Goal: Task Accomplishment & Management: Complete application form

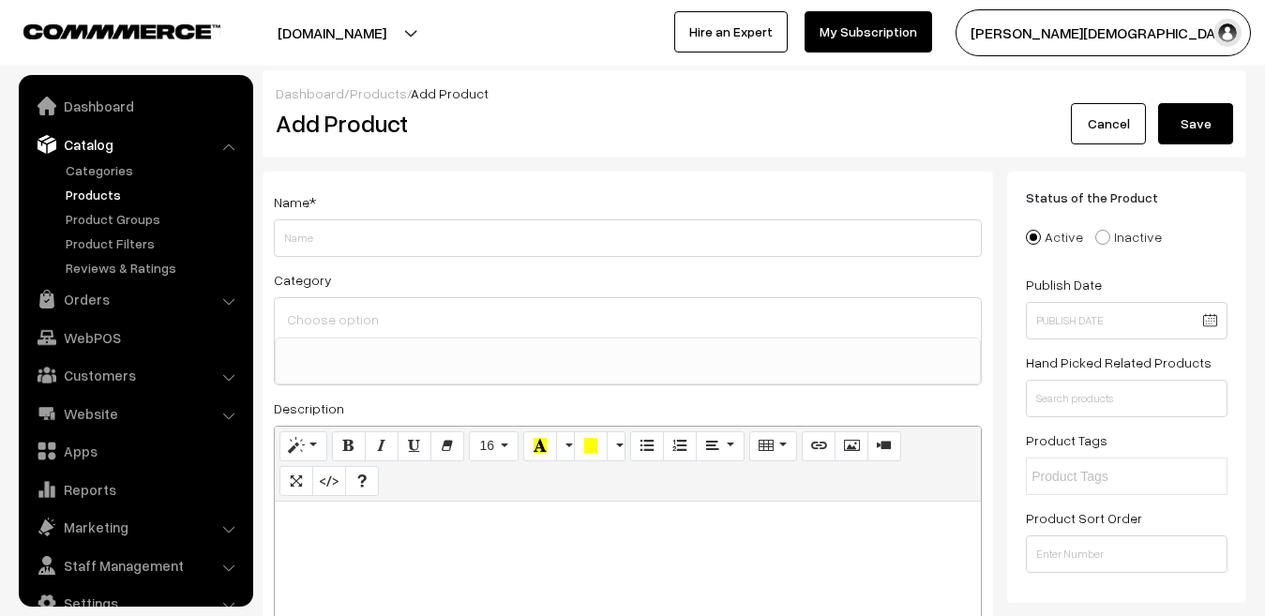
select select
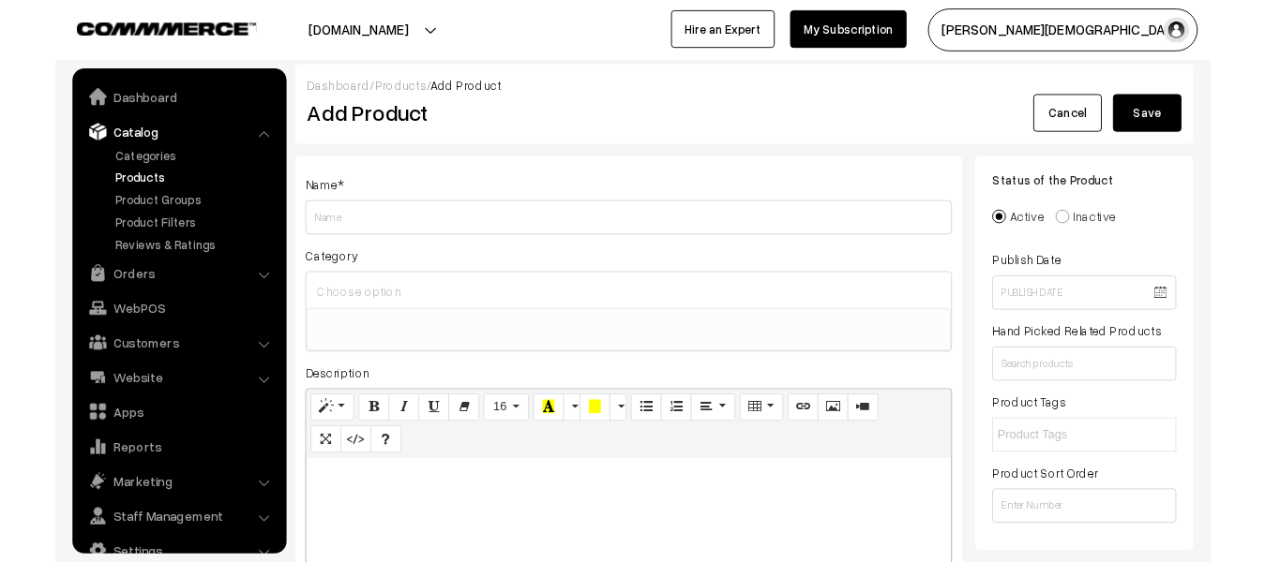
scroll to position [32, 0]
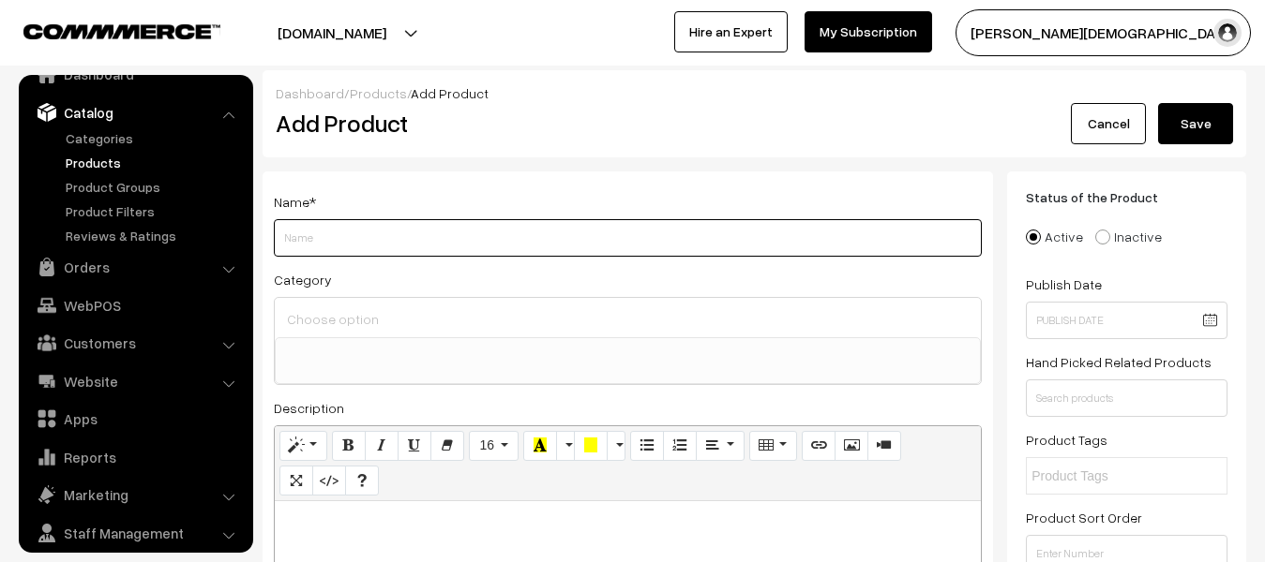
paste input "BRC Publication Rajasthan High Court 4th Grade Karamchari Bharti Pariksha 2025 …"
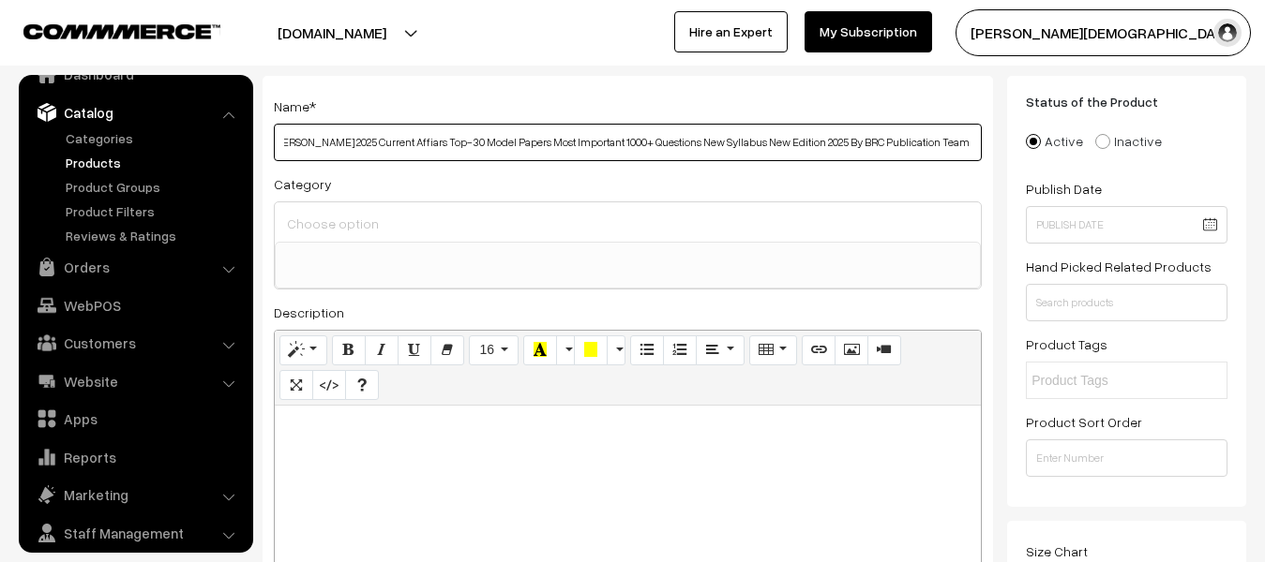
scroll to position [187, 0]
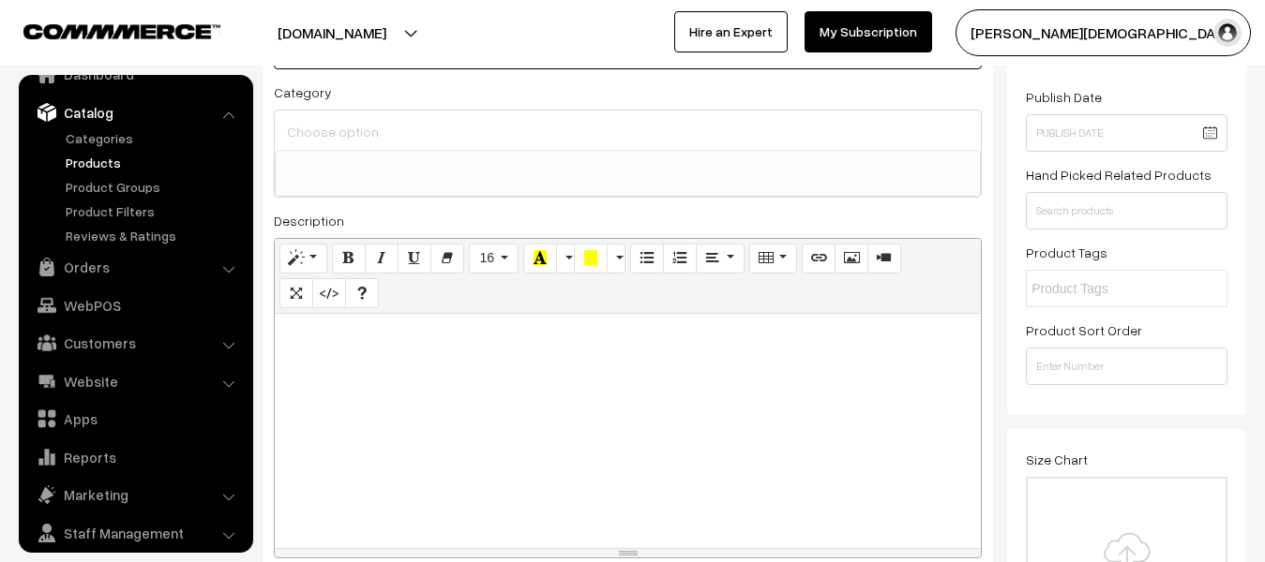
type input "BRC Publication Rajasthan High Court 4th Grade Karamchari Bharti Pariksha 2025 …"
click at [532, 394] on div at bounding box center [628, 431] width 706 height 234
paste div
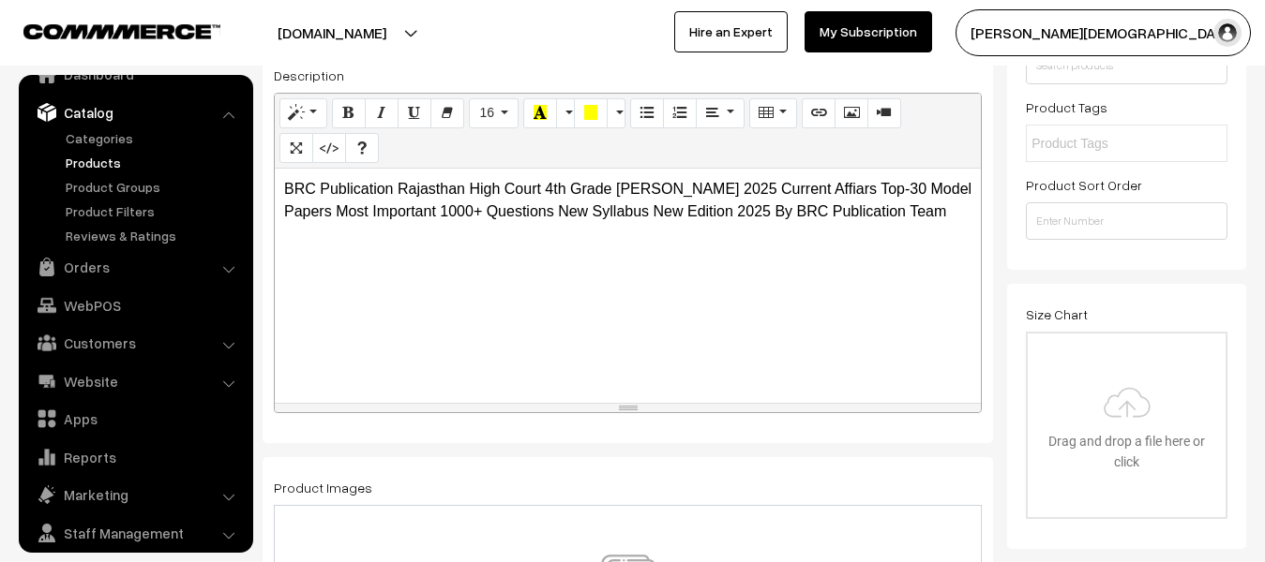
scroll to position [469, 0]
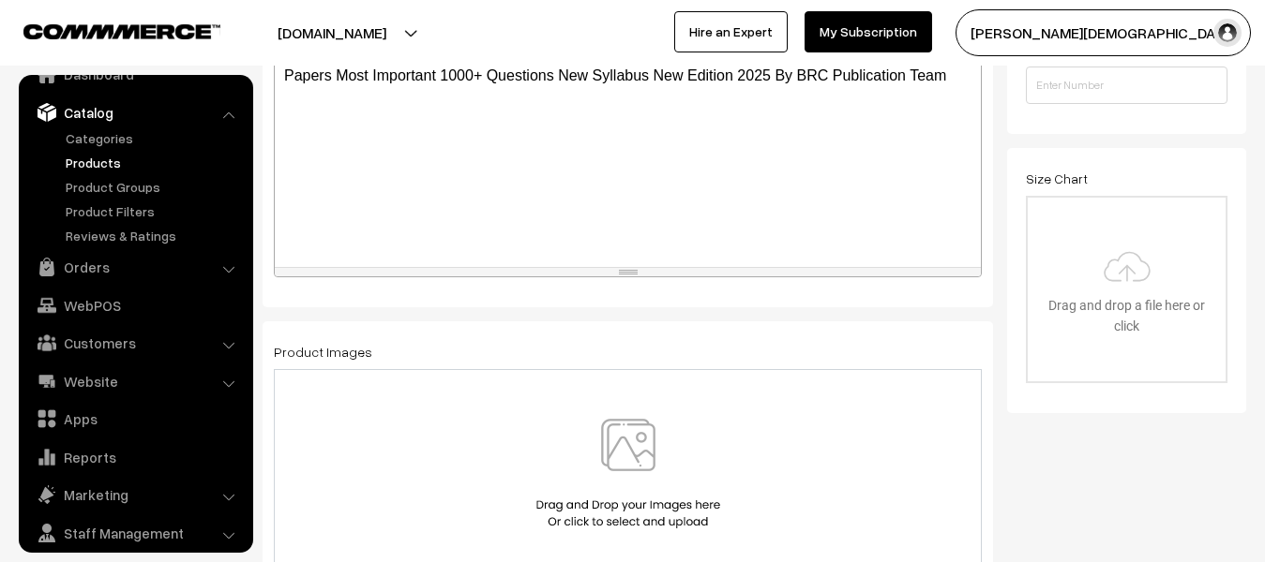
click at [605, 461] on img at bounding box center [628, 474] width 193 height 110
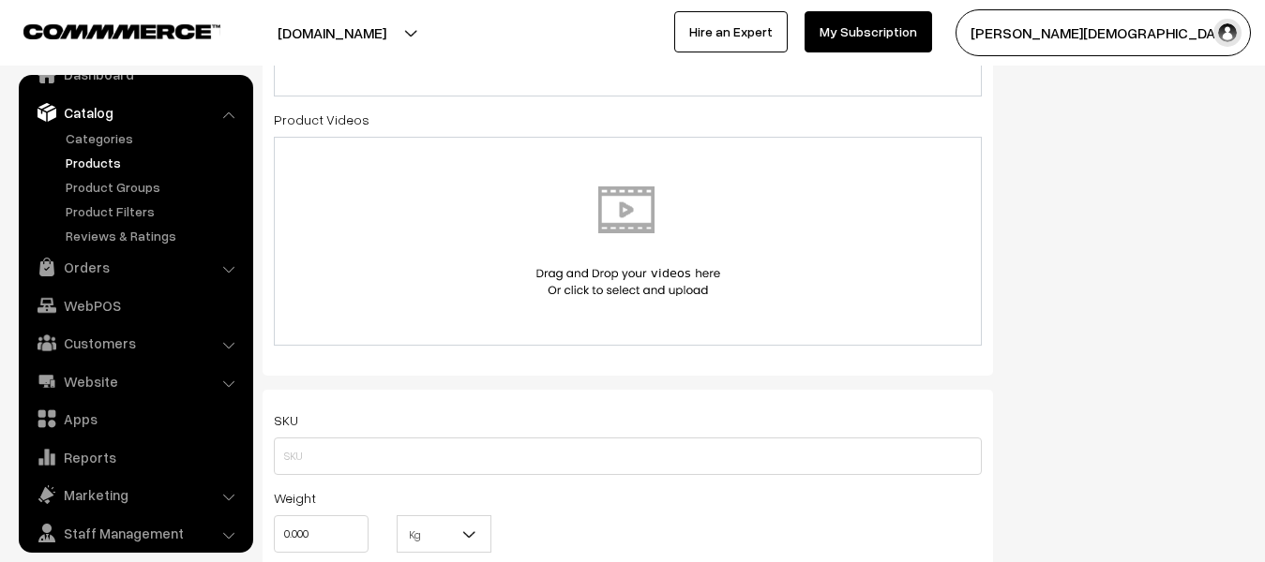
scroll to position [1031, 0]
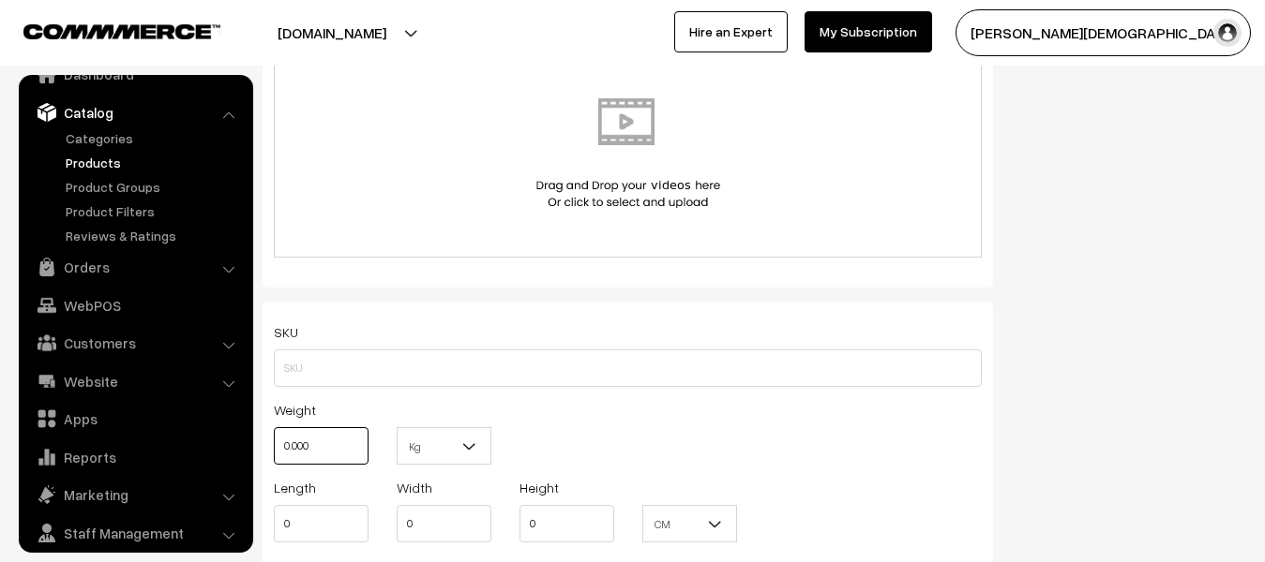
click at [332, 459] on input "0.000" at bounding box center [321, 445] width 95 height 37
type input "0"
type input "1"
click at [462, 447] on b at bounding box center [469, 446] width 19 height 19
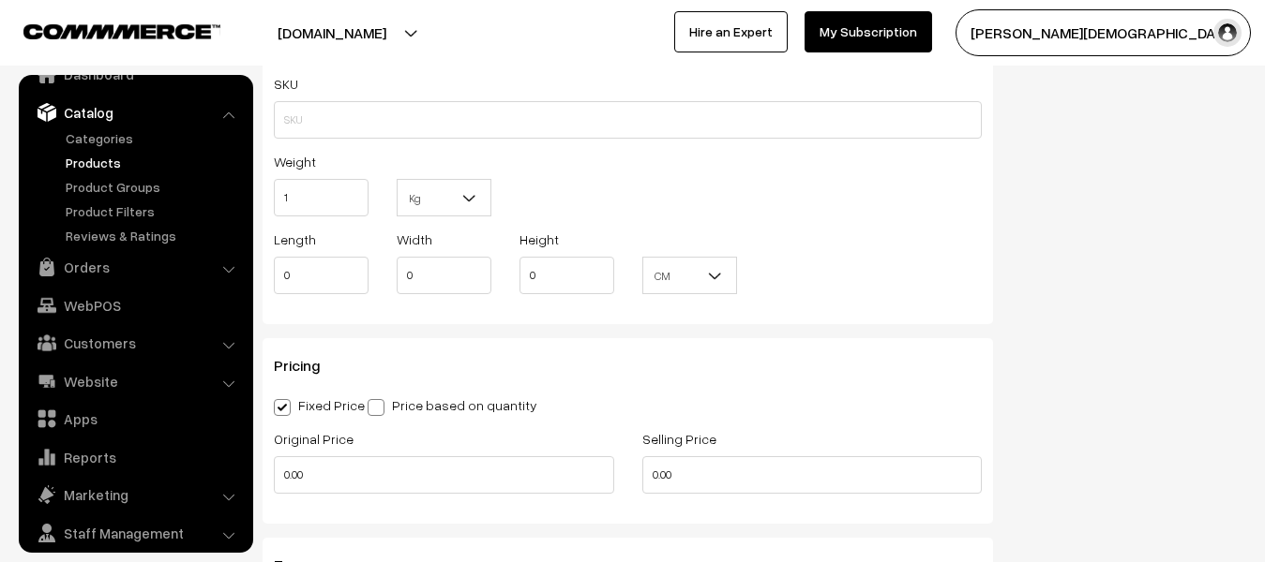
scroll to position [1312, 0]
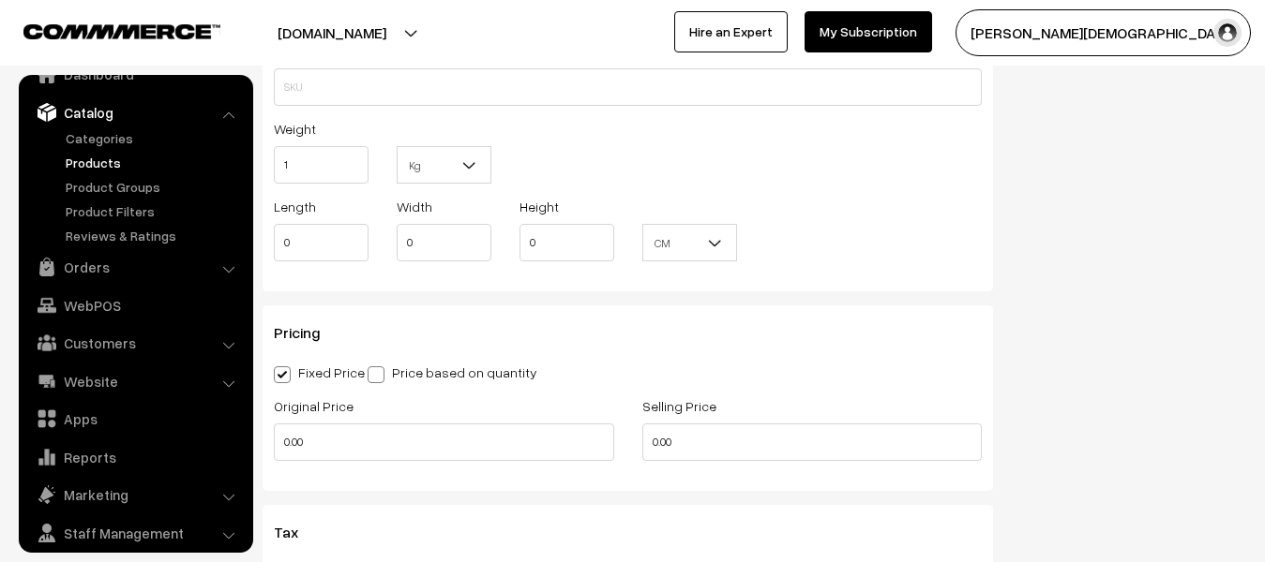
click at [412, 467] on div "Original Price 0.00" at bounding box center [444, 434] width 368 height 78
click at [410, 455] on input "0.00" at bounding box center [444, 442] width 340 height 37
type input "0"
type input "150"
click at [780, 453] on input "0.00" at bounding box center [812, 442] width 340 height 37
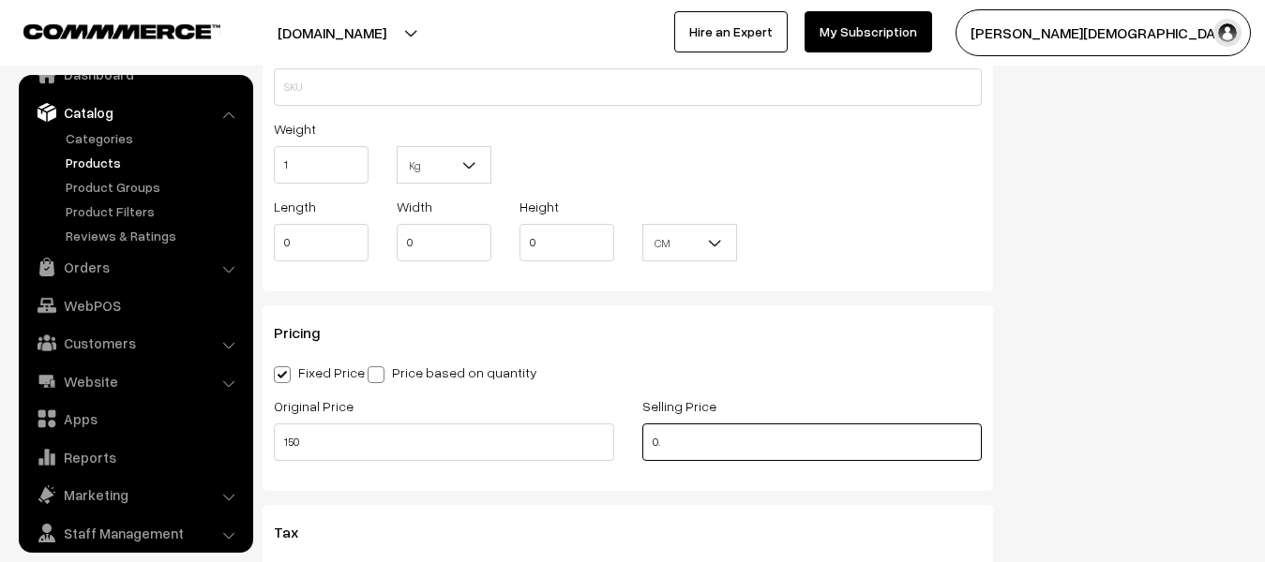
type input "0"
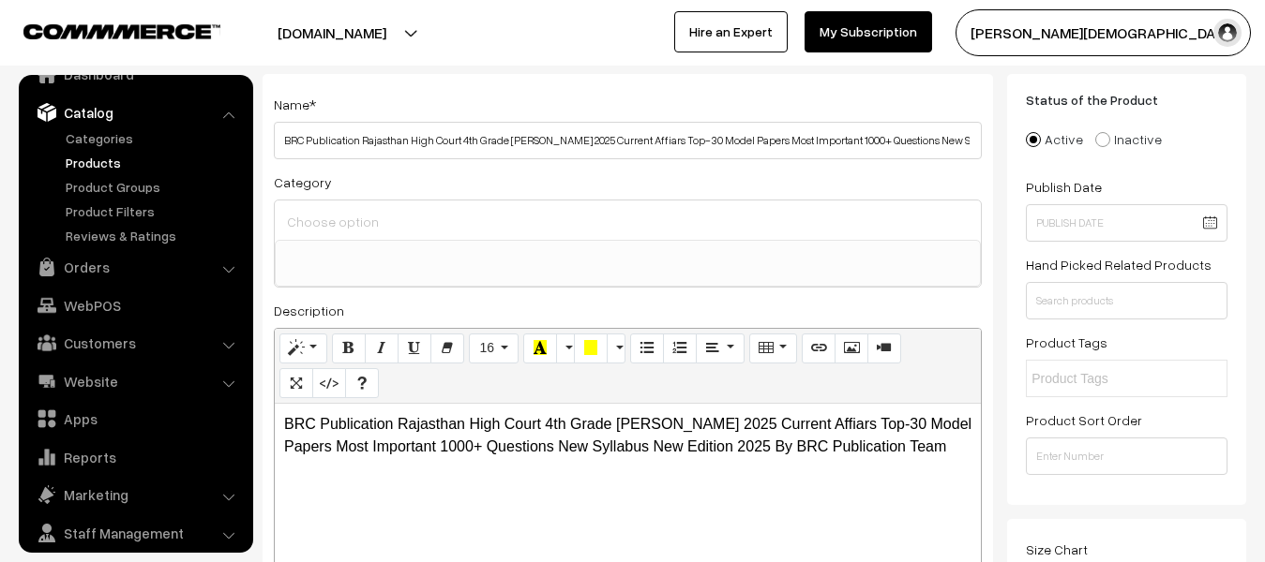
scroll to position [0, 0]
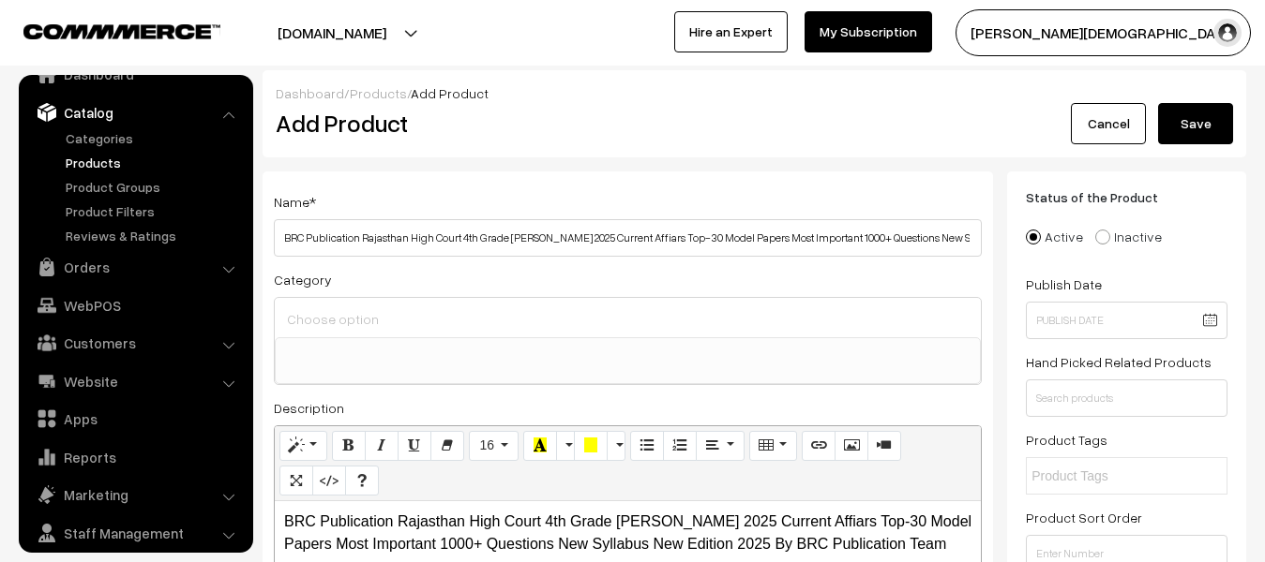
type input "149"
click at [1198, 117] on button "Save" at bounding box center [1195, 123] width 75 height 41
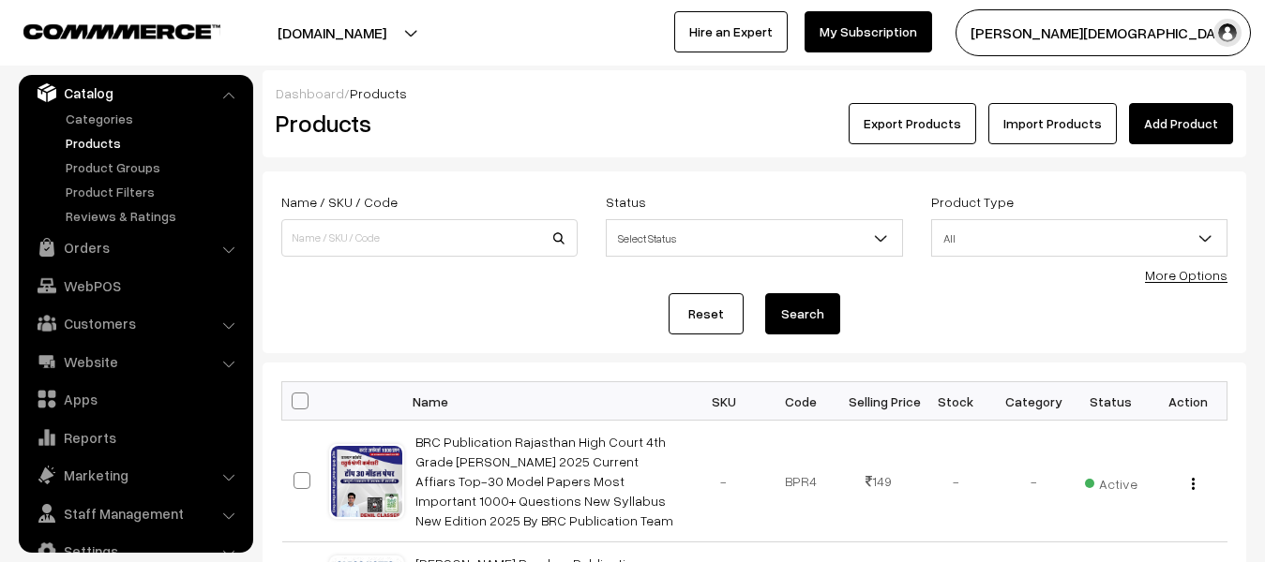
click at [1176, 132] on link "Add Product" at bounding box center [1181, 123] width 104 height 41
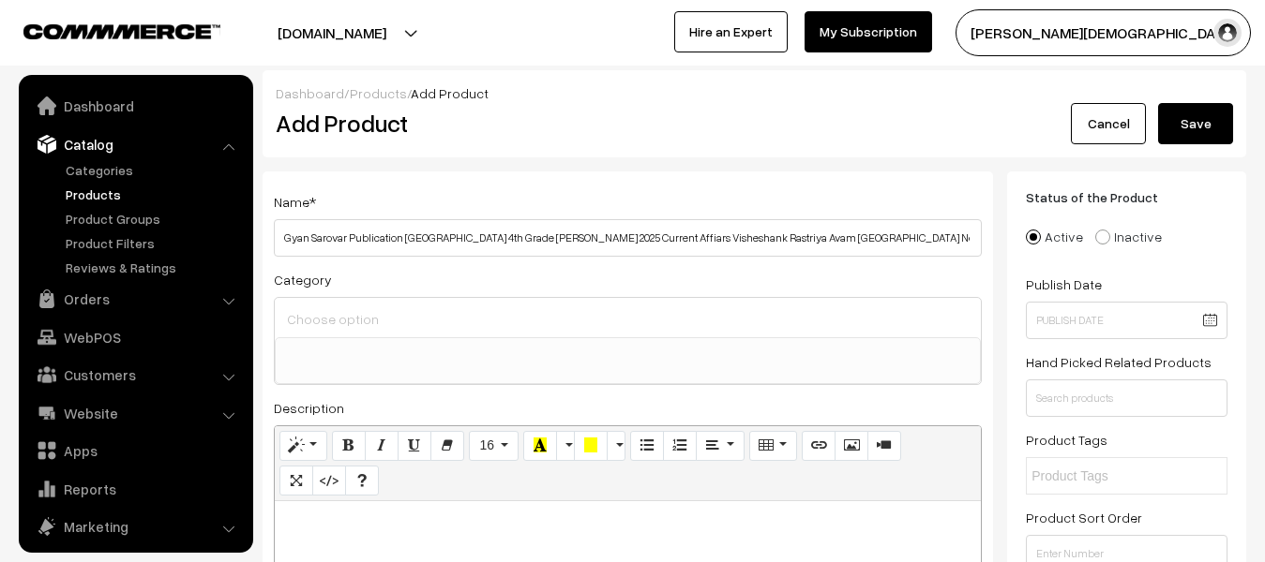
select select
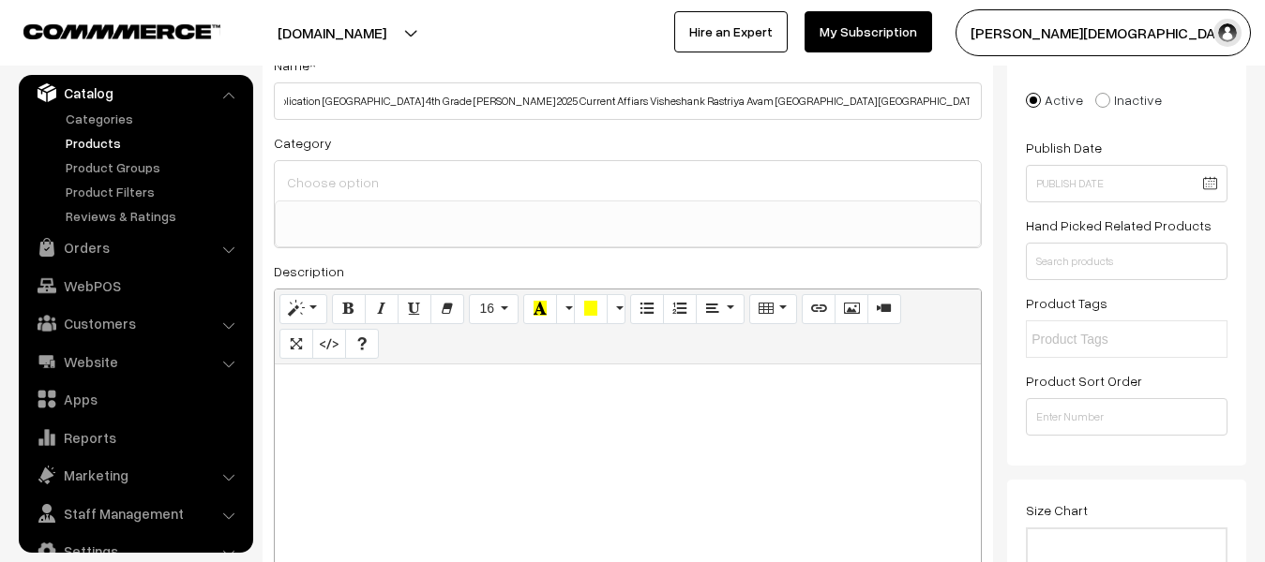
scroll to position [231, 0]
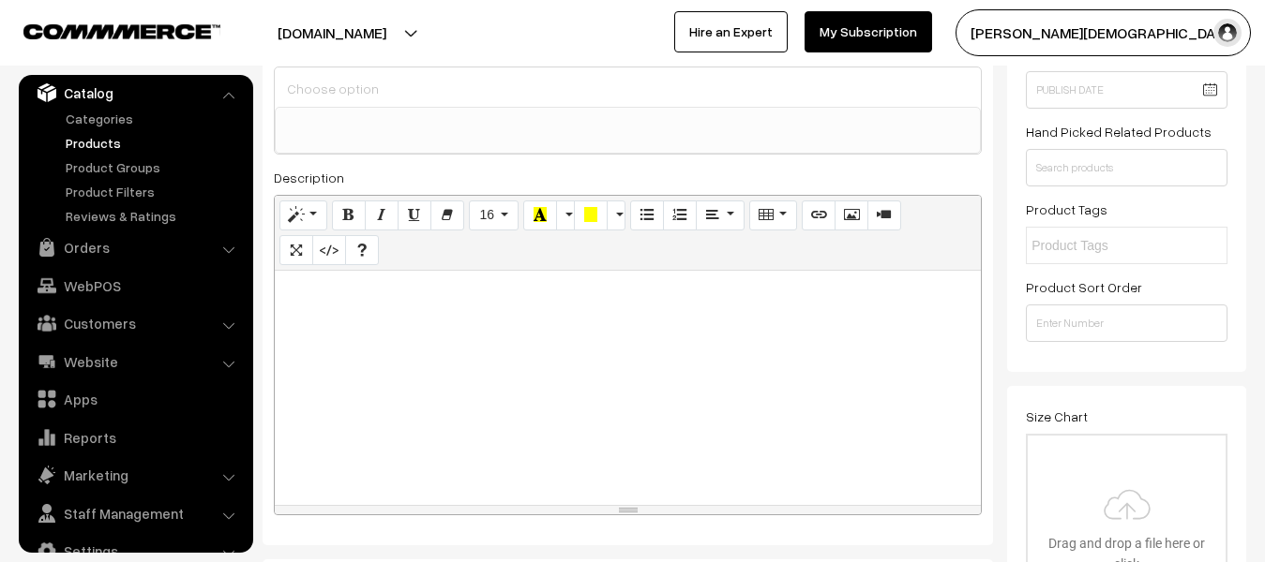
type input "Gyan Sarovar Publication Rajasthan 4th Grade Karamchari Bharti Pariksha 2025 Cu…"
click at [517, 346] on div at bounding box center [628, 388] width 706 height 234
paste div
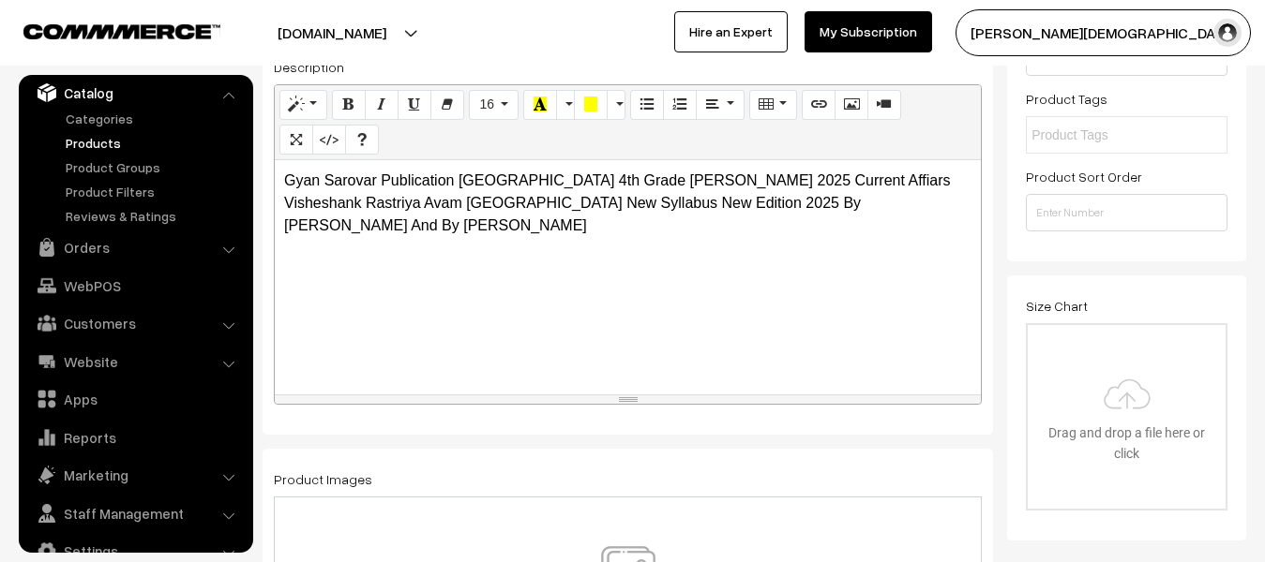
scroll to position [512, 0]
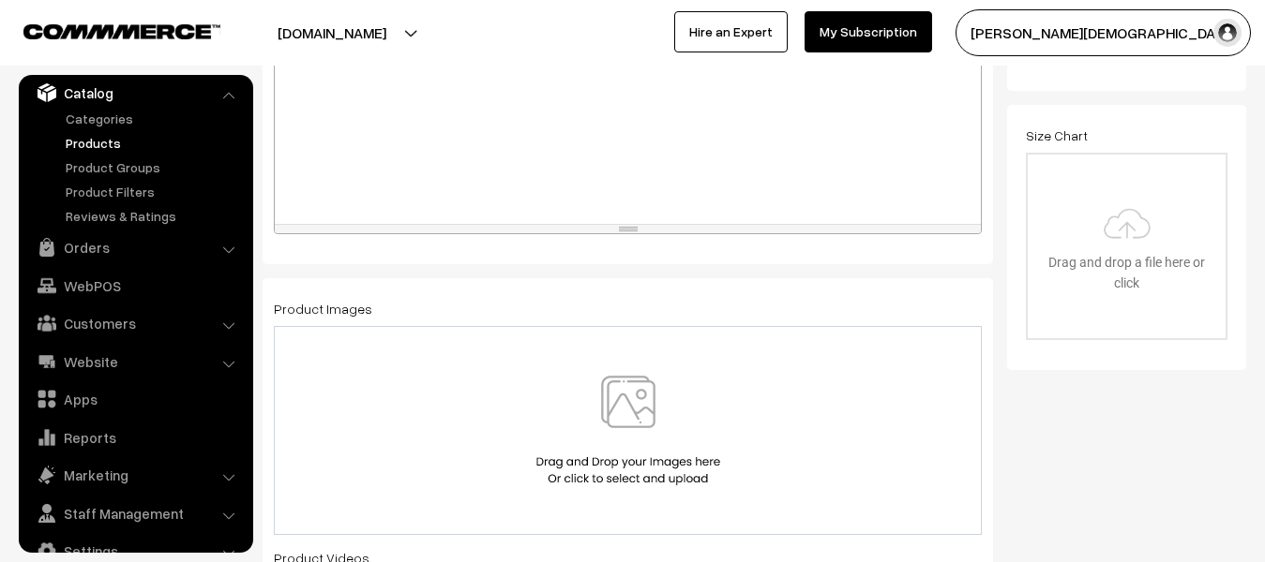
click at [583, 421] on img at bounding box center [628, 431] width 193 height 110
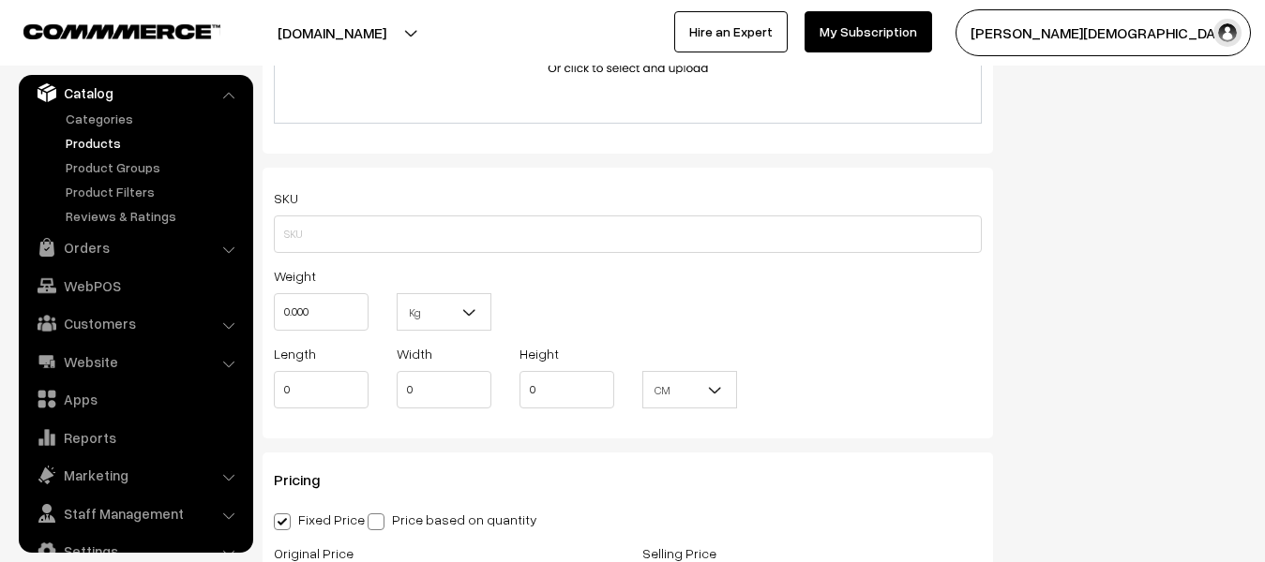
scroll to position [1168, 0]
click at [309, 294] on input "0.000" at bounding box center [321, 309] width 95 height 37
type input "0"
type input "1"
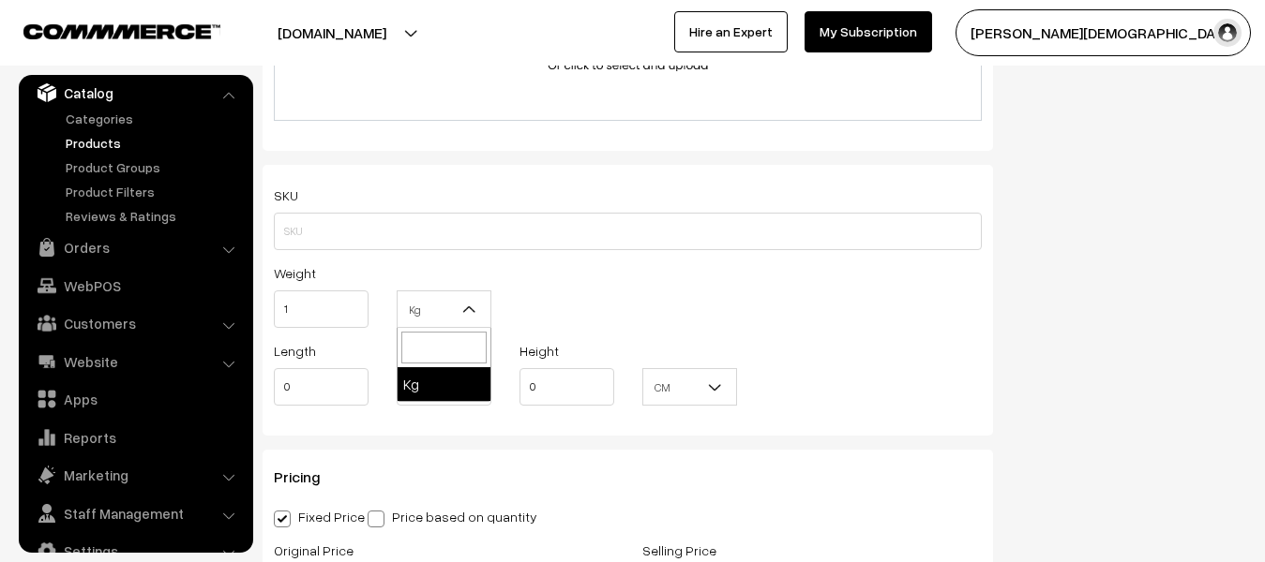
click at [451, 310] on span "Kg" at bounding box center [443, 309] width 93 height 33
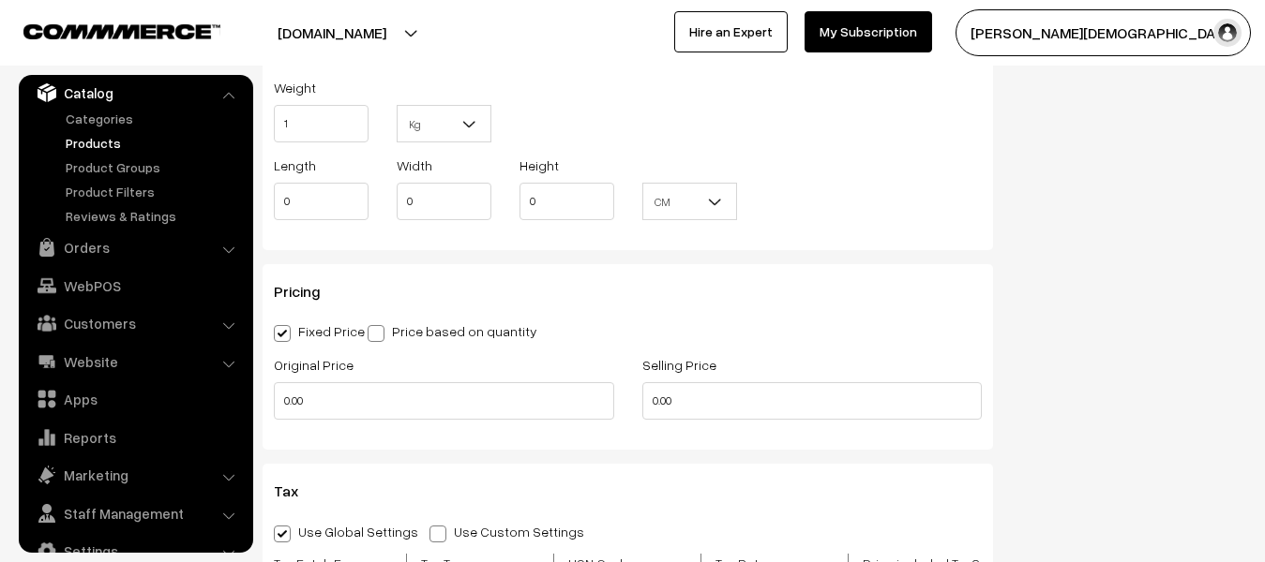
scroll to position [1355, 0]
click at [382, 409] on input "0.00" at bounding box center [444, 399] width 340 height 37
type input "0"
type input "120"
drag, startPoint x: 698, startPoint y: 411, endPoint x: 693, endPoint y: 394, distance: 17.8
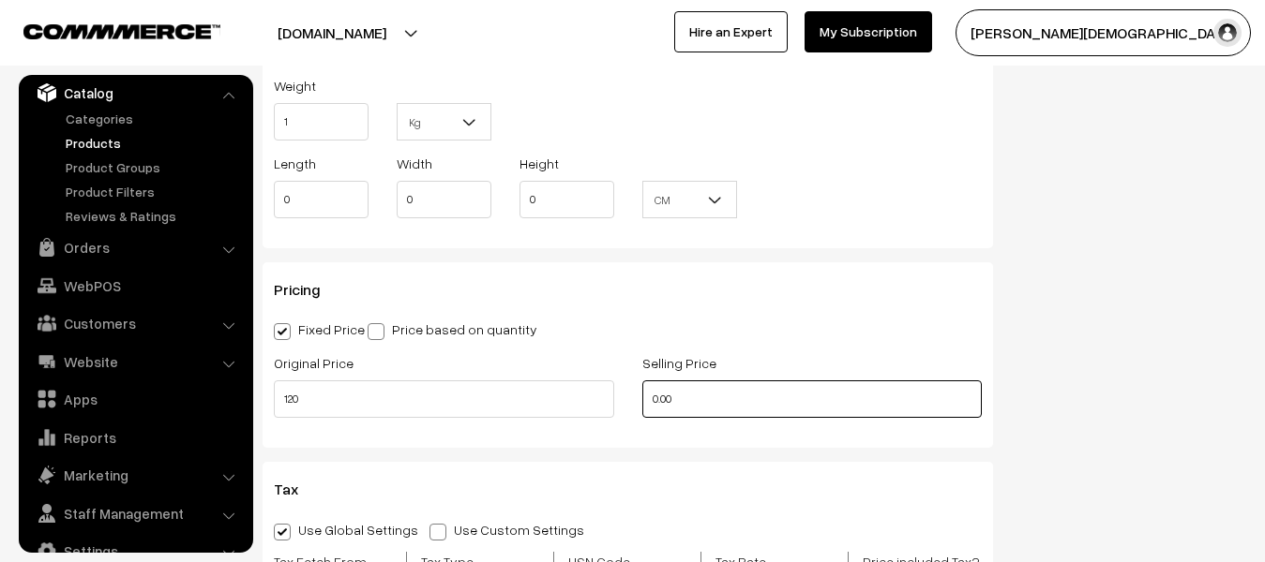
click at [698, 409] on input "0.00" at bounding box center [812, 399] width 340 height 37
type input "0"
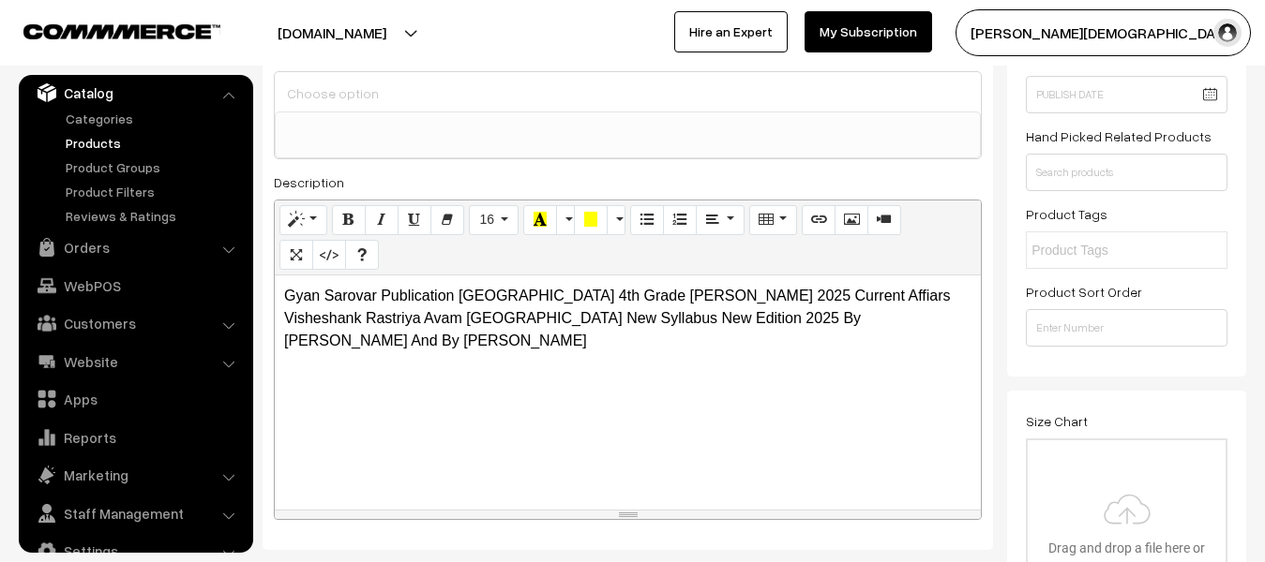
scroll to position [0, 0]
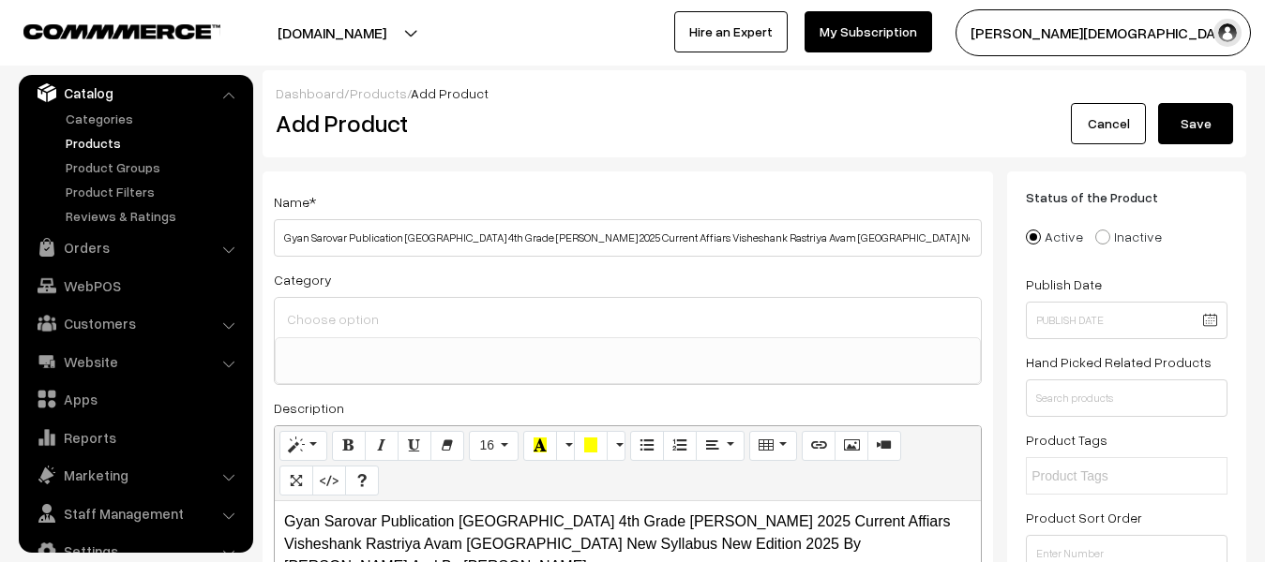
type input "110"
click at [1205, 118] on button "Save" at bounding box center [1195, 123] width 75 height 41
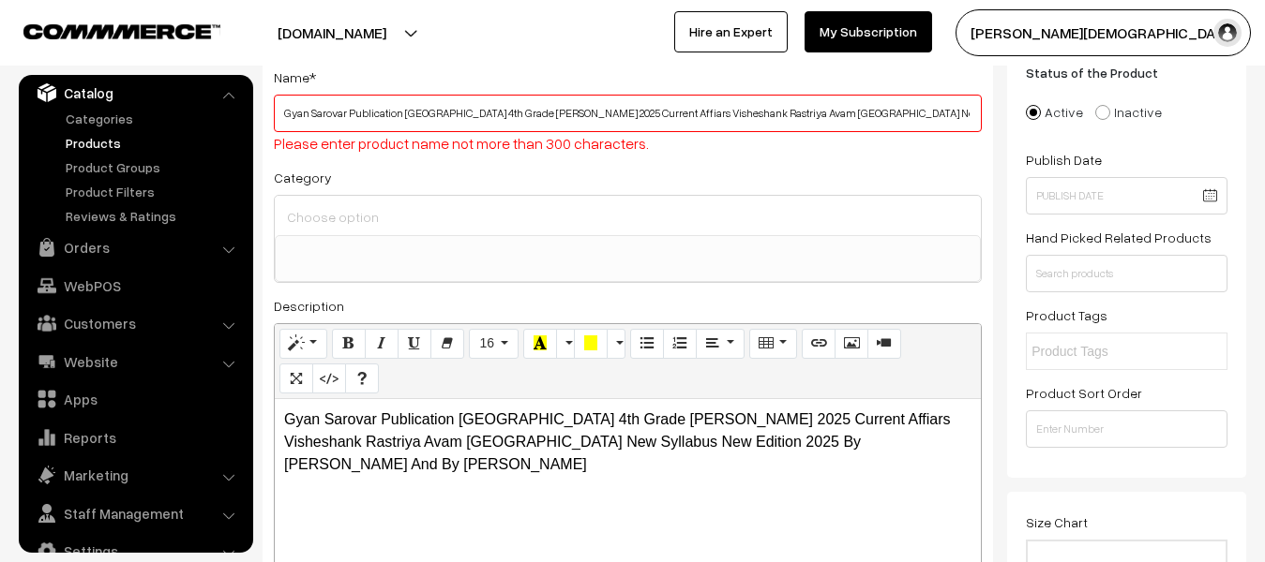
scroll to position [126, 0]
click at [556, 161] on div "Name * Gyan Sarovar Publication Rajasthan 4th Grade Karamchari Bharti Pariksha …" at bounding box center [627, 359] width 730 height 627
drag, startPoint x: 273, startPoint y: 119, endPoint x: 537, endPoint y: 113, distance: 264.4
click at [537, 113] on div "Name * Gyan Sarovar Publication Rajasthan 4th Grade Karamchari Bharti Pariksha …" at bounding box center [627, 359] width 730 height 627
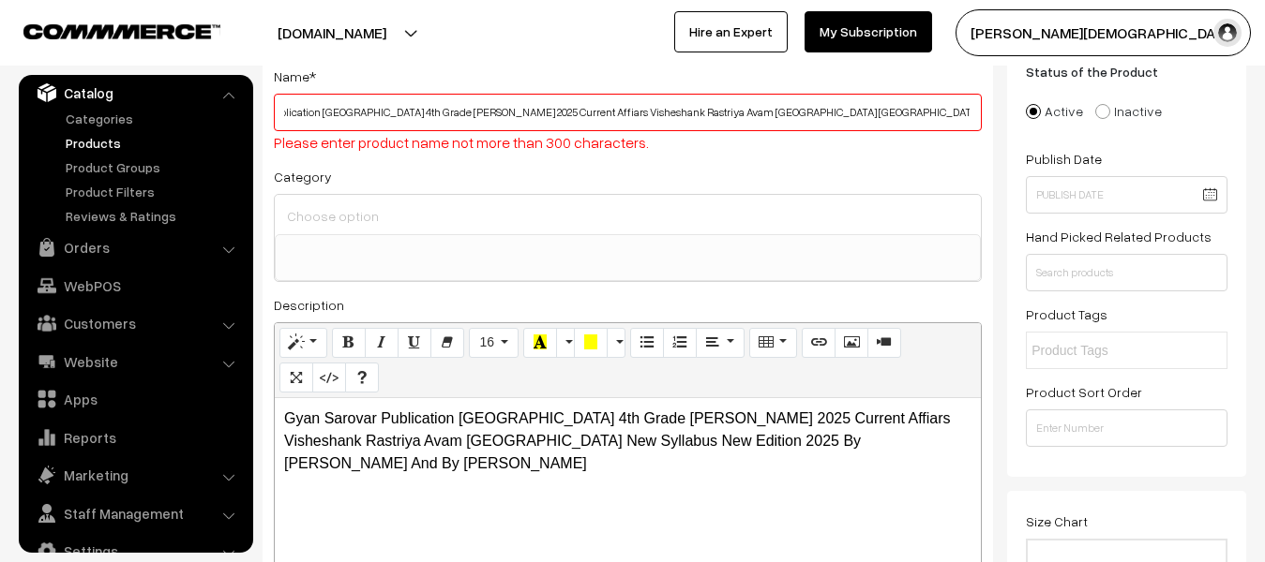
drag, startPoint x: 281, startPoint y: 112, endPoint x: 1210, endPoint y: 127, distance: 929.1
paste input "Gyan Sarovar Publication Rajasthan 4th Grade Karamchari Bharti Pariksha 2025 Cu…"
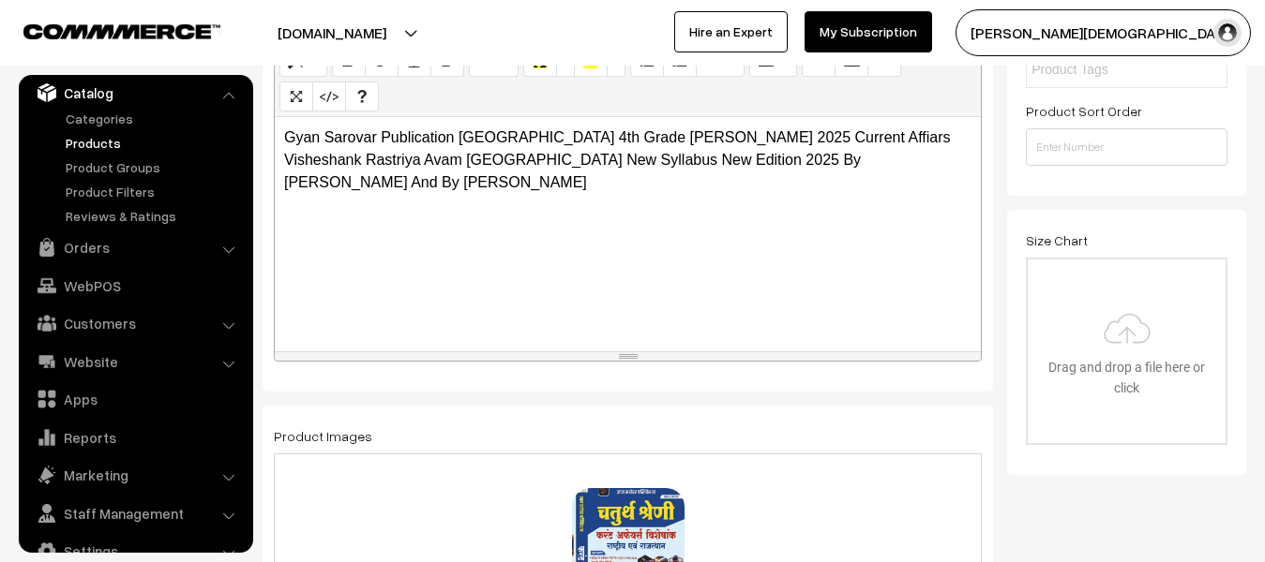
scroll to position [32, 0]
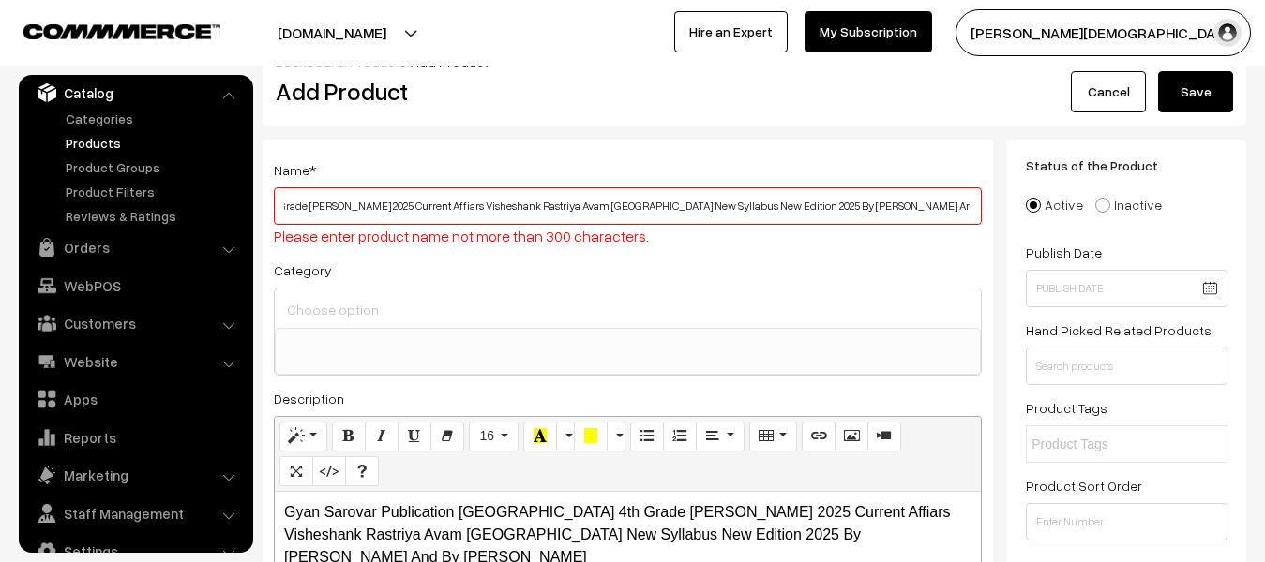
type input "Gyan Sarovar Publication Rajasthan 4th Grade Karamchari Bharti Pariksha 2025 Cu…"
click at [1171, 104] on button "Save" at bounding box center [1195, 91] width 75 height 41
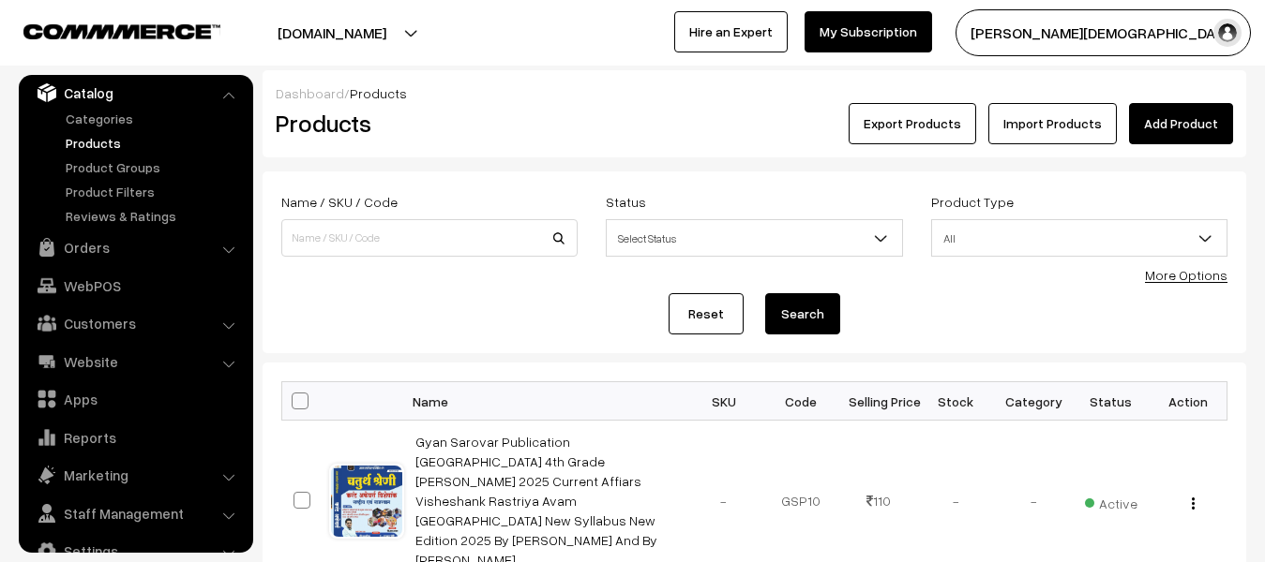
click at [1188, 119] on link "Add Product" at bounding box center [1181, 123] width 104 height 41
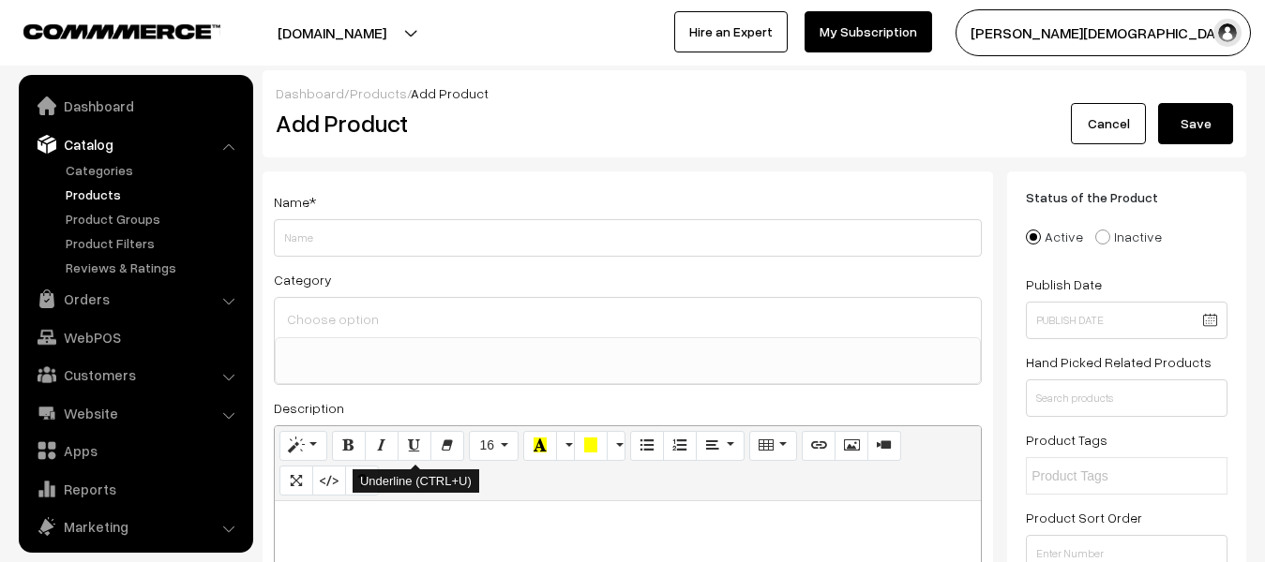
select select
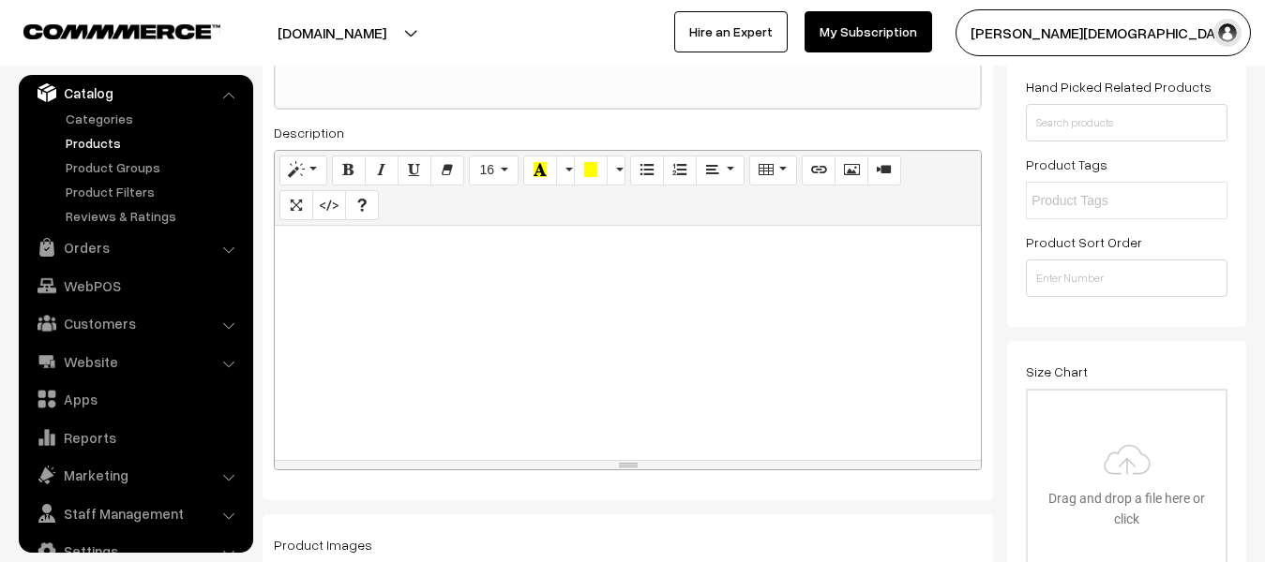
scroll to position [281, 0]
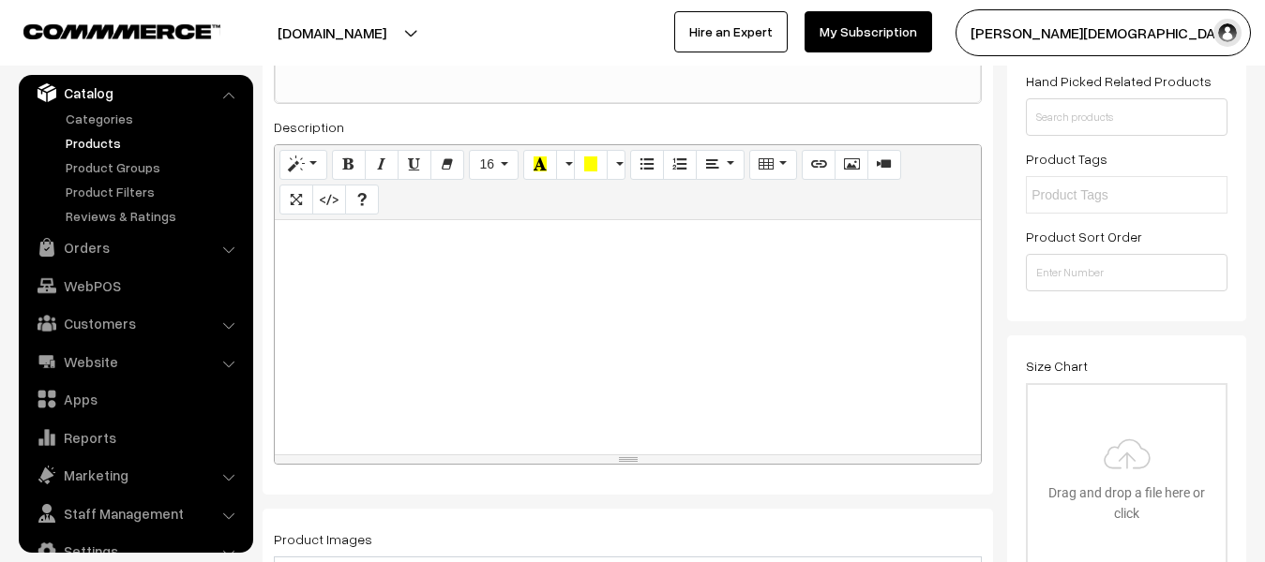
type input "Taiyari Karle Publication RPSC 2nd Grade Teacher Bharti Pariksha 2025 Superfast…"
drag, startPoint x: 521, startPoint y: 326, endPoint x: 523, endPoint y: 313, distance: 13.3
click at [523, 323] on div at bounding box center [628, 337] width 706 height 234
paste div
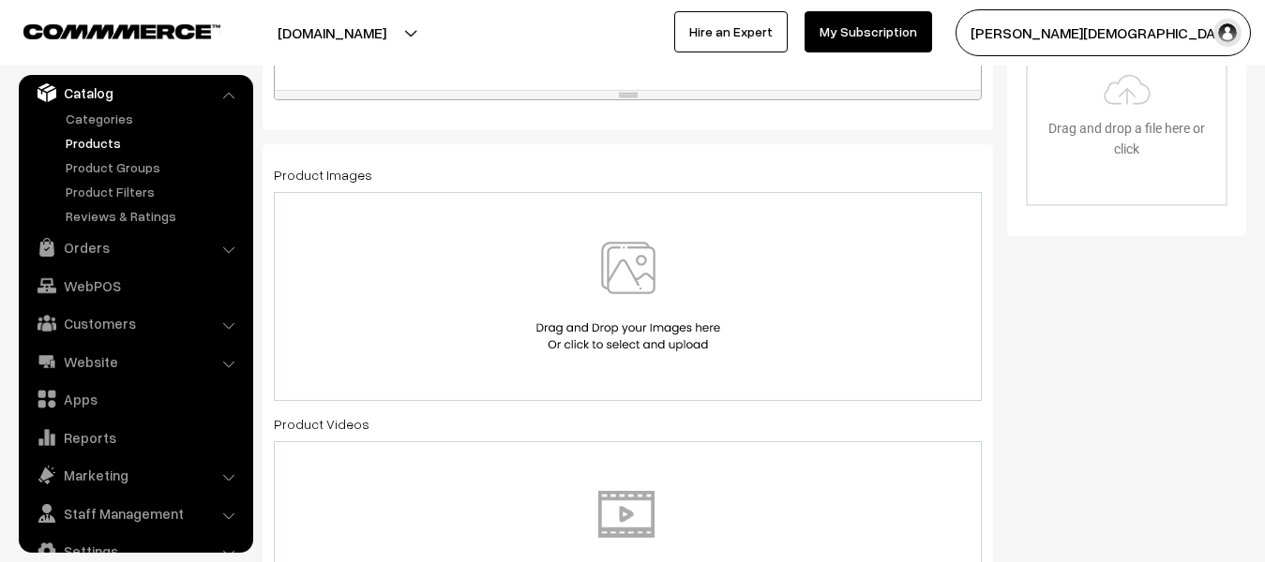
scroll to position [656, 0]
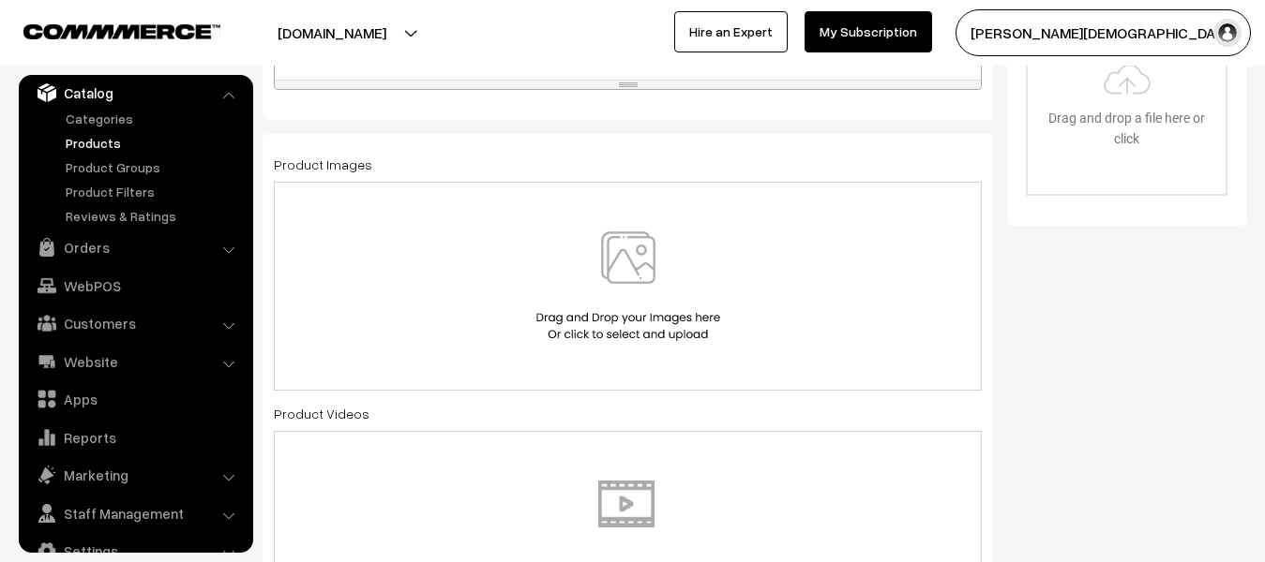
click at [591, 268] on img at bounding box center [628, 287] width 193 height 110
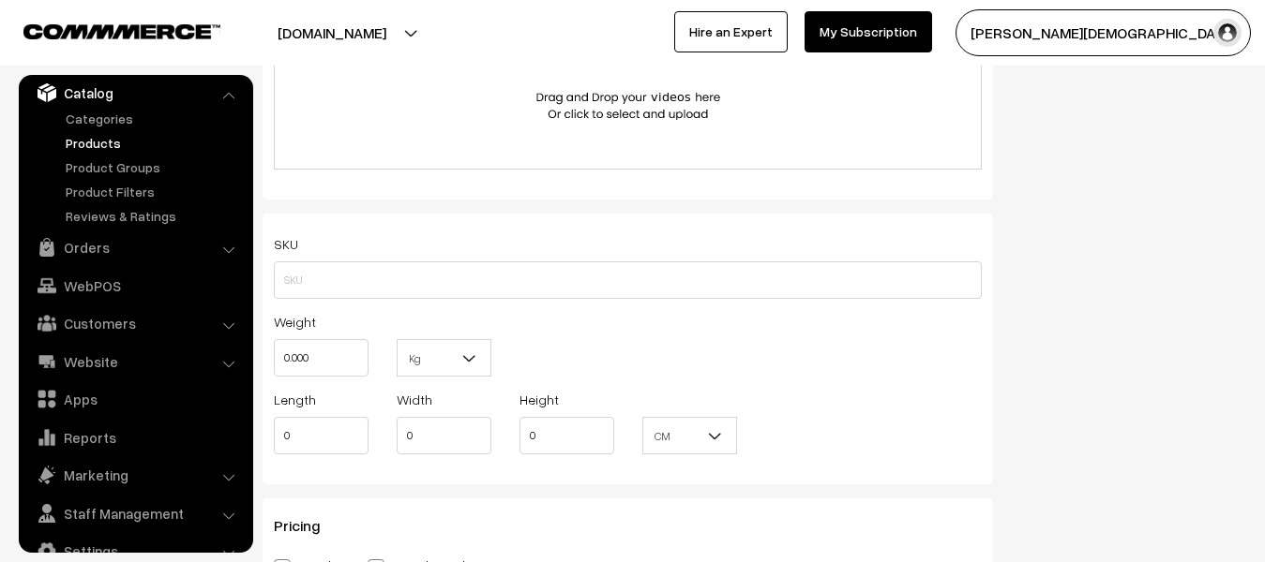
scroll to position [1219, 0]
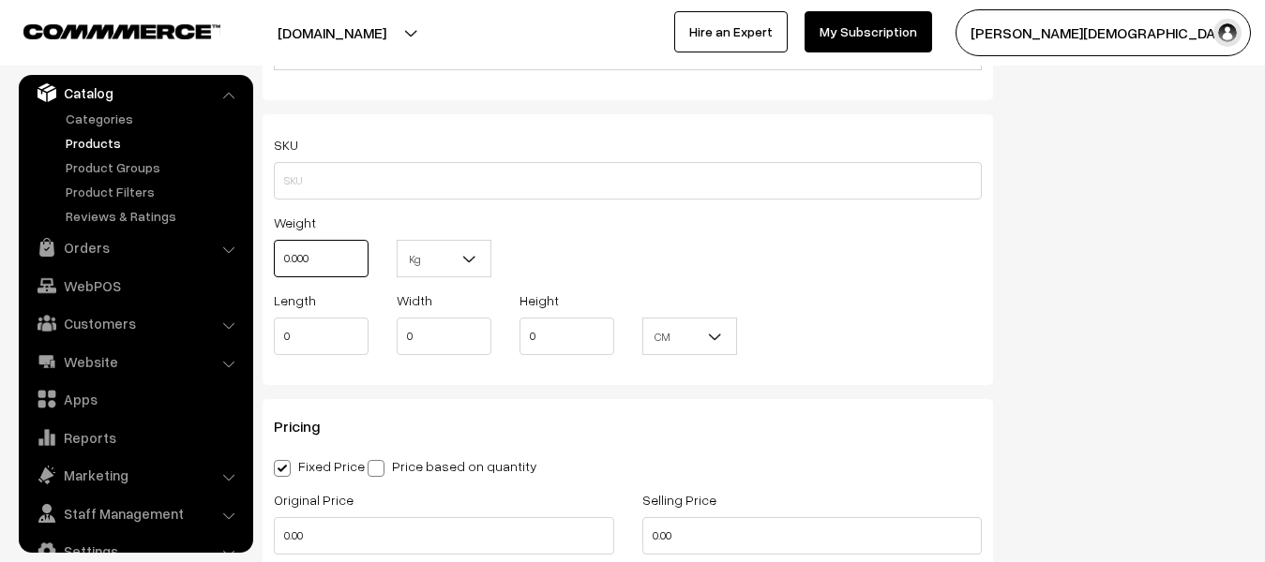
click at [365, 275] on input "0.000" at bounding box center [321, 258] width 95 height 37
type input "0"
type input "1"
click at [482, 258] on span at bounding box center [477, 264] width 19 height 47
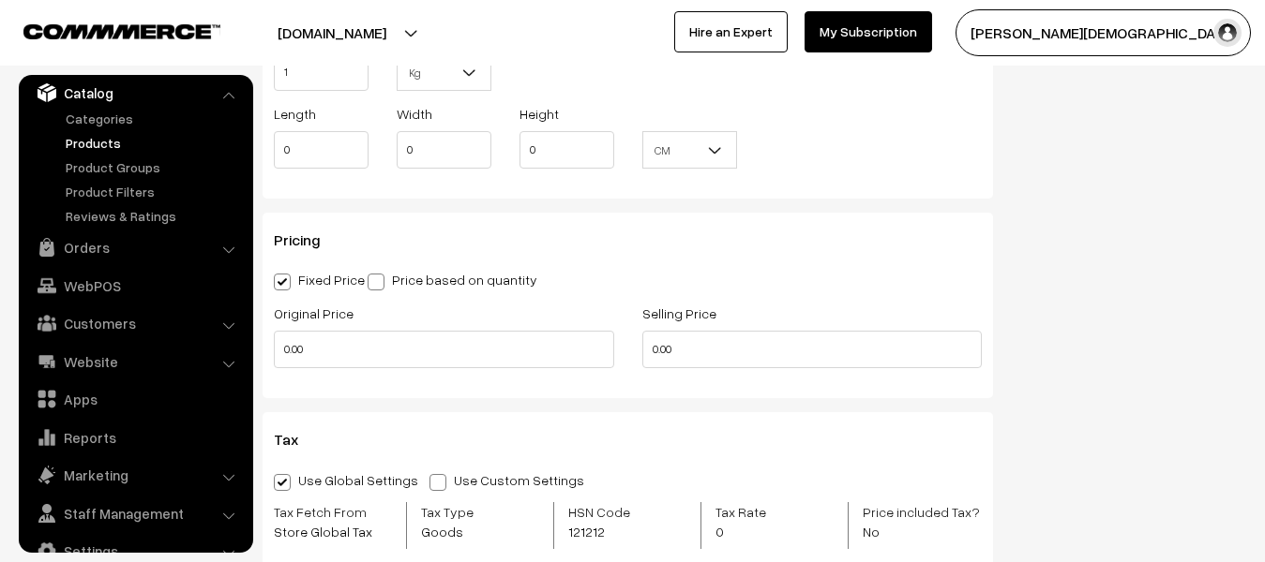
scroll to position [1406, 0]
click at [366, 368] on div "Original Price 0.00" at bounding box center [444, 340] width 368 height 78
click at [366, 362] on input "0.00" at bounding box center [444, 348] width 340 height 37
type input "0"
type input "150"
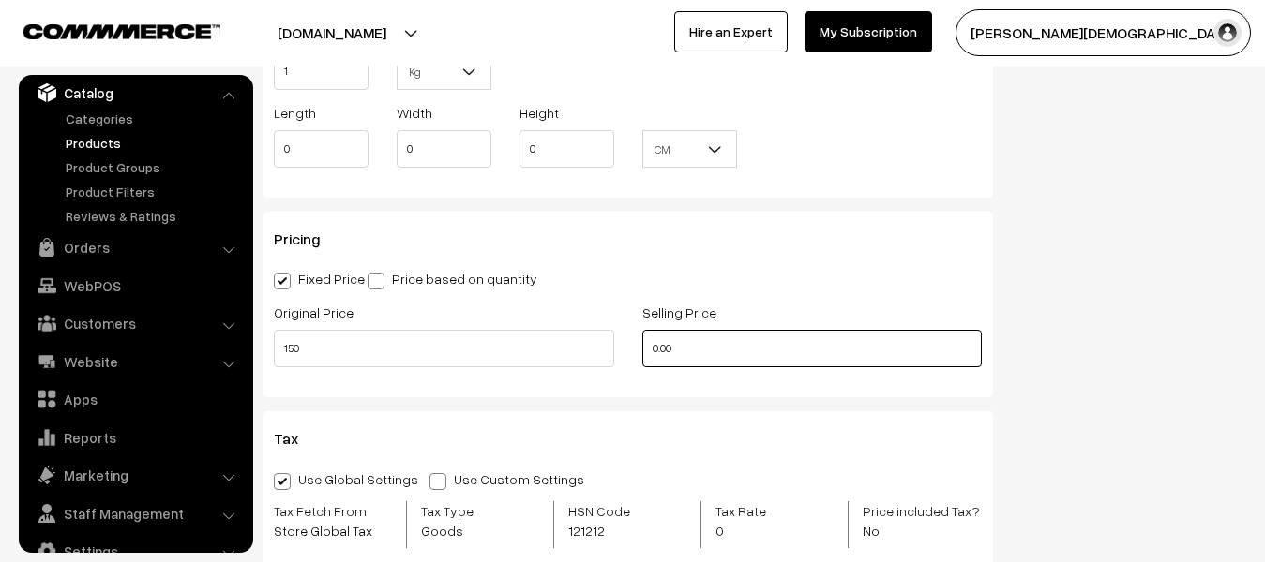
click at [737, 360] on input "0.00" at bounding box center [812, 348] width 340 height 37
type input "0"
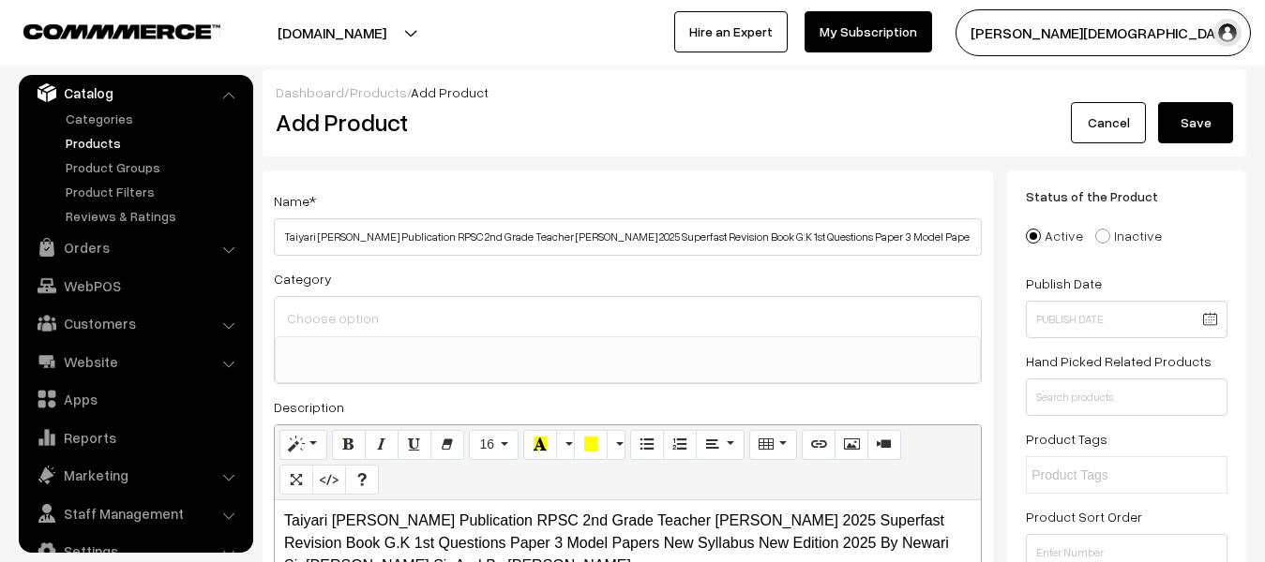
scroll to position [0, 0]
type input "131"
click at [1209, 125] on button "Save" at bounding box center [1195, 123] width 75 height 41
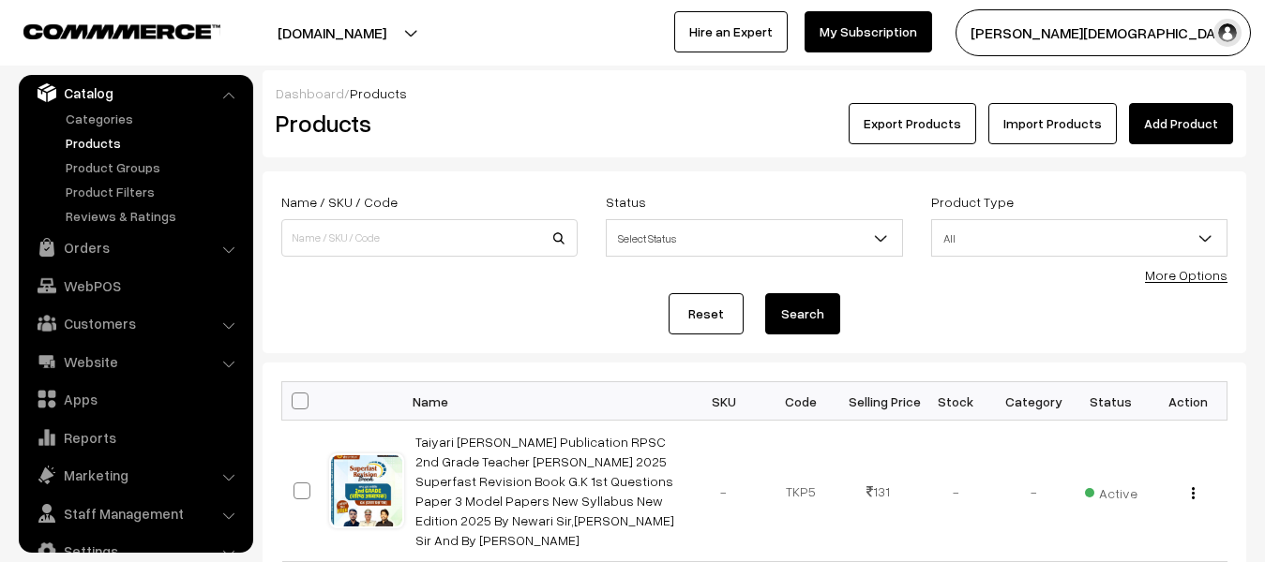
click at [1187, 112] on link "Add Product" at bounding box center [1181, 123] width 104 height 41
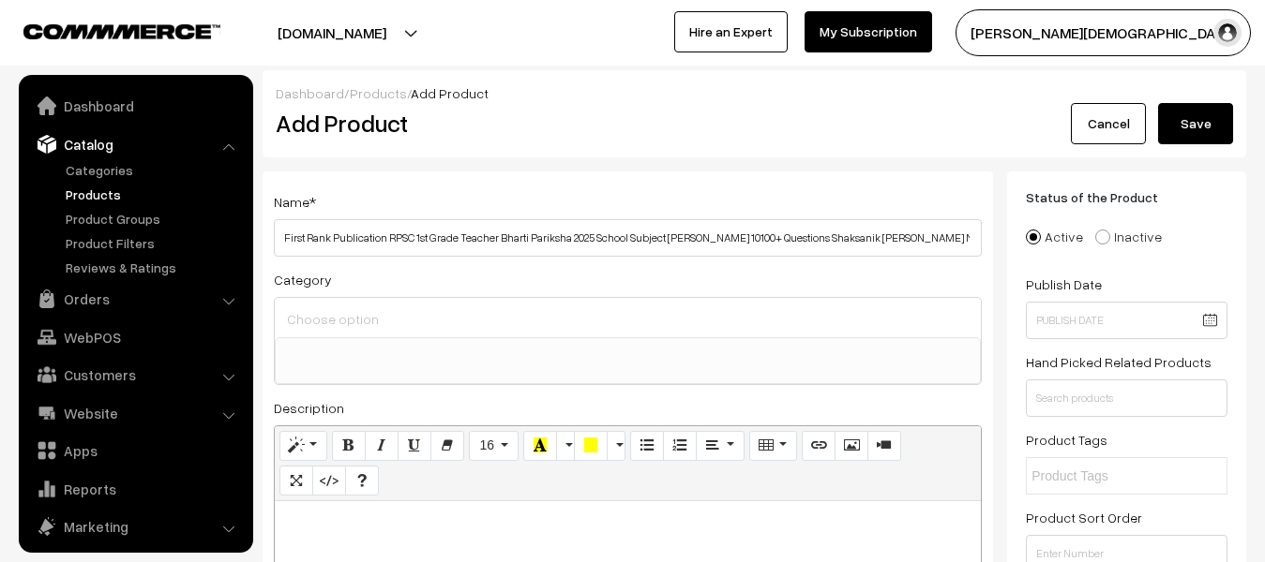
select select
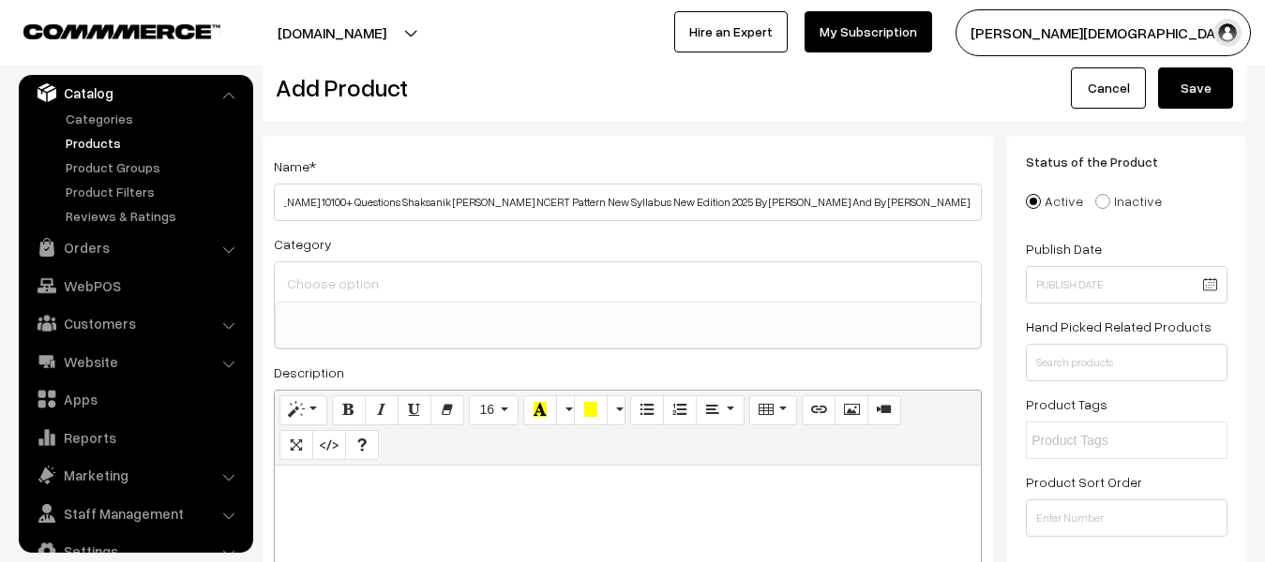
scroll to position [281, 0]
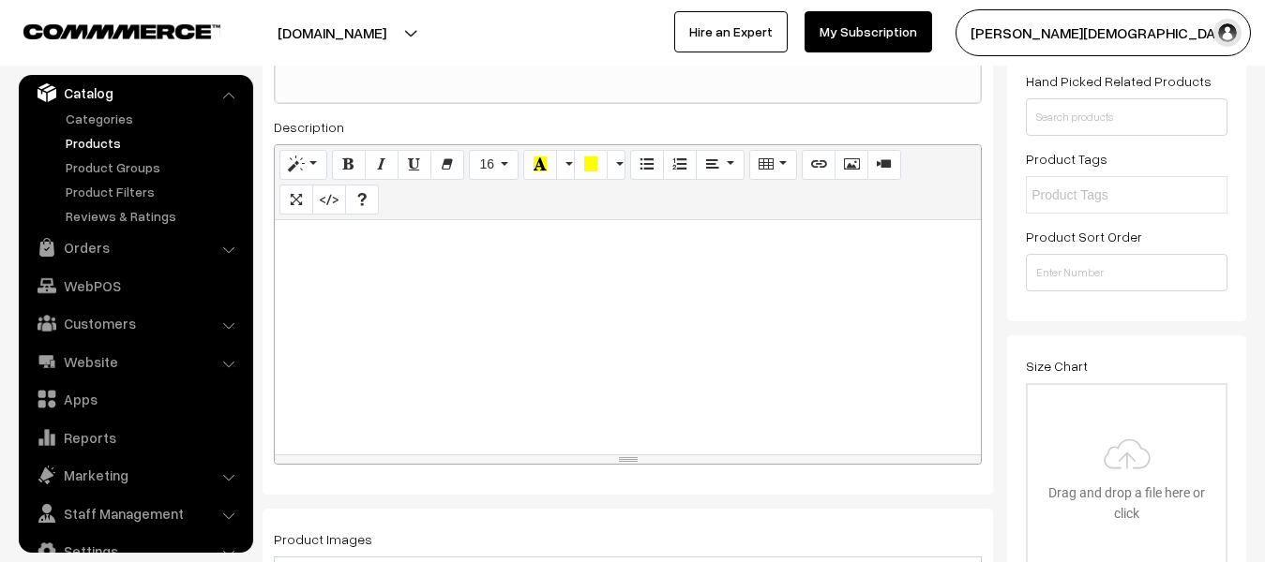
type input "First Rank Publication RPSC 1st Grade Teacher Bharti Pariksha 2025 School Subje…"
click at [472, 316] on div at bounding box center [628, 337] width 706 height 234
paste div
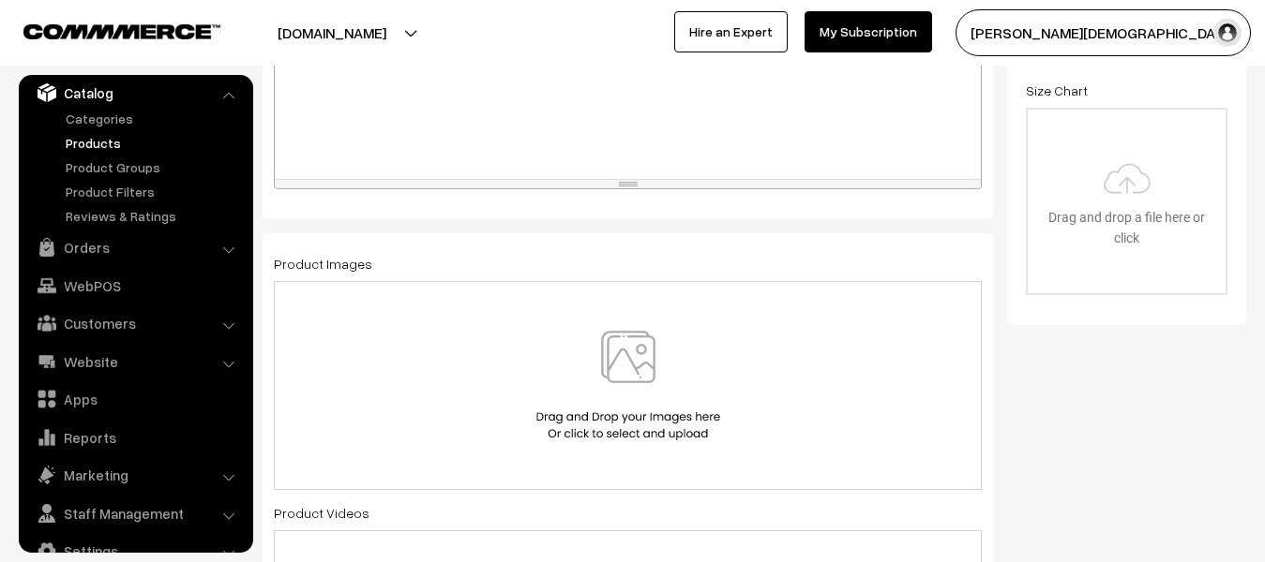
scroll to position [562, 0]
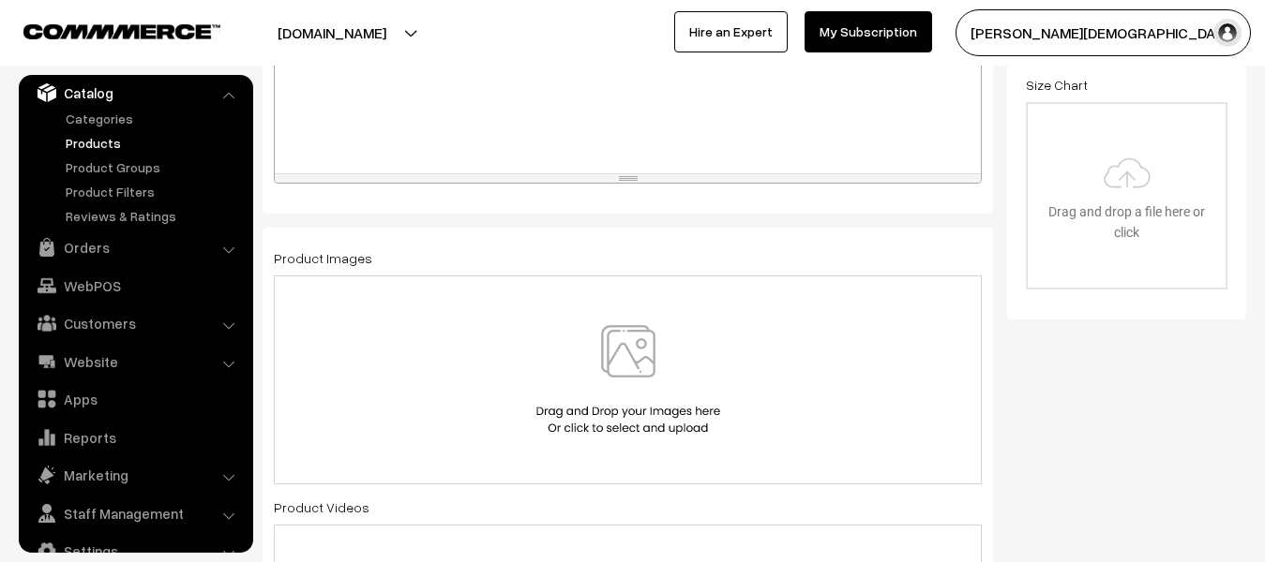
click at [624, 356] on img at bounding box center [628, 380] width 193 height 110
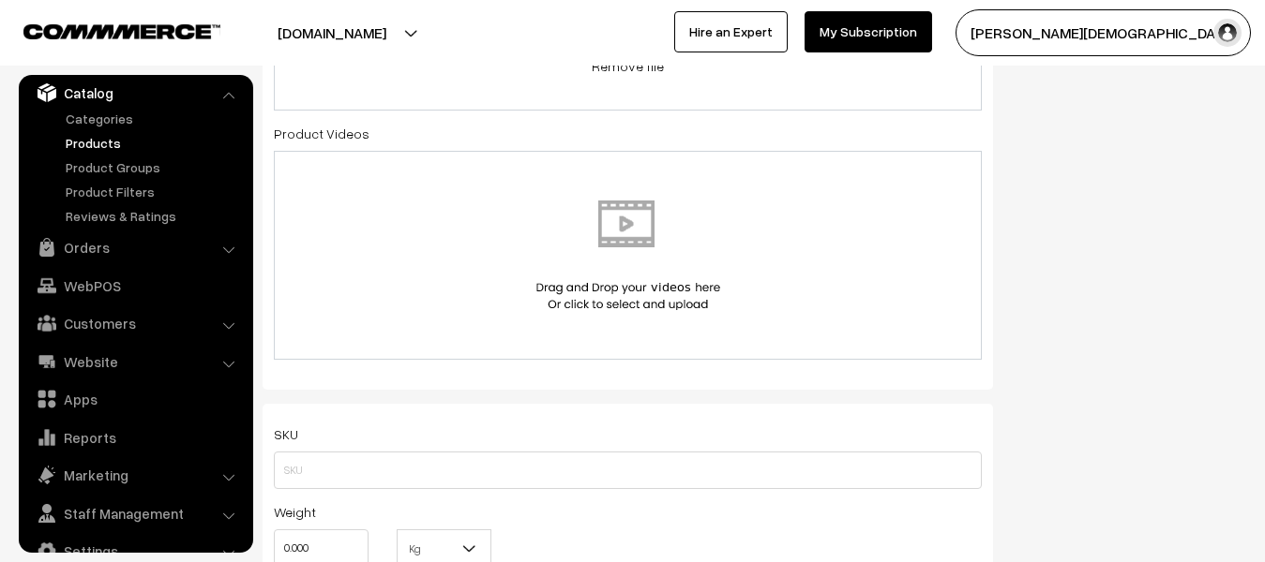
scroll to position [1031, 0]
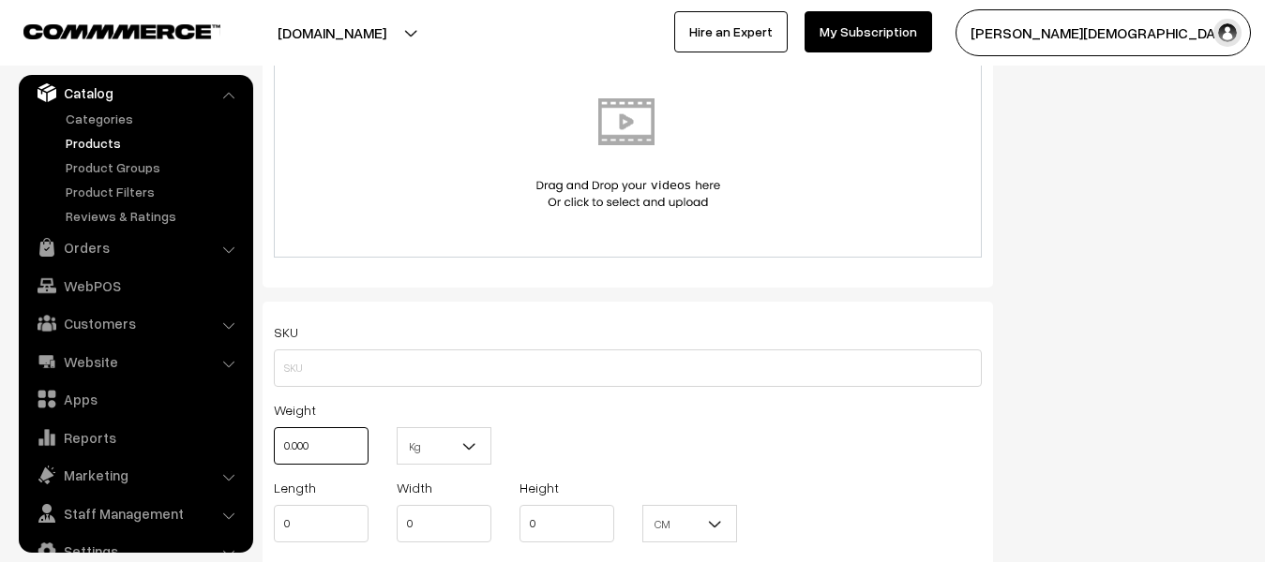
click at [348, 443] on input "0.000" at bounding box center [321, 445] width 95 height 37
type input "0"
type input "1"
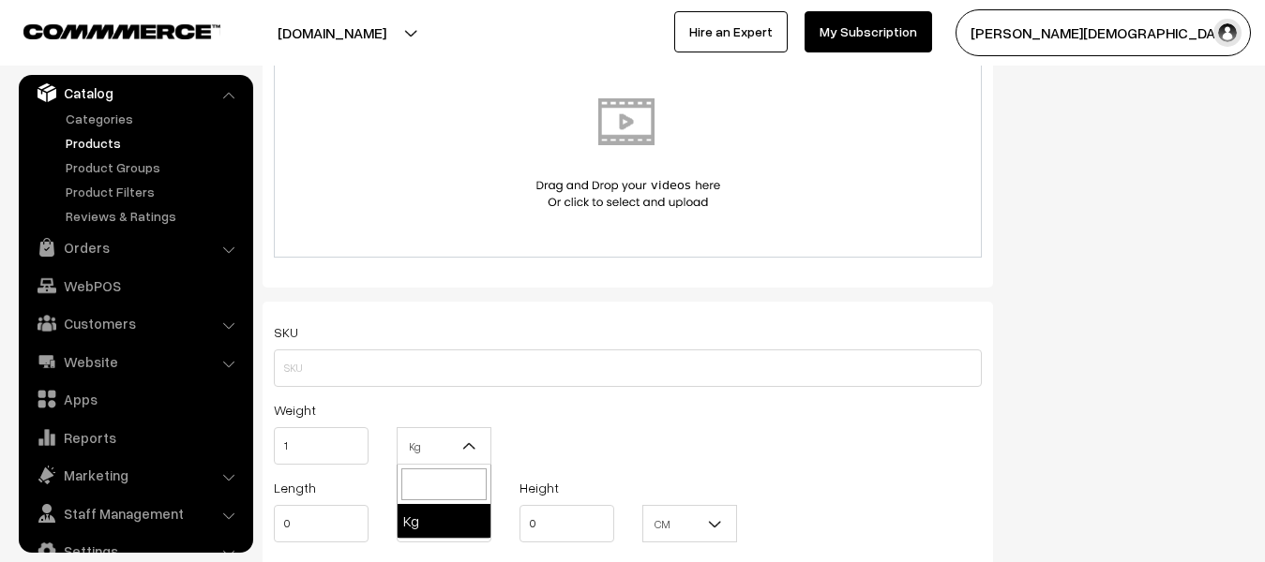
click at [469, 452] on b at bounding box center [469, 446] width 19 height 19
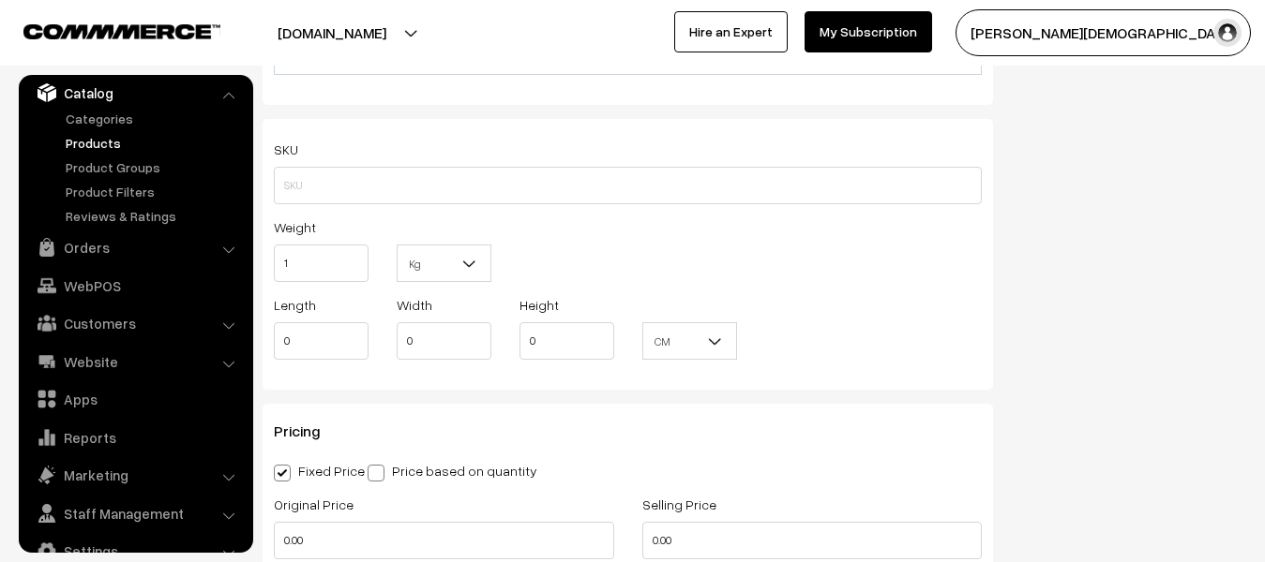
scroll to position [1219, 0]
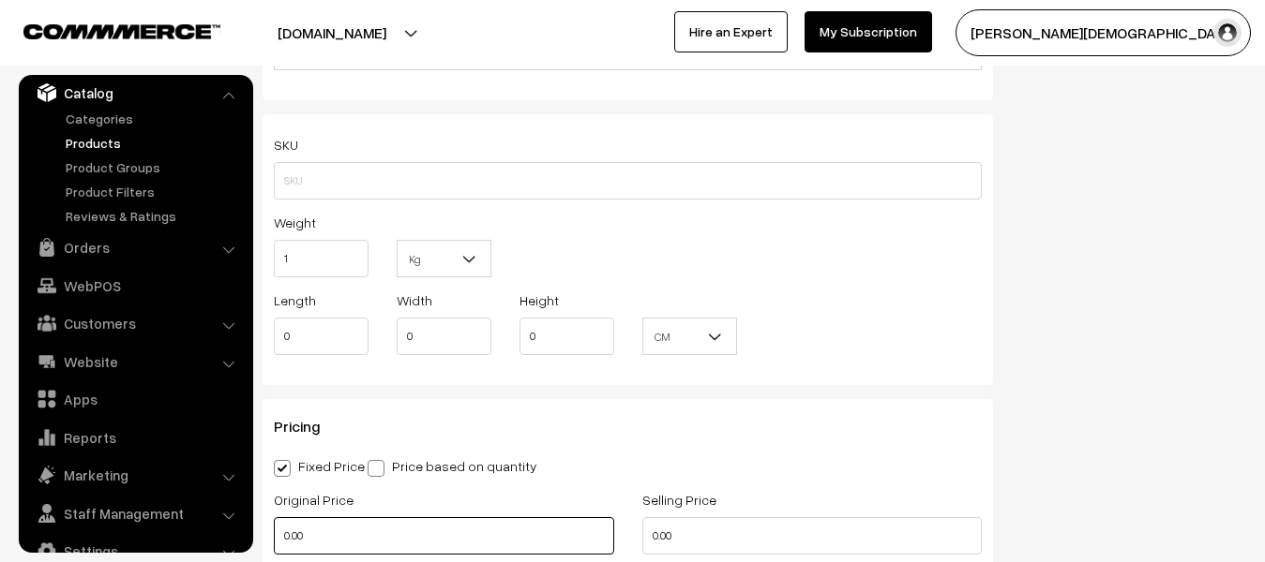
click at [353, 538] on input "0.00" at bounding box center [444, 535] width 340 height 37
type input "0"
type input "540"
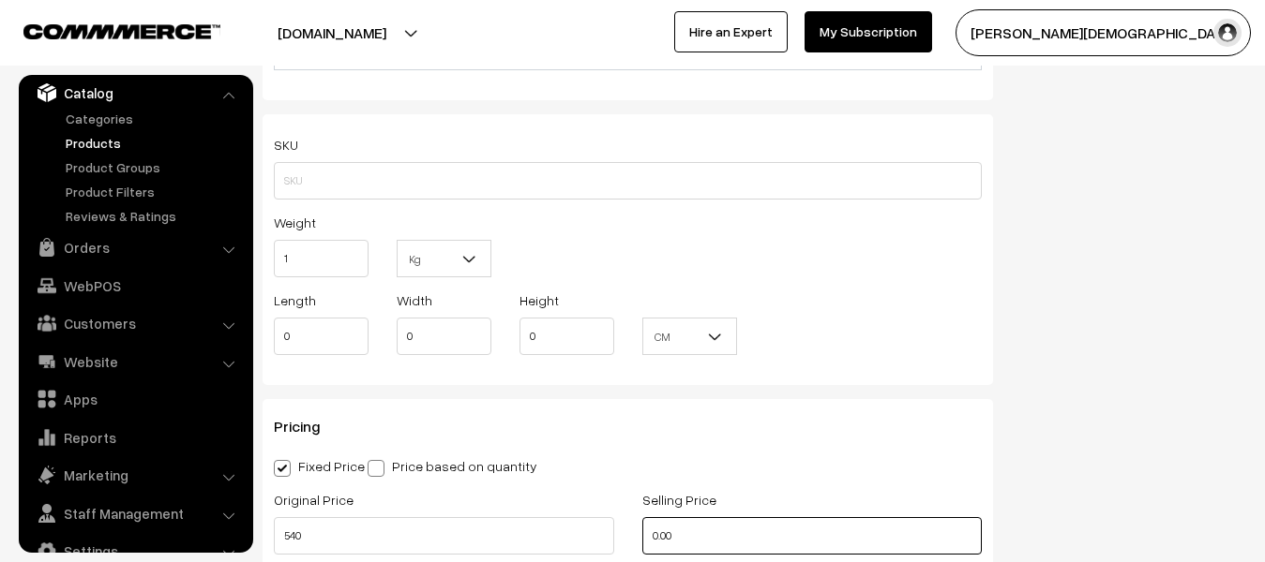
click at [795, 545] on input "0.00" at bounding box center [812, 535] width 340 height 37
type input "0"
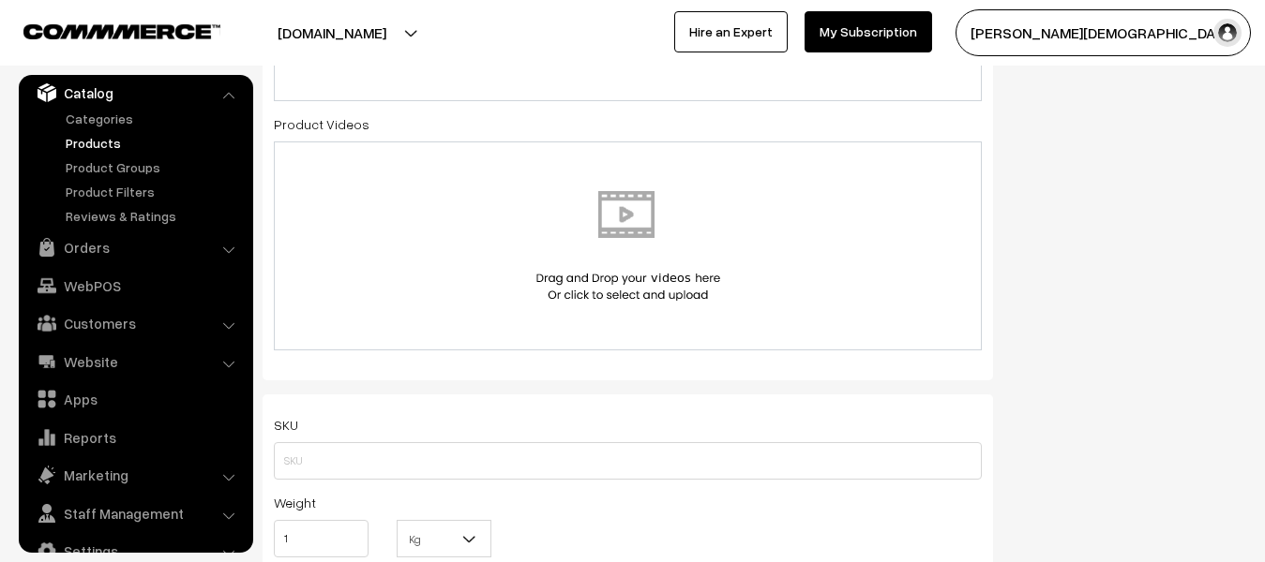
scroll to position [937, 0]
type input "199"
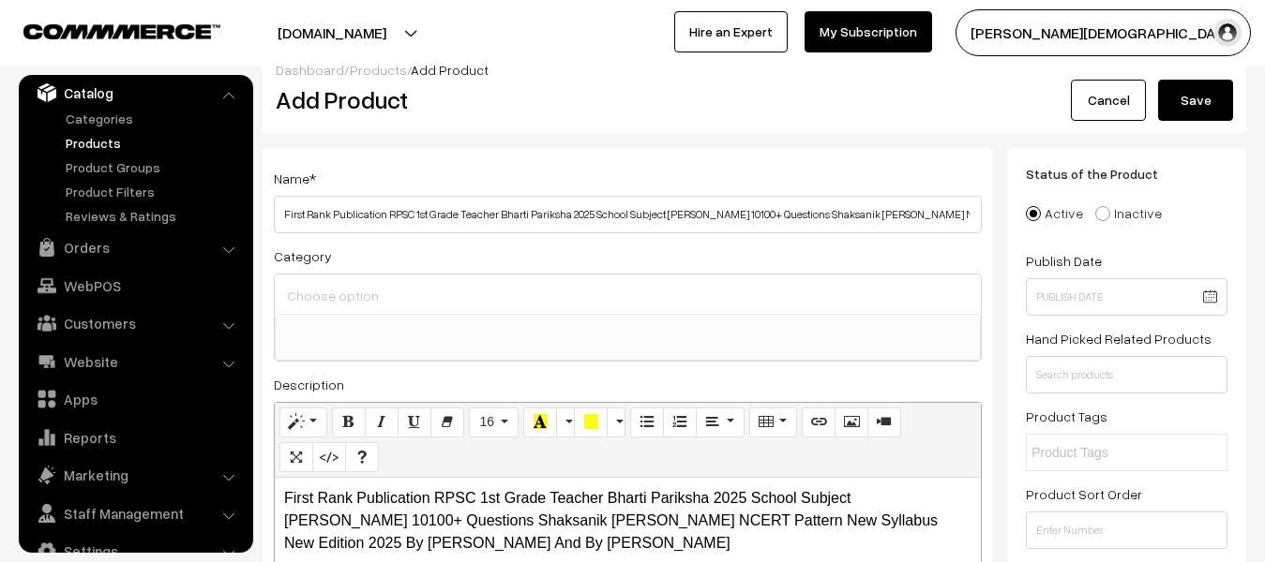
scroll to position [0, 0]
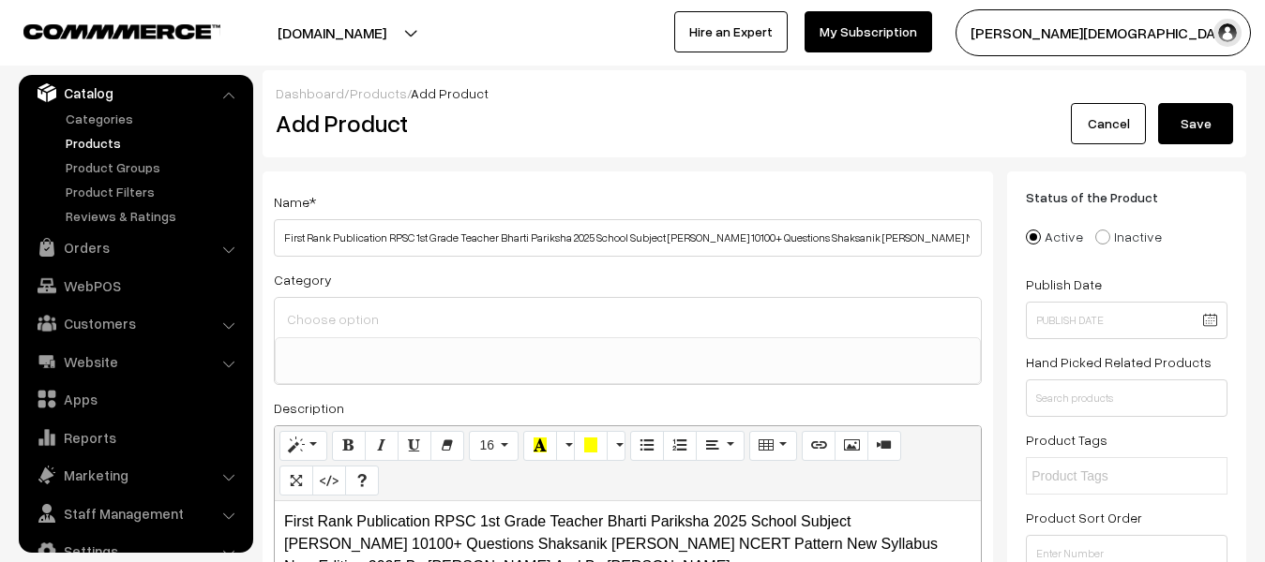
click at [1179, 128] on button "Save" at bounding box center [1195, 123] width 75 height 41
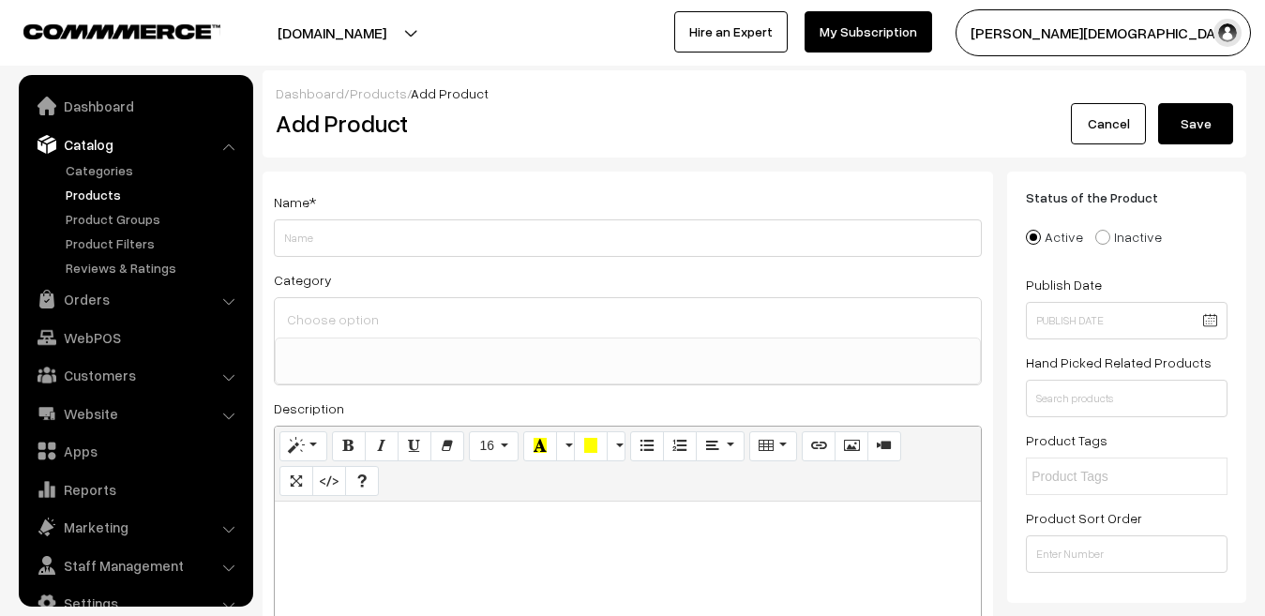
select select
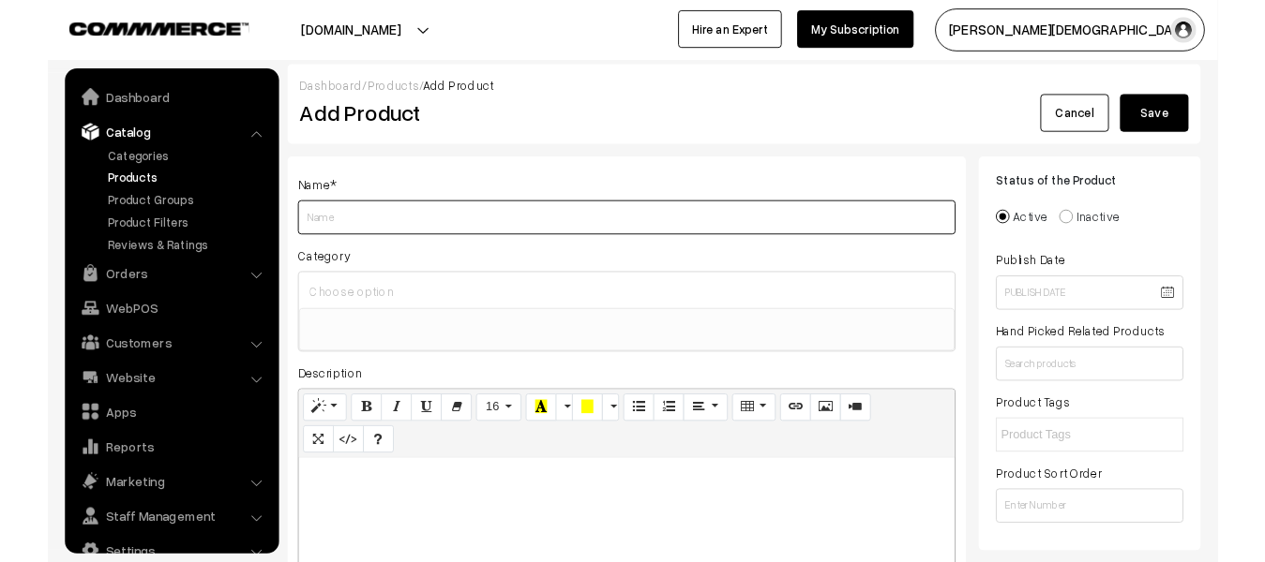
scroll to position [32, 0]
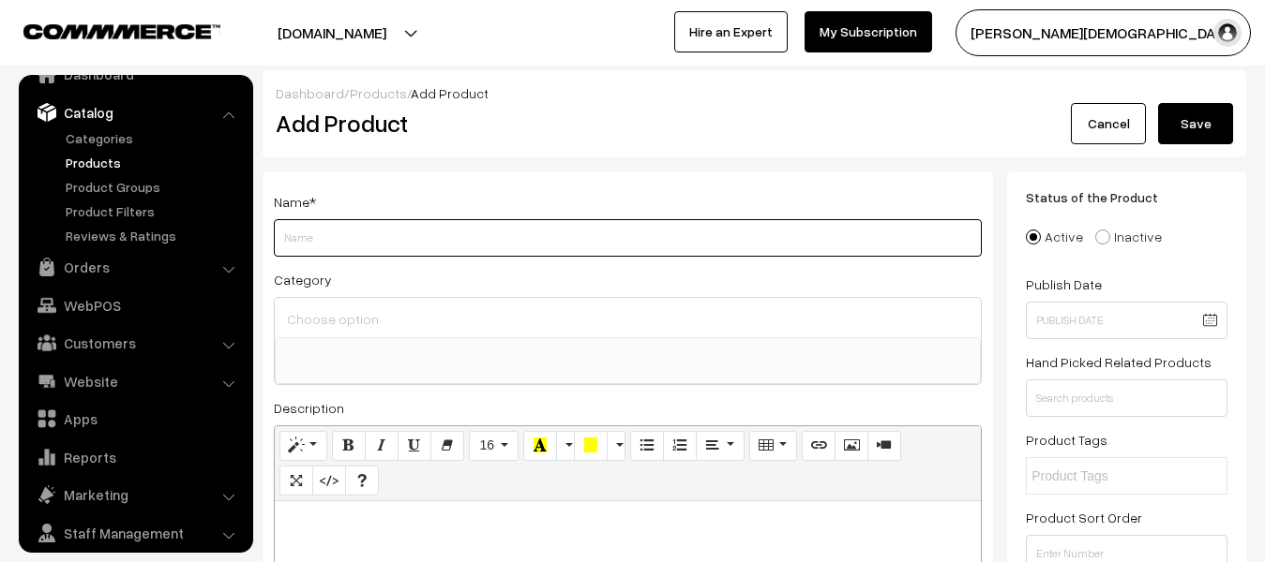
paste input "First Rank Publication RPSC 1st Grade Teacher Bharti Pariksha 2025 School Subje…"
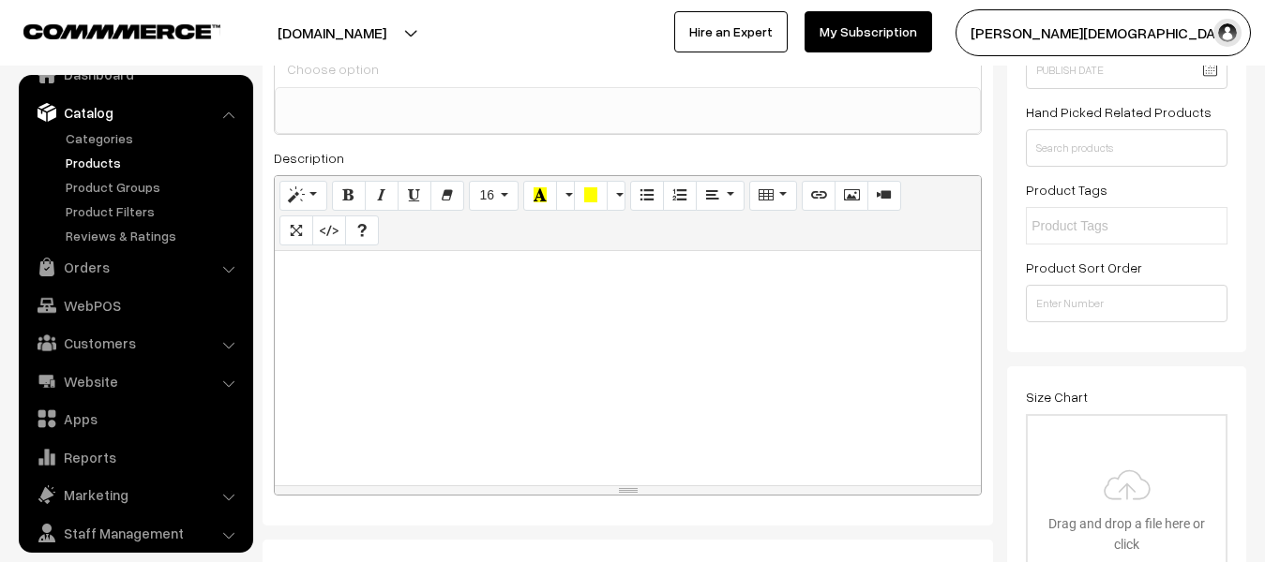
scroll to position [281, 0]
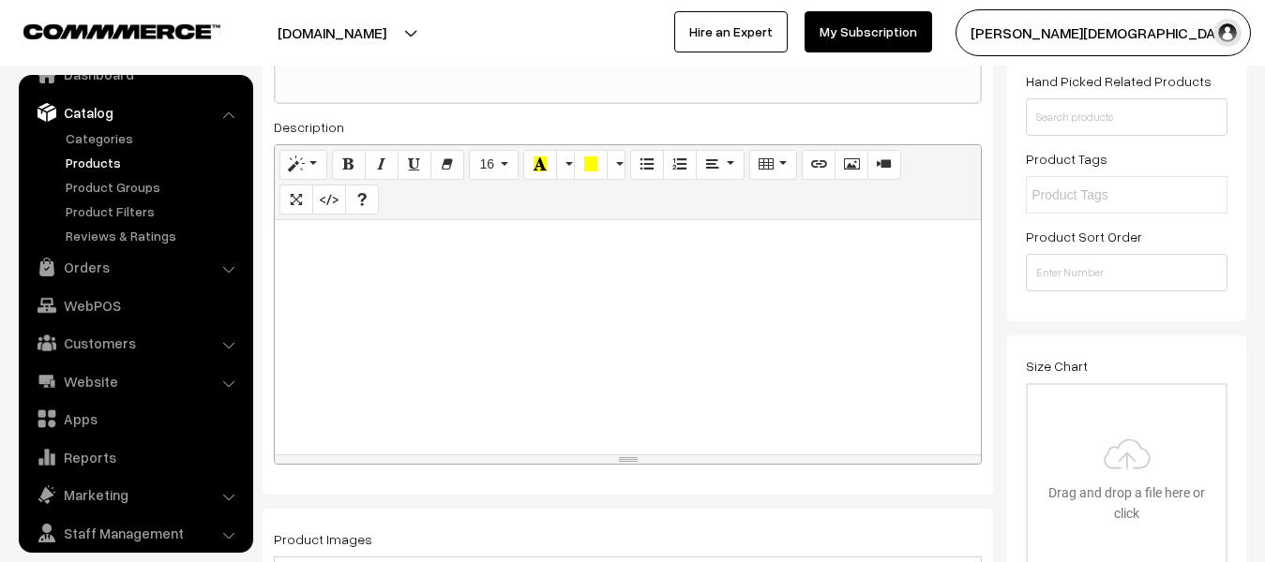
type input "First Rank Publication RPSC 1st Grade Teacher Bharti Pariksha 2025 School Subje…"
click at [605, 303] on div at bounding box center [628, 337] width 706 height 234
paste div
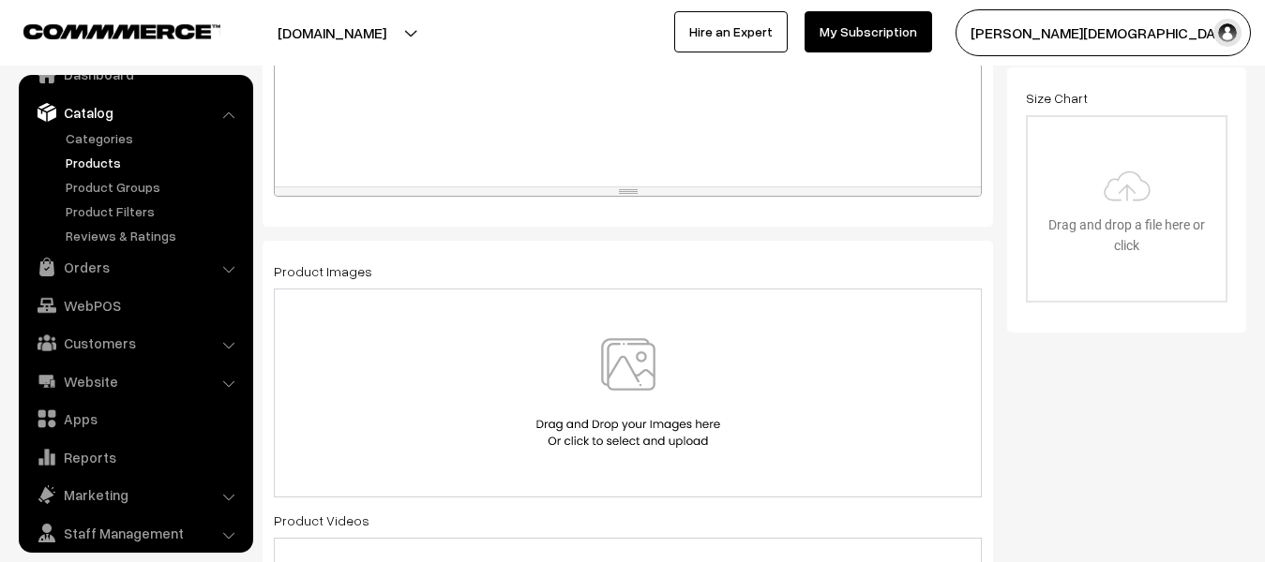
scroll to position [562, 0]
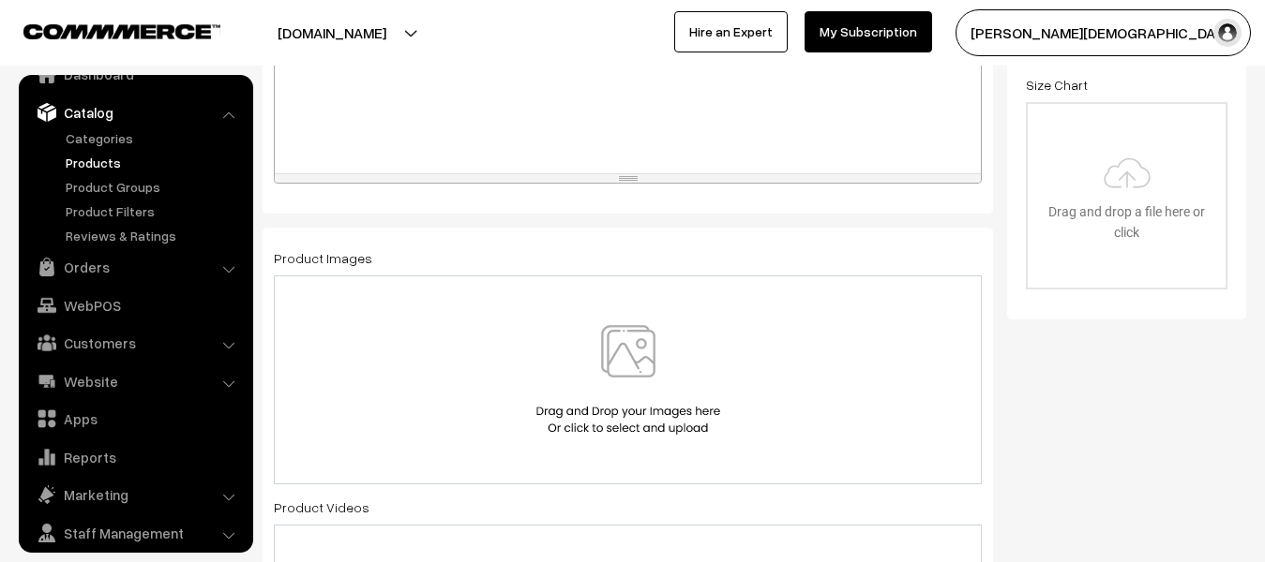
click at [626, 361] on img at bounding box center [628, 380] width 193 height 110
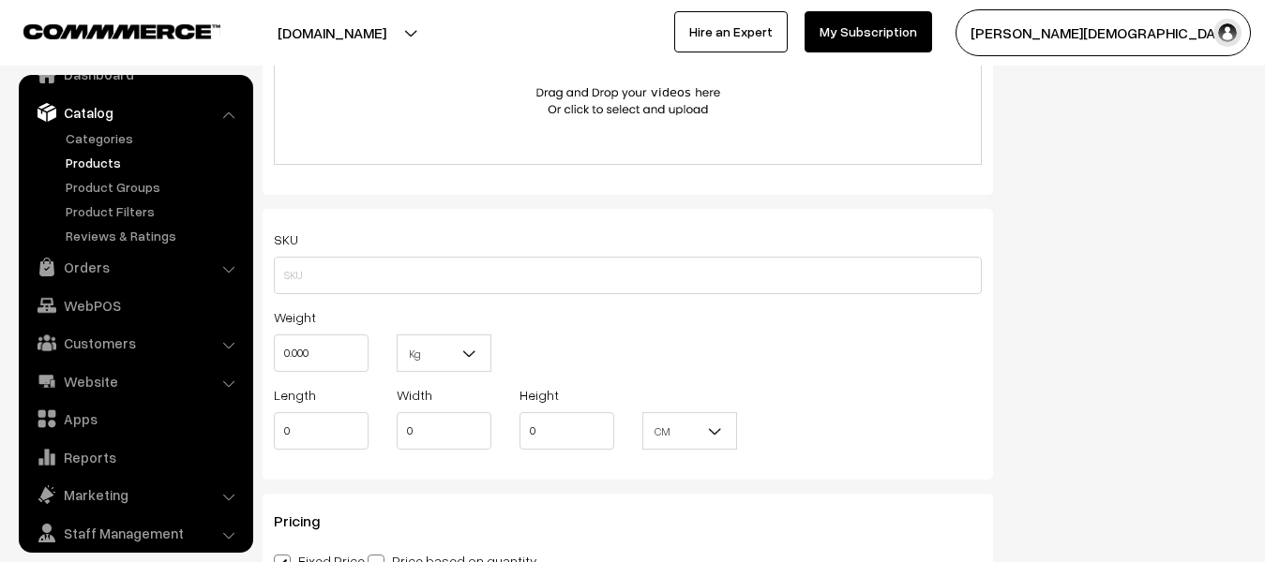
scroll to position [1125, 0]
click at [350, 354] on input "0.000" at bounding box center [321, 352] width 95 height 37
type input "0"
type input "1"
click at [467, 347] on b at bounding box center [469, 352] width 19 height 19
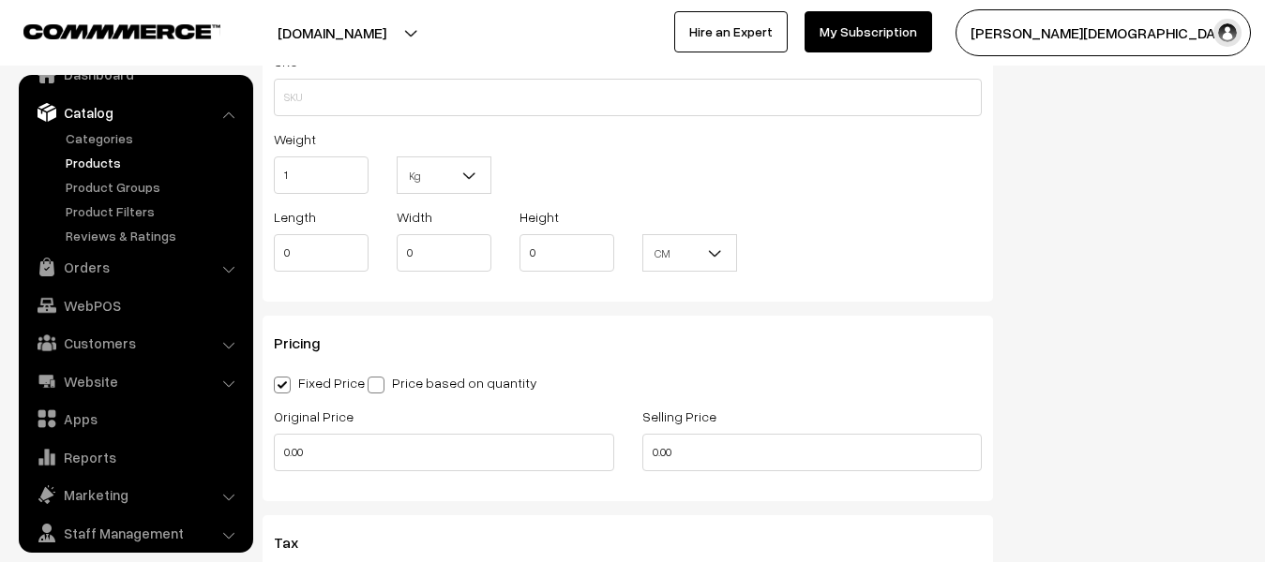
scroll to position [1312, 0]
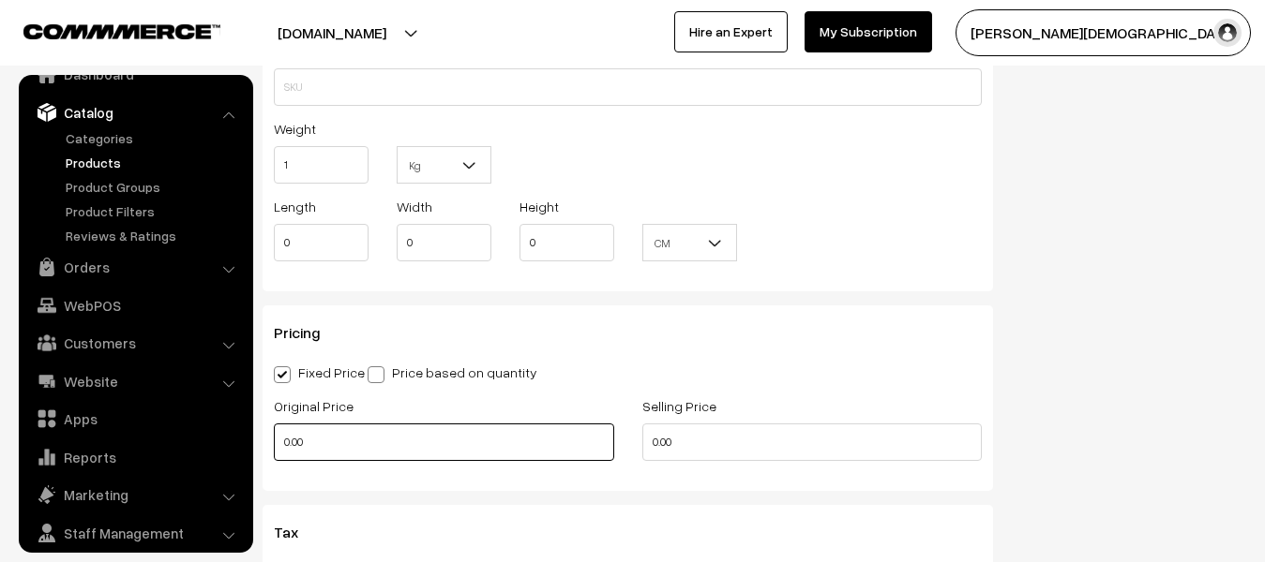
click at [373, 457] on input "0.00" at bounding box center [444, 442] width 340 height 37
type input "0"
type input "120"
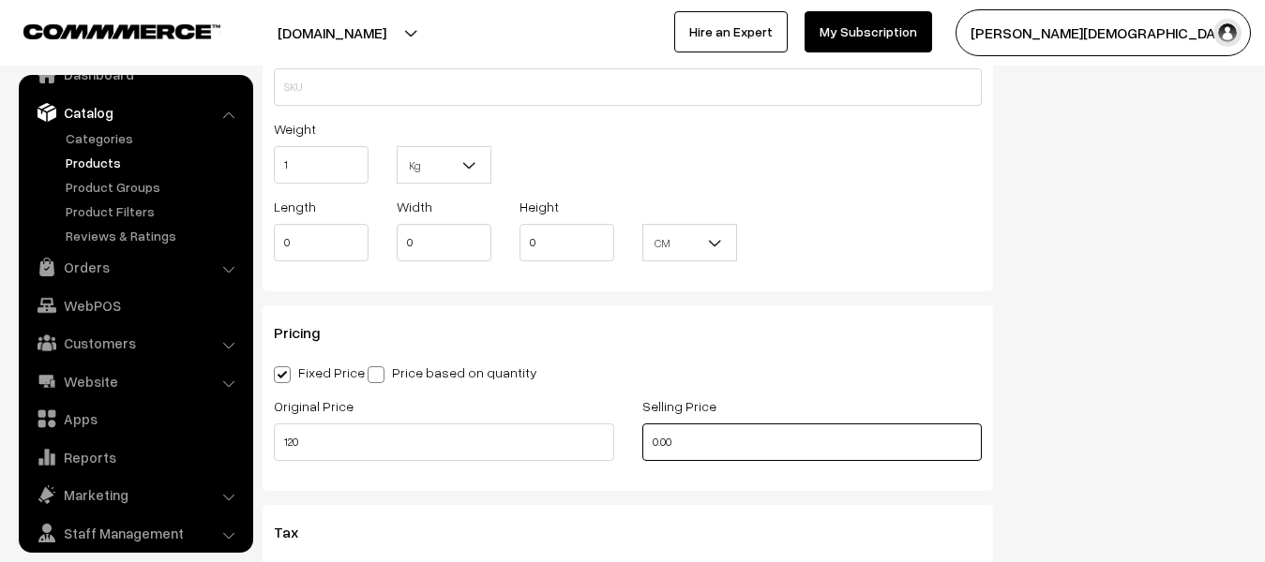
click at [737, 437] on input "0.00" at bounding box center [812, 442] width 340 height 37
type input "0"
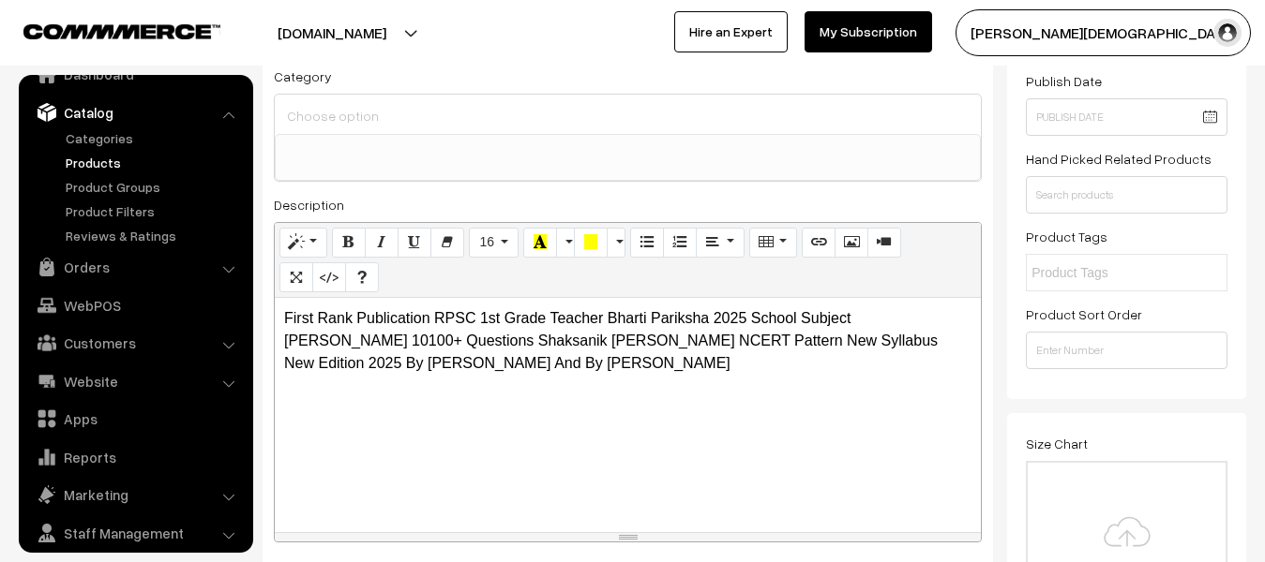
scroll to position [0, 0]
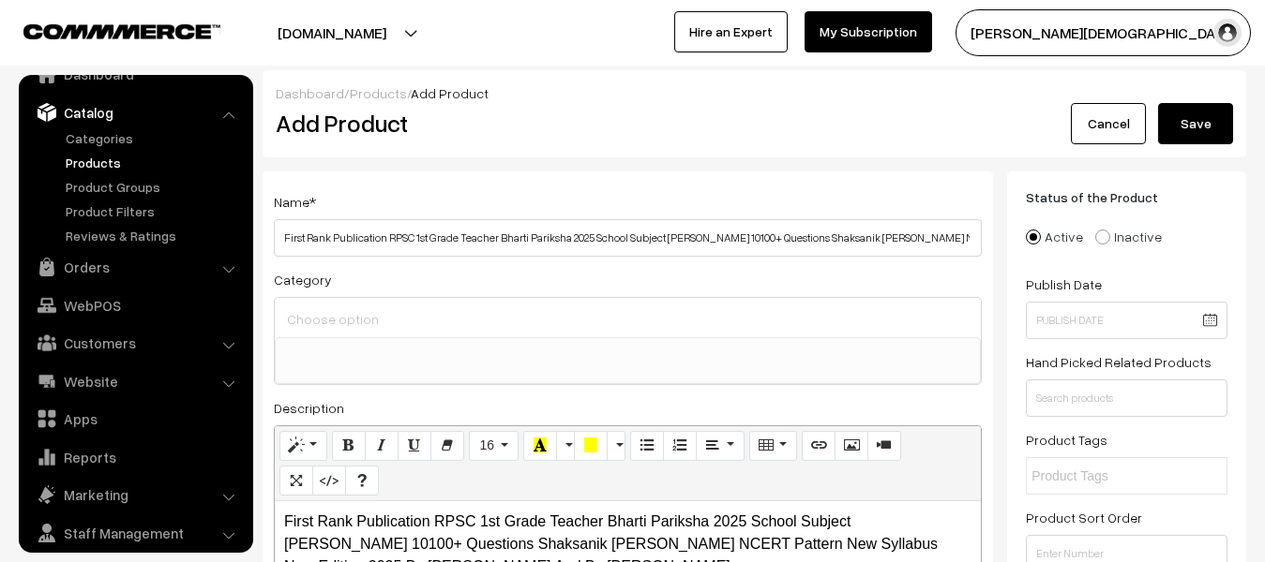
type input "110"
click at [1168, 114] on button "Save" at bounding box center [1195, 123] width 75 height 41
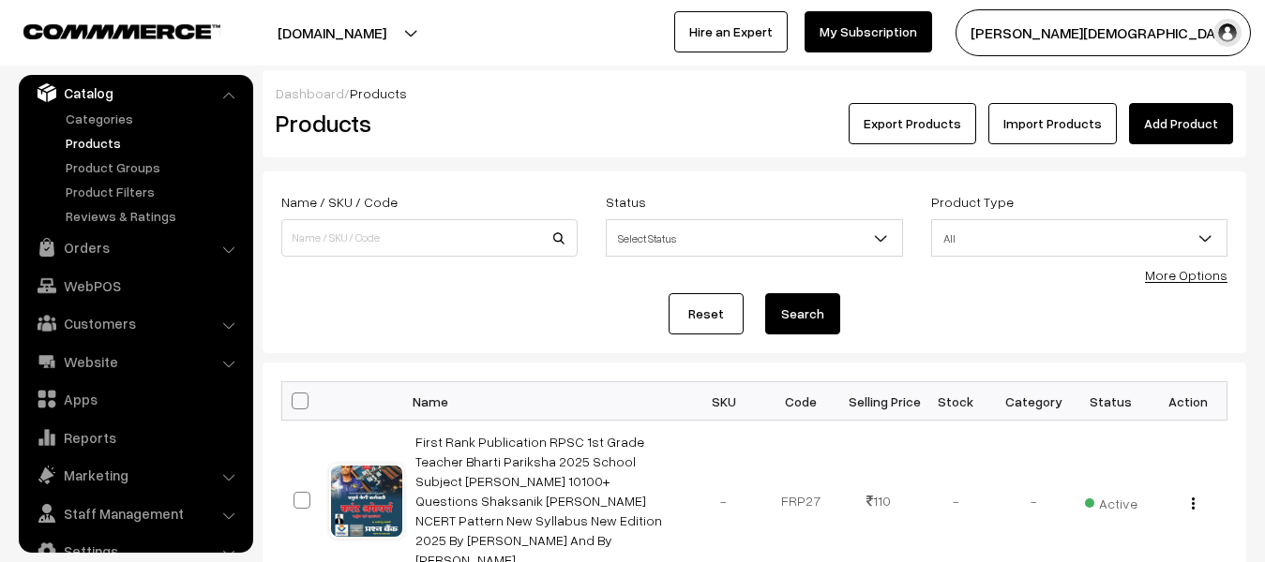
click at [1152, 115] on link "Add Product" at bounding box center [1181, 123] width 104 height 41
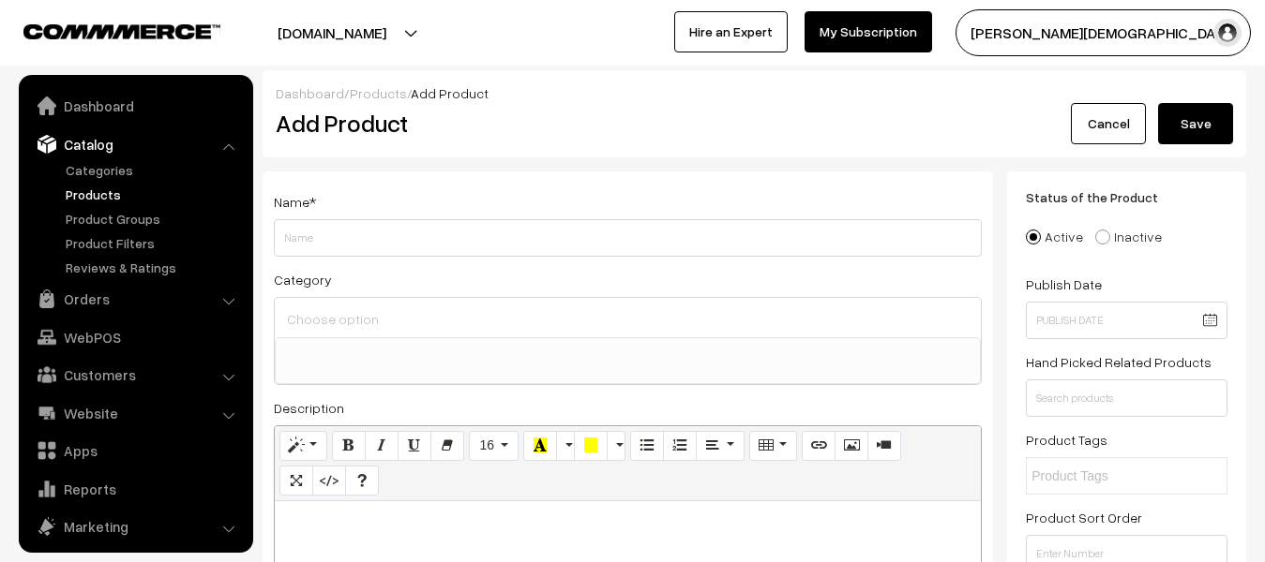
select select
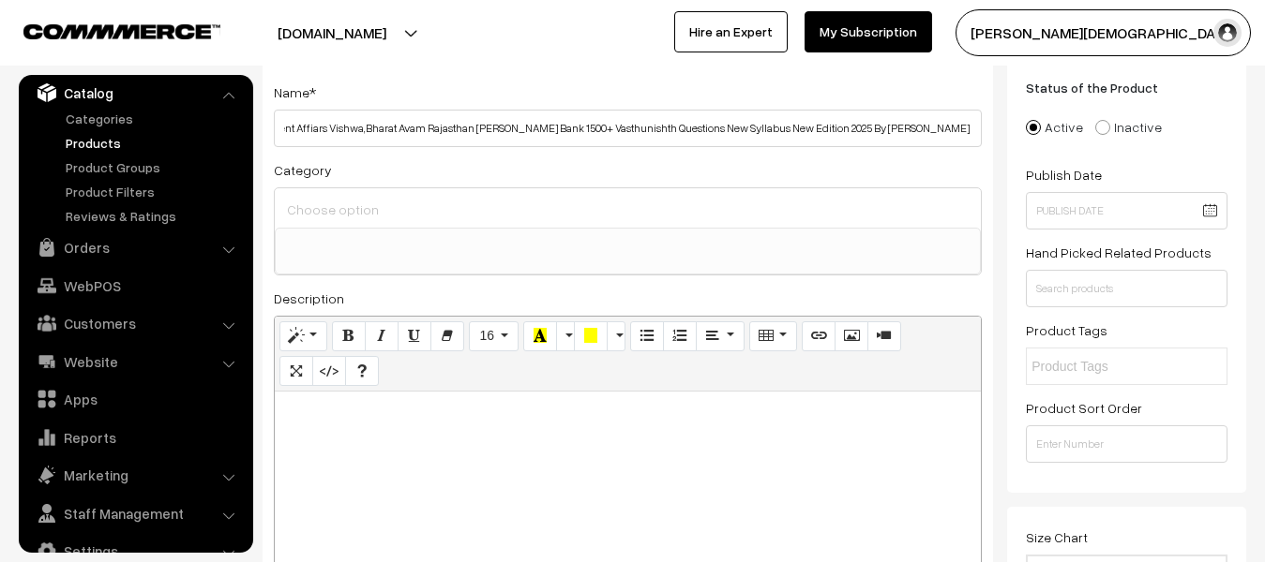
scroll to position [281, 0]
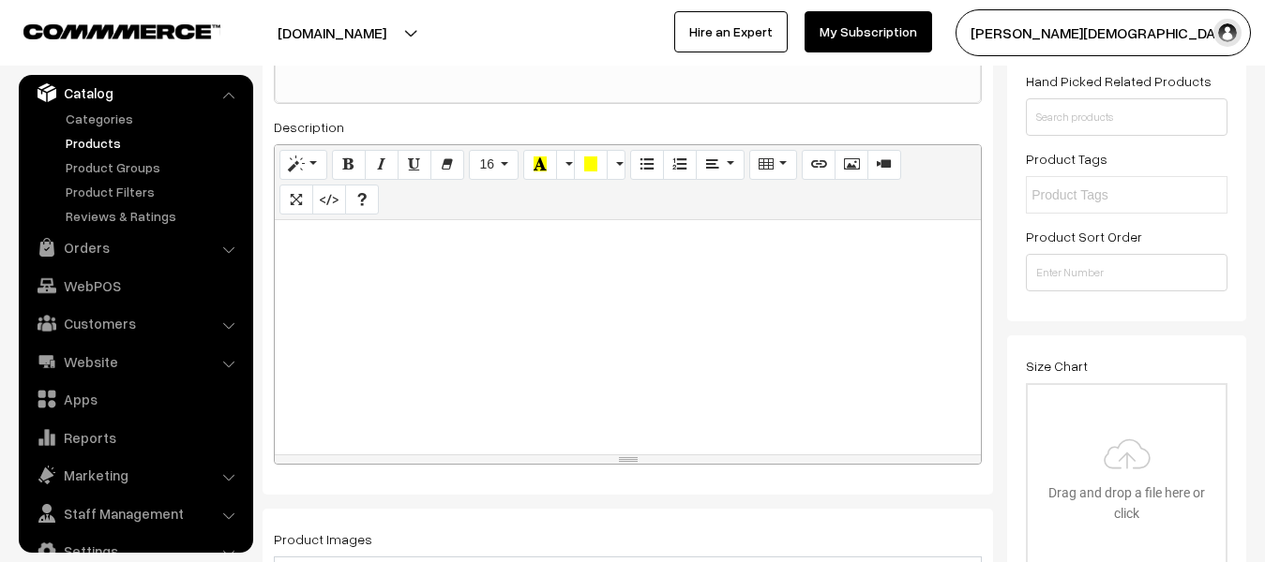
type input "[PERSON_NAME] Publication RSSB 4th Grade,Patwar,VDO Bharti Pariksha 2025 Curren…"
click at [586, 272] on div at bounding box center [628, 337] width 706 height 234
paste div
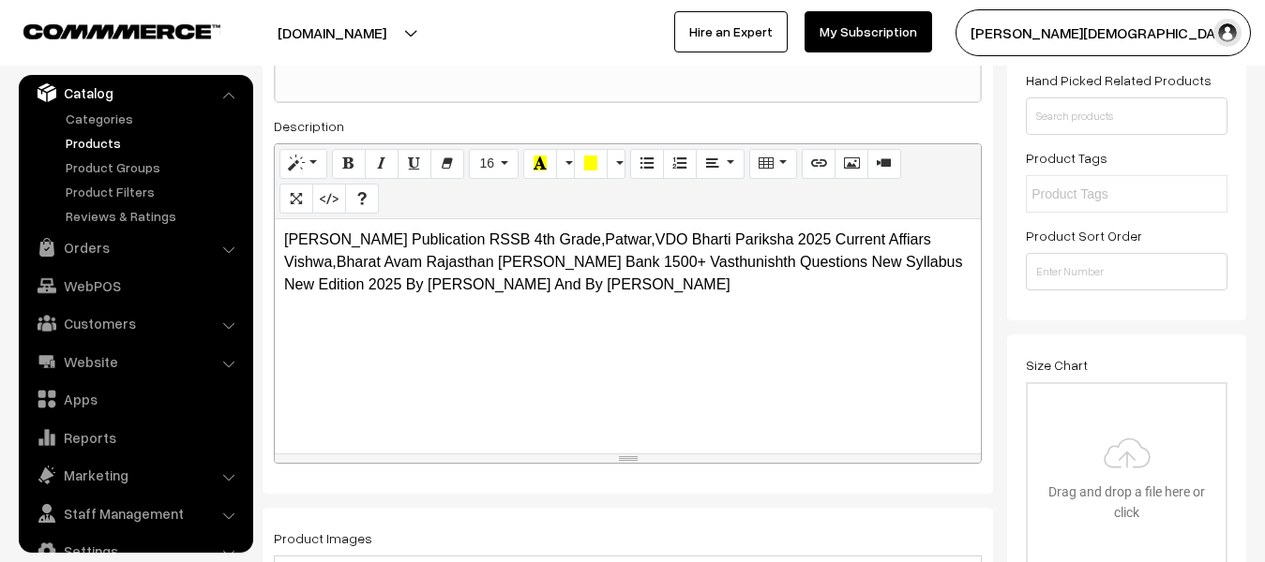
scroll to position [656, 0]
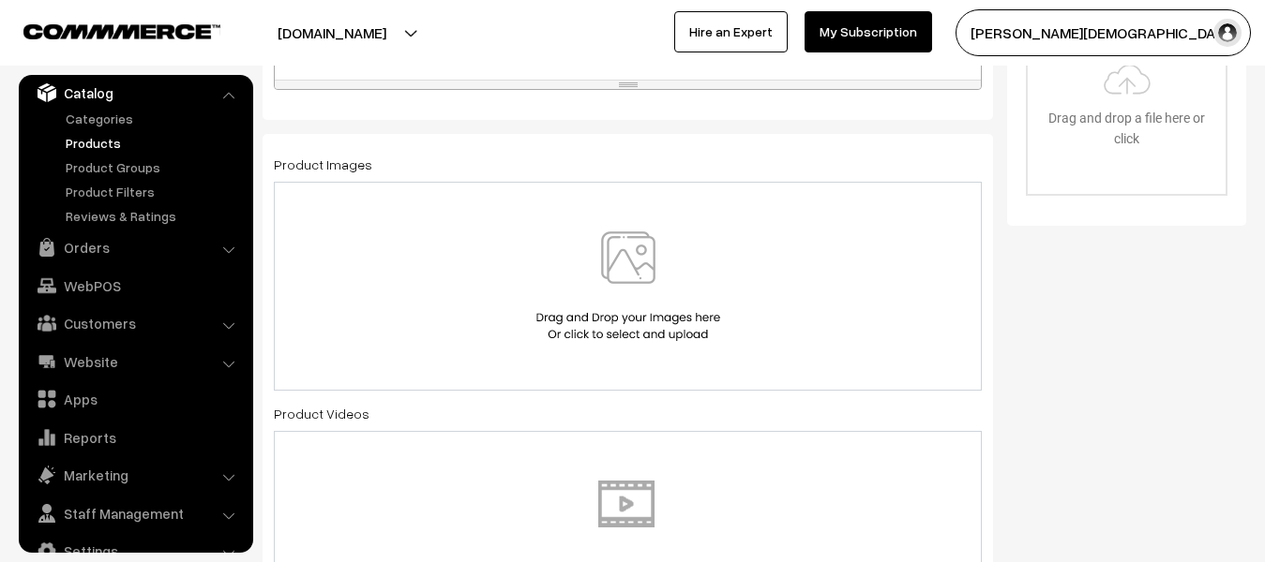
click at [641, 309] on img at bounding box center [628, 287] width 193 height 110
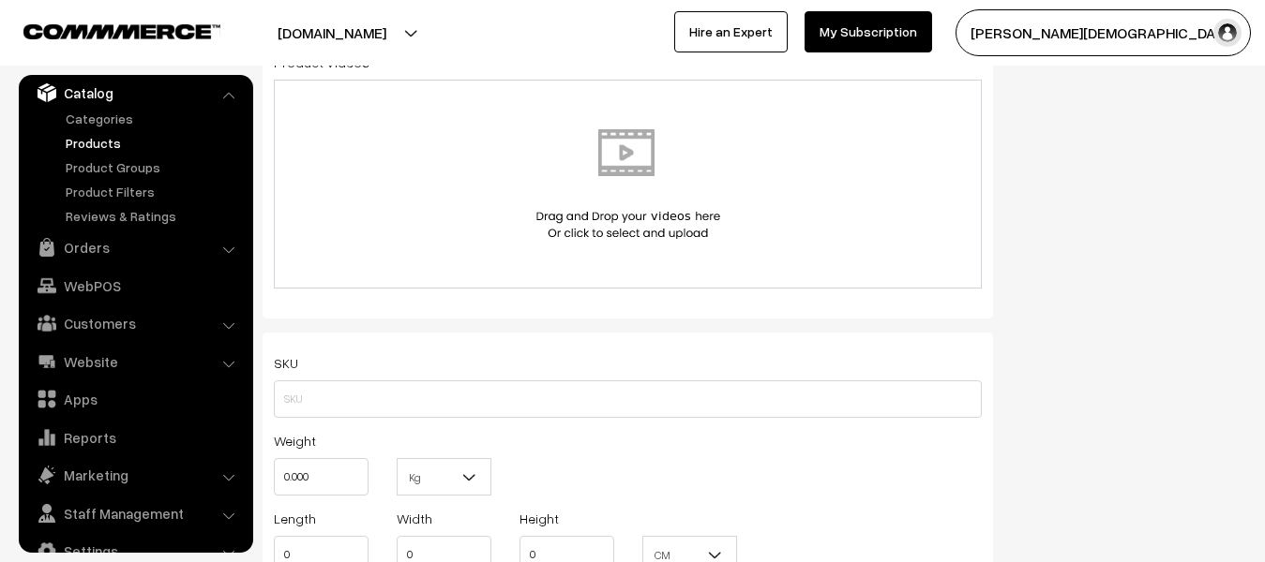
scroll to position [1031, 0]
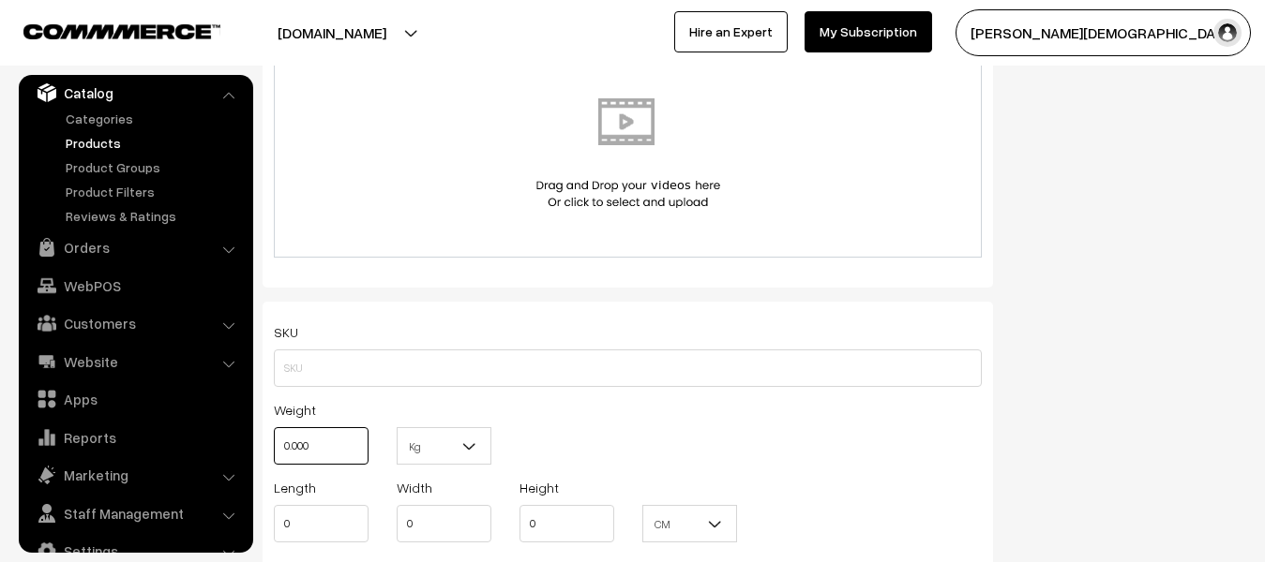
click at [356, 437] on input "0.000" at bounding box center [321, 445] width 95 height 37
type input "0"
type input "1"
click at [457, 441] on span "Kg" at bounding box center [443, 446] width 93 height 33
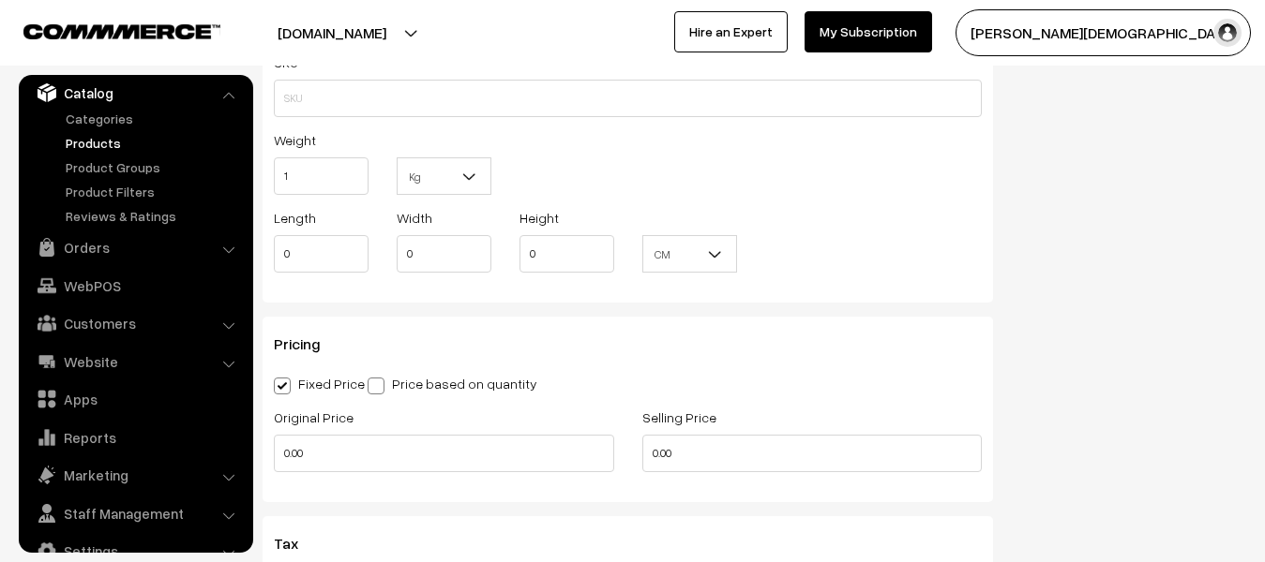
scroll to position [1312, 0]
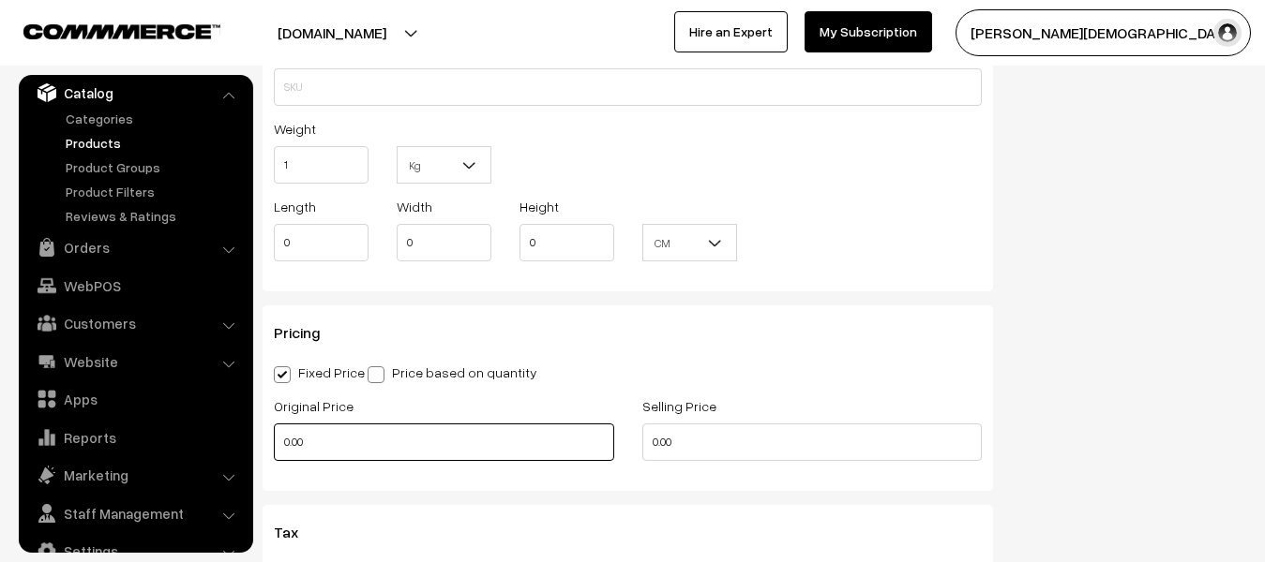
click at [375, 457] on input "0.00" at bounding box center [444, 442] width 340 height 37
type input "0"
type input "120"
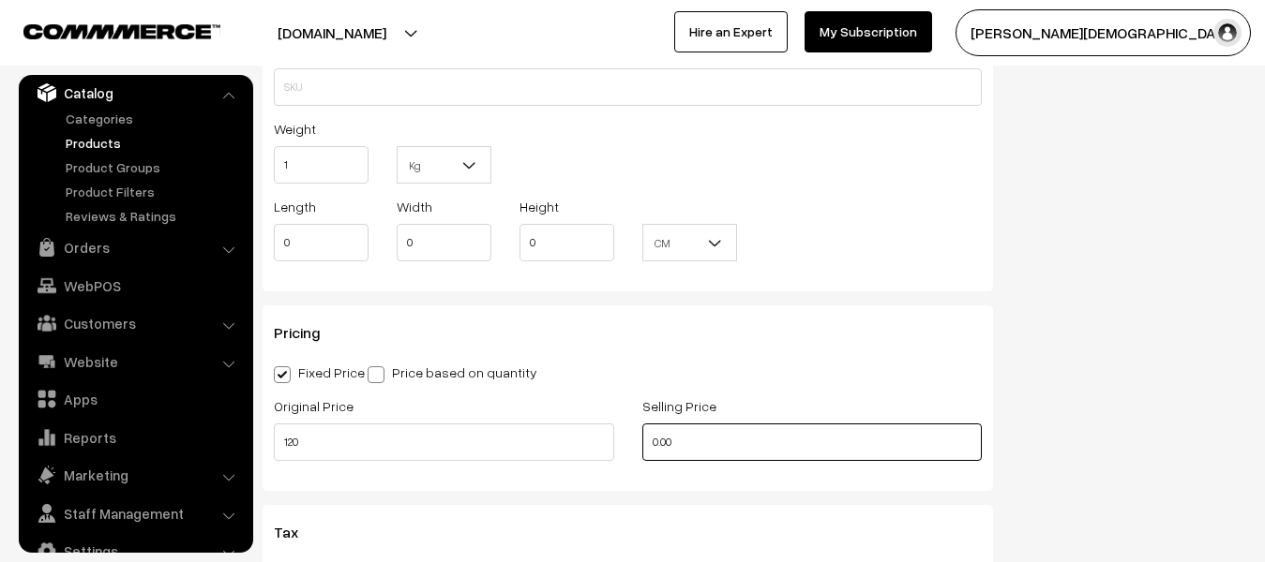
click at [767, 455] on input "0.00" at bounding box center [812, 442] width 340 height 37
type input "0"
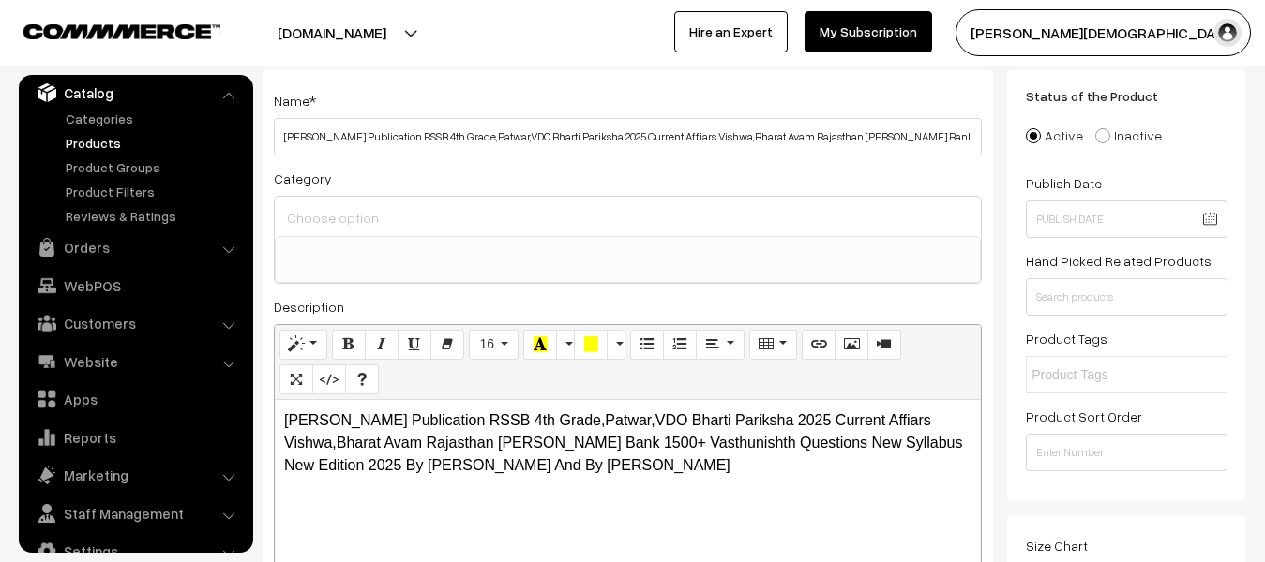
scroll to position [0, 0]
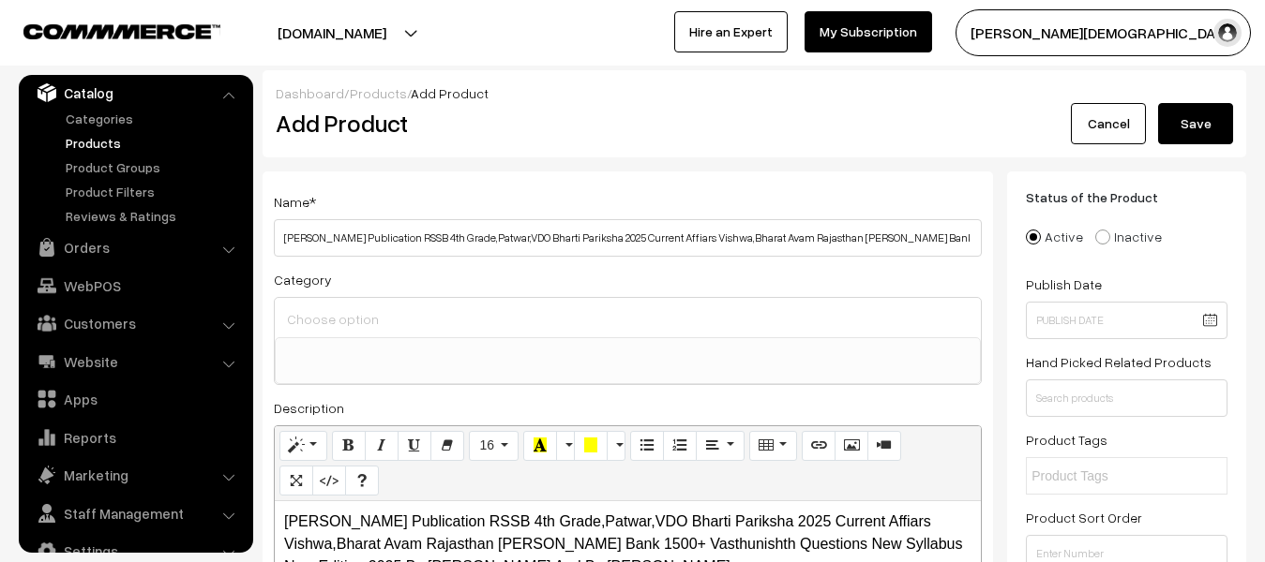
type input "110"
click at [1168, 124] on button "Save" at bounding box center [1195, 123] width 75 height 41
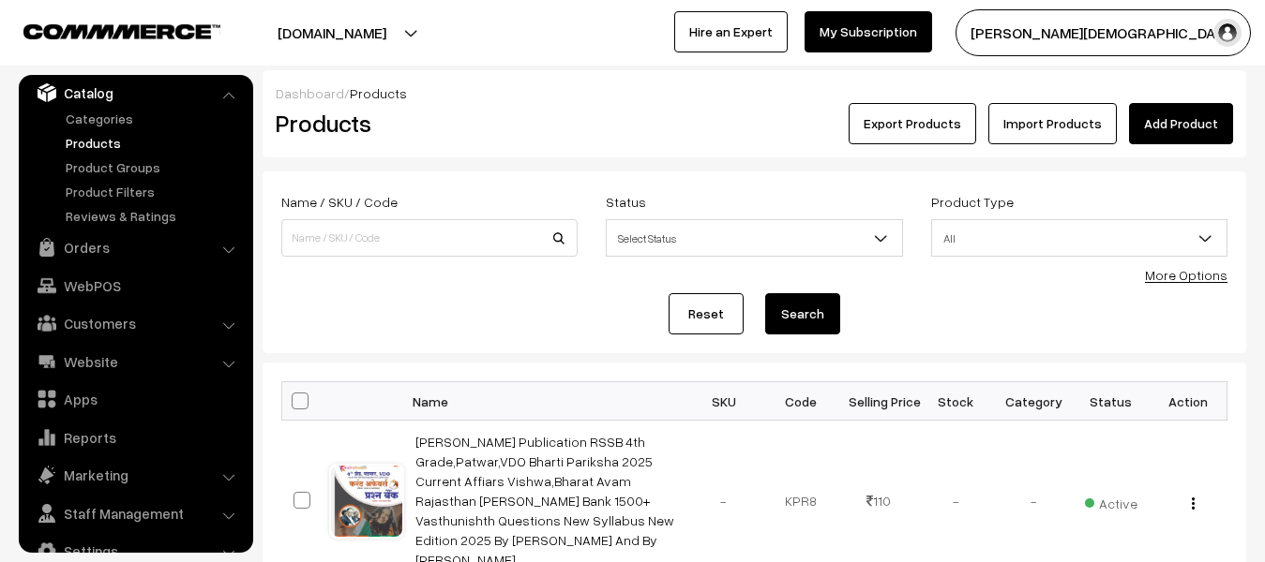
click at [1135, 122] on link "Add Product" at bounding box center [1181, 123] width 104 height 41
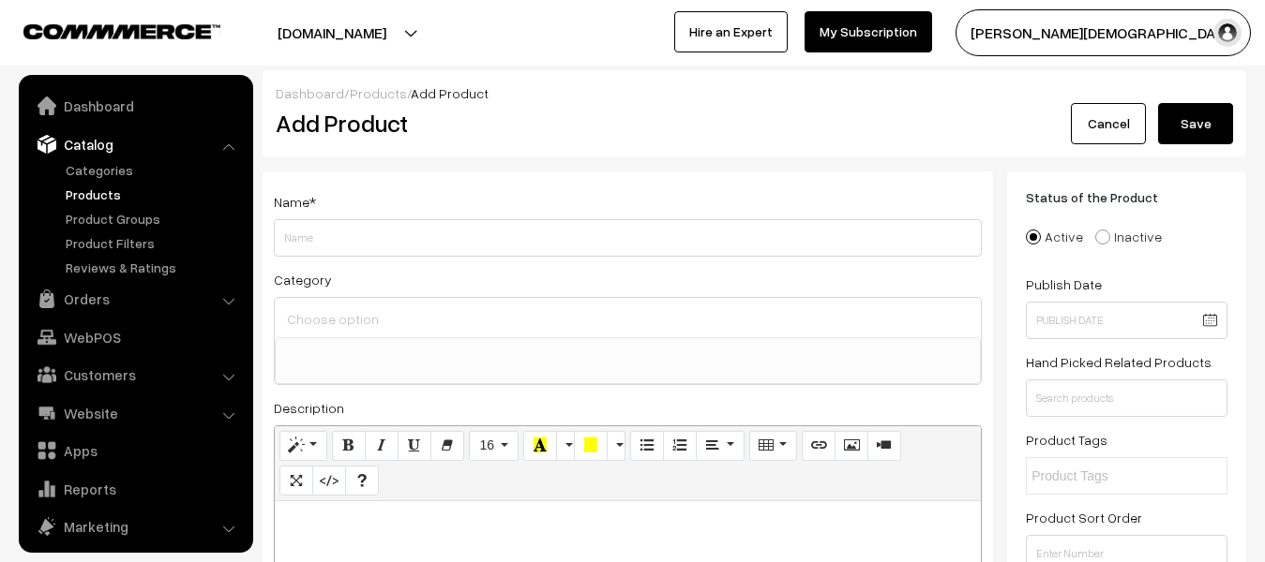
select select
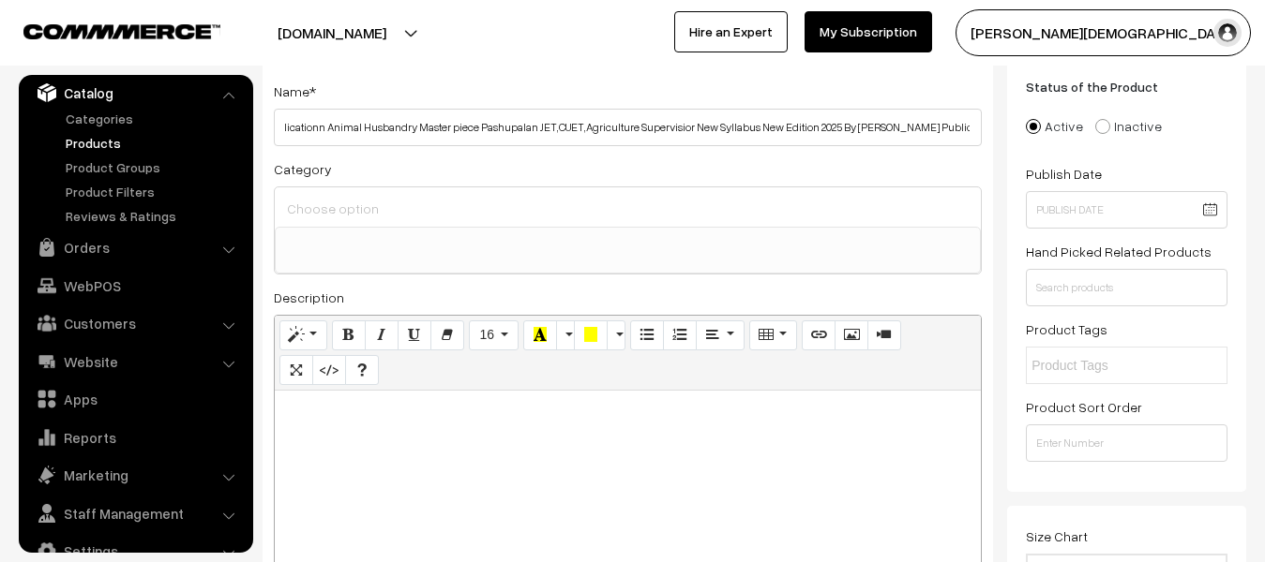
scroll to position [281, 0]
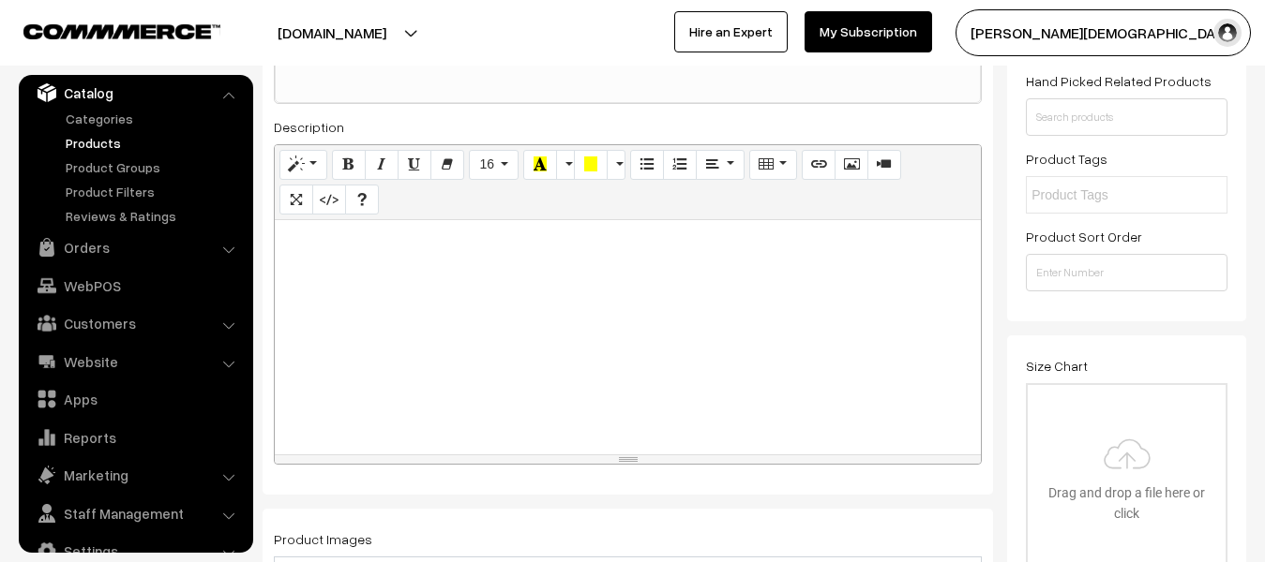
type input "Pratigya Publicationn Animal Husbandry Master piece Pashupalan JET,CUET,Agricul…"
click at [590, 321] on div at bounding box center [628, 337] width 706 height 234
paste div
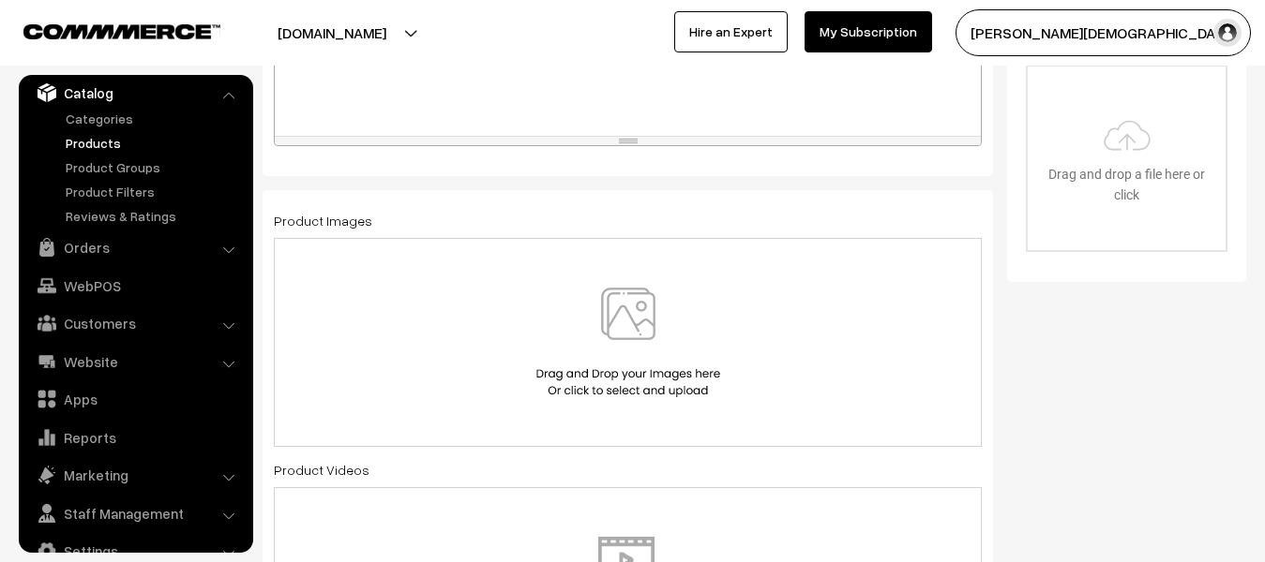
scroll to position [656, 0]
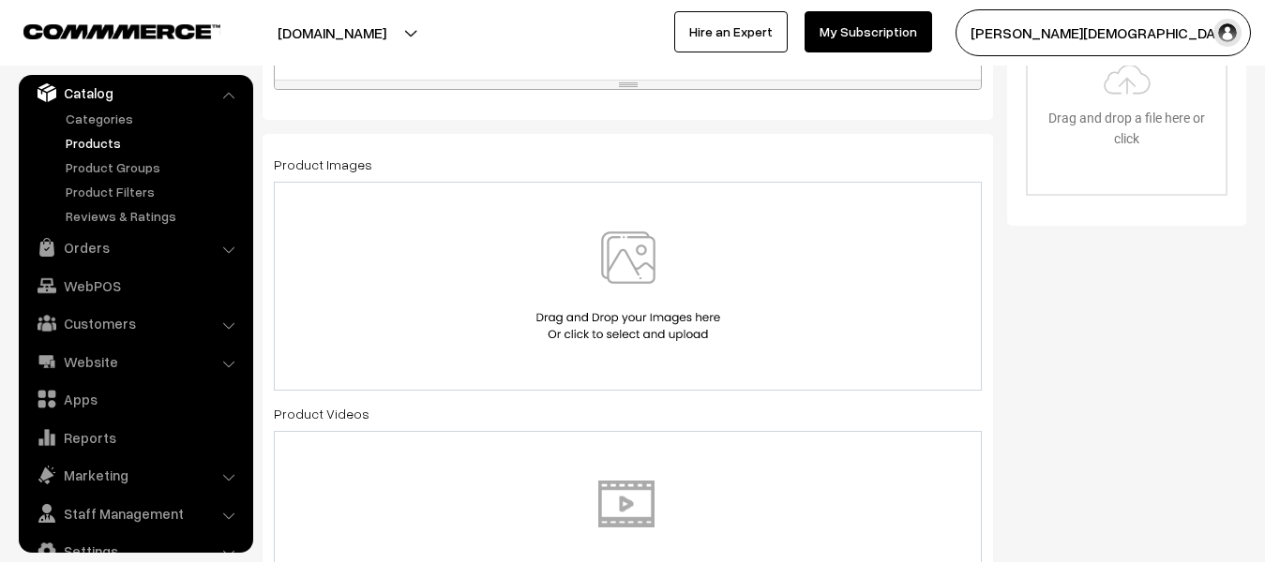
click at [638, 317] on img at bounding box center [628, 287] width 193 height 110
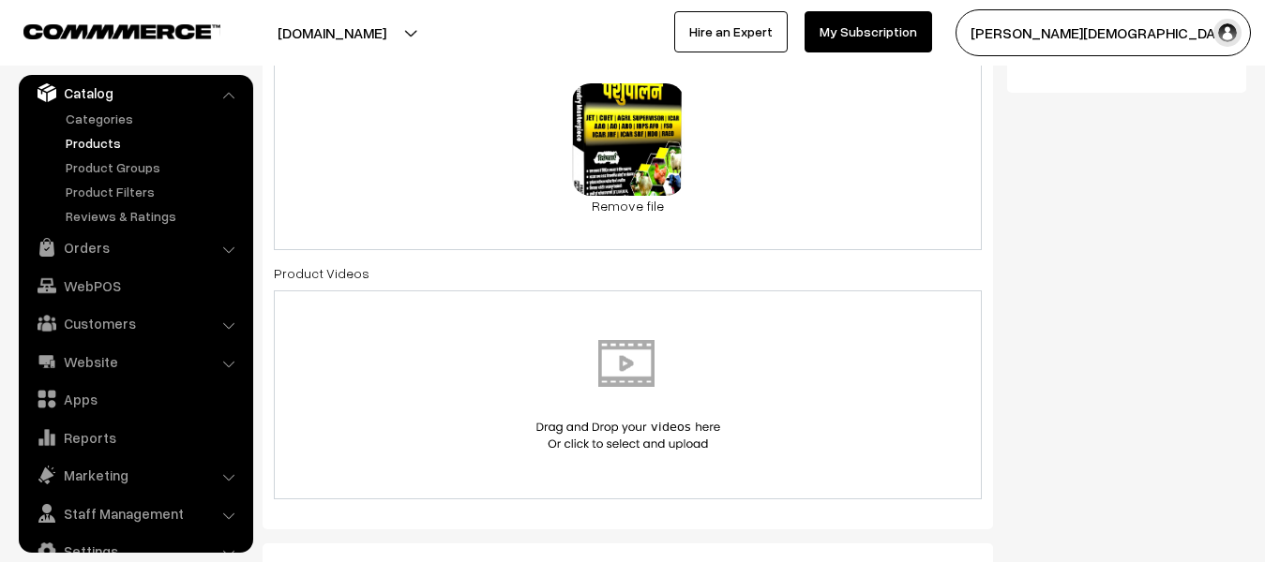
scroll to position [937, 0]
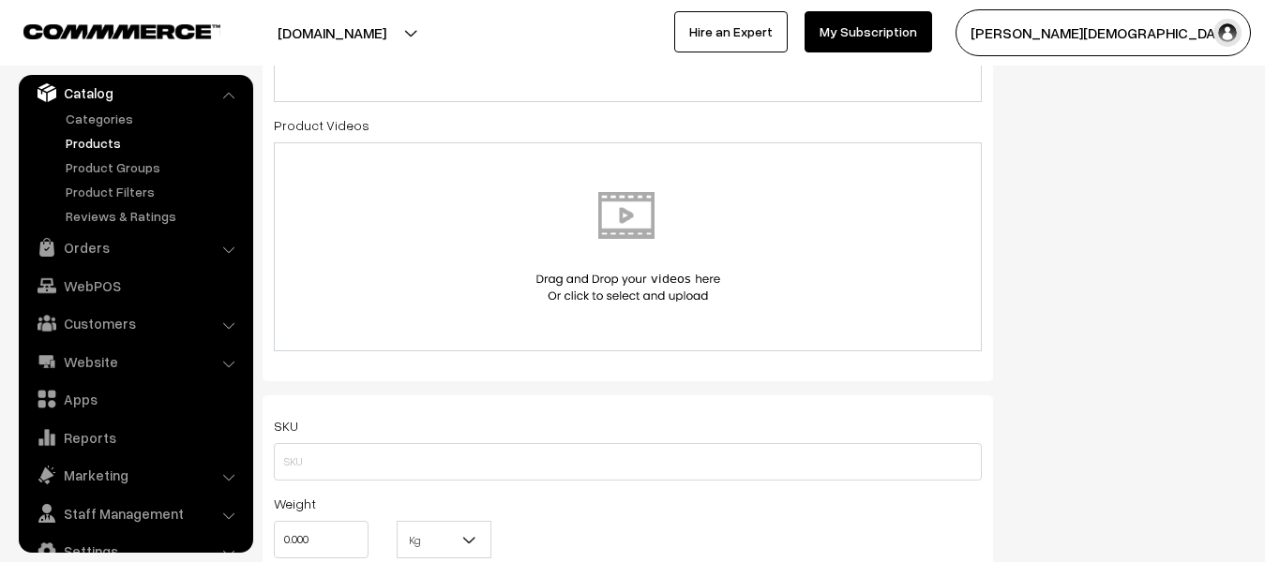
click at [369, 542] on div "Weight 0.000" at bounding box center [321, 531] width 123 height 78
click at [366, 548] on input "0.000" at bounding box center [321, 539] width 95 height 37
type input "0"
type input "1"
click at [476, 541] on b at bounding box center [469, 540] width 19 height 19
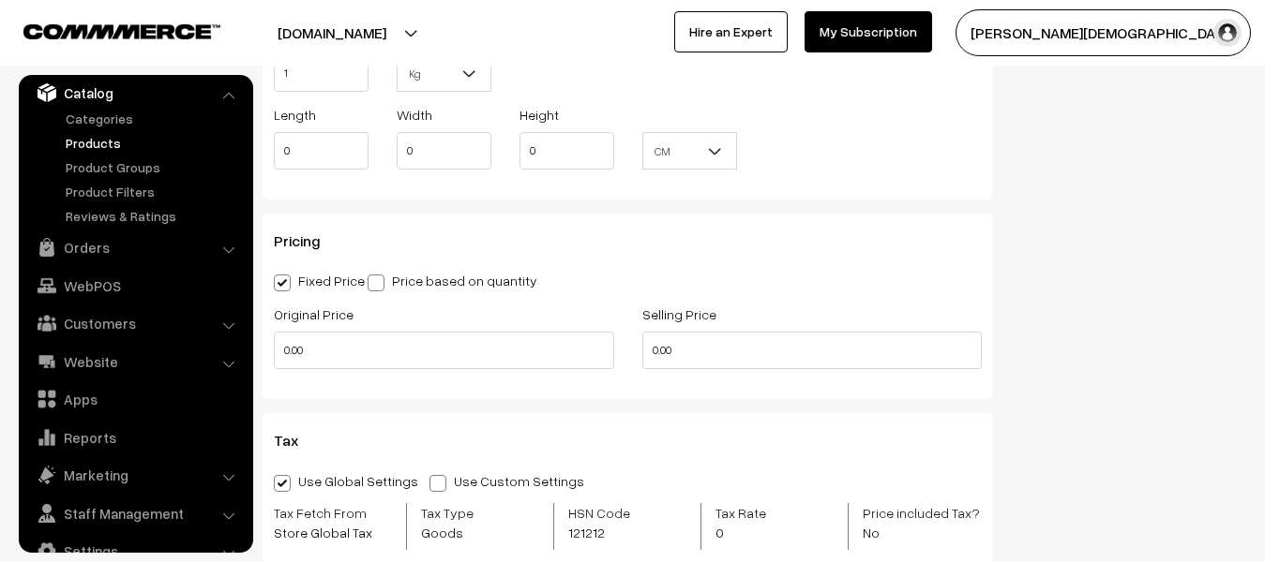
scroll to position [1406, 0]
click at [410, 360] on input "0.00" at bounding box center [444, 348] width 340 height 37
type input "0"
type input "400"
click at [738, 360] on input "0.00" at bounding box center [812, 348] width 340 height 37
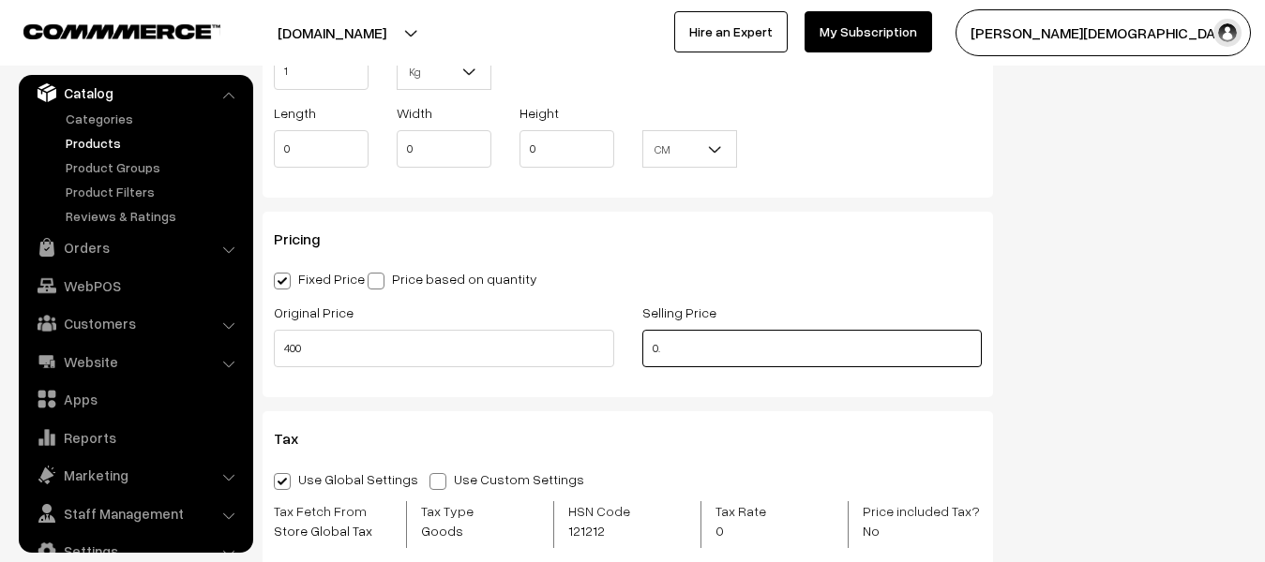
type input "0"
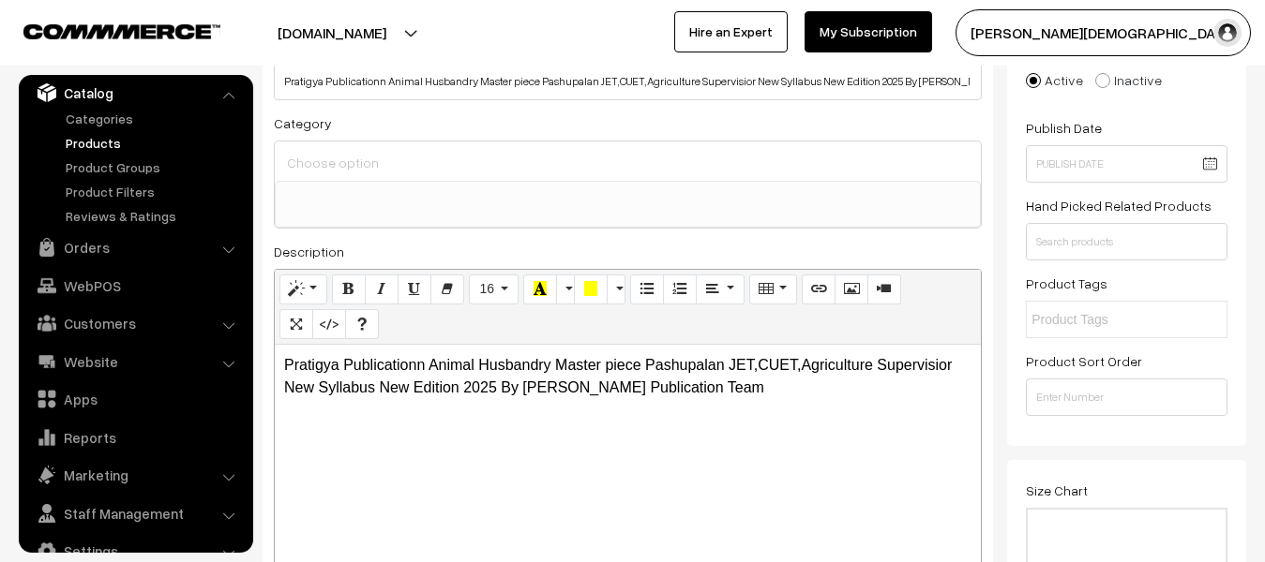
scroll to position [0, 0]
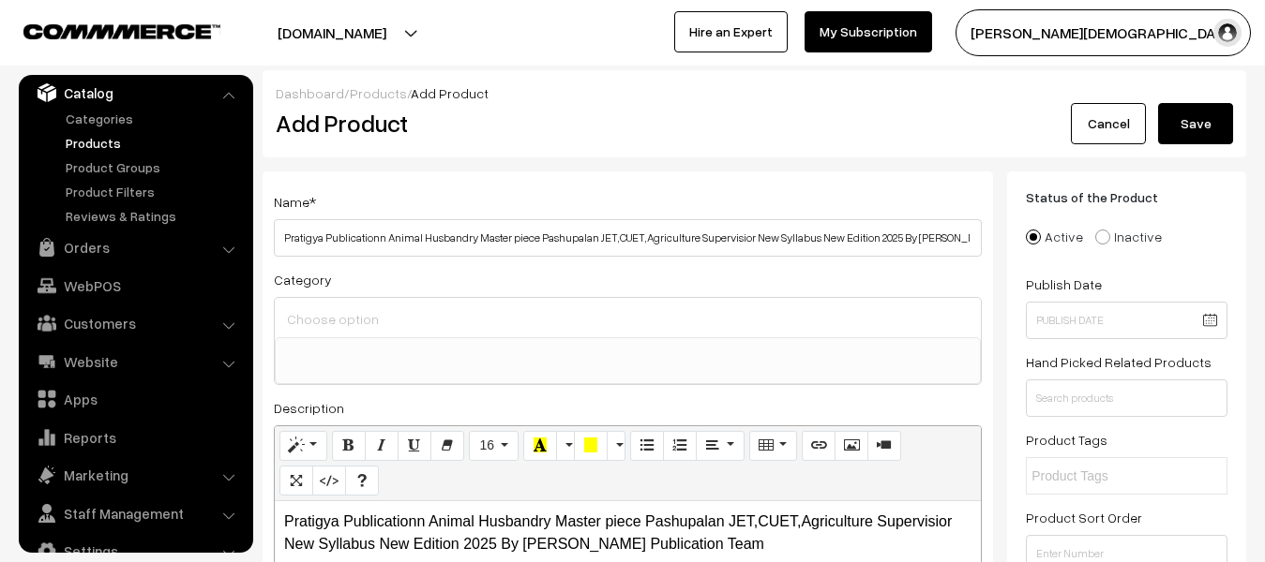
type input "235"
click at [1166, 135] on button "Save" at bounding box center [1195, 123] width 75 height 41
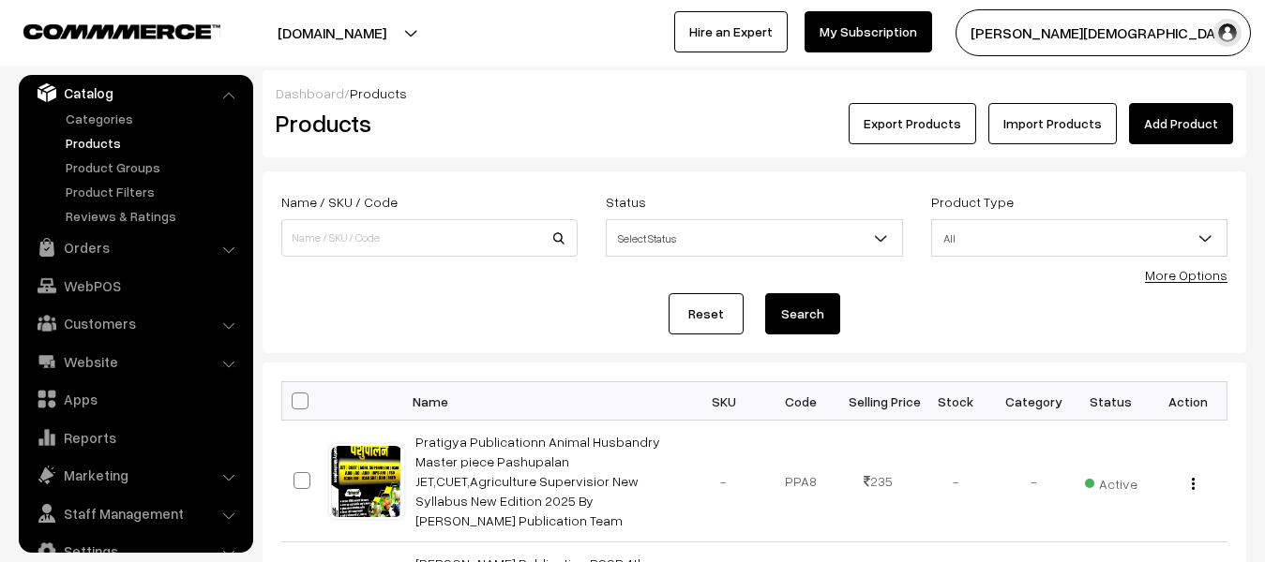
click at [1165, 117] on link "Add Product" at bounding box center [1181, 123] width 104 height 41
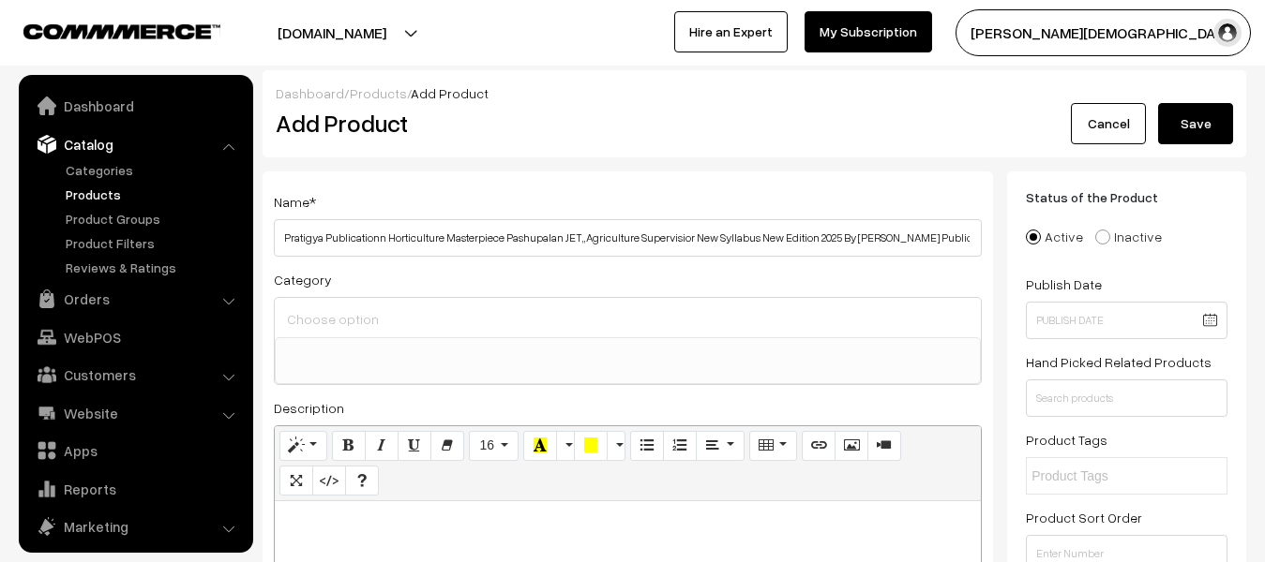
select select
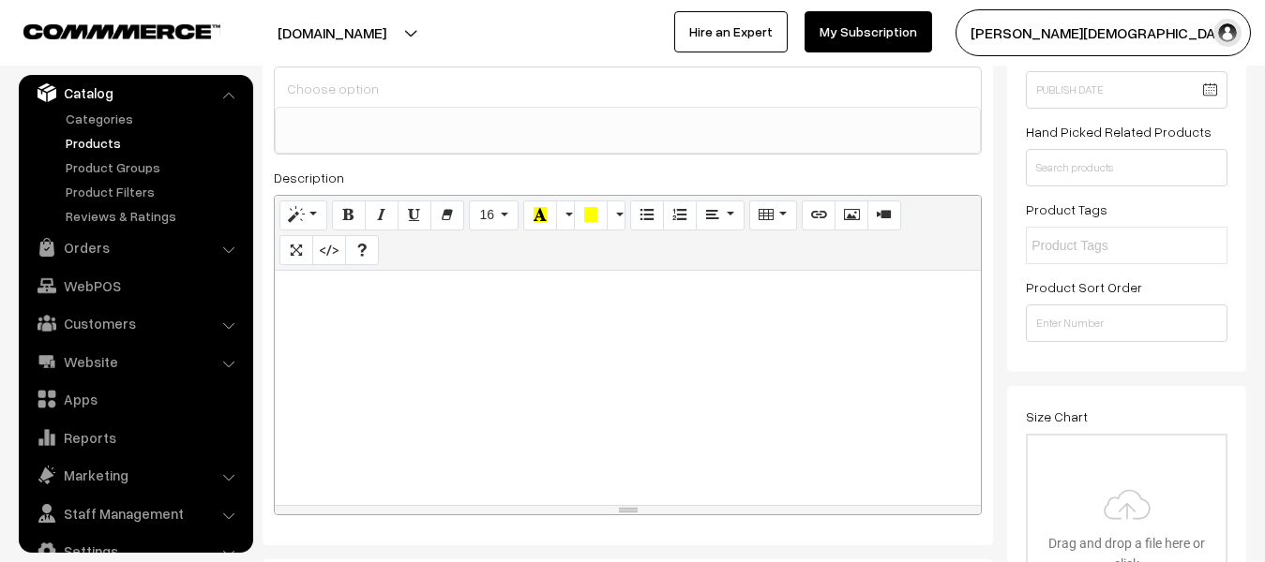
scroll to position [0, 2068]
type input "Pratigya Publicationn Horticulture Masterpiece Pashupalan JET,,Agriculture Supe…"
click at [547, 391] on div at bounding box center [628, 388] width 706 height 234
paste div
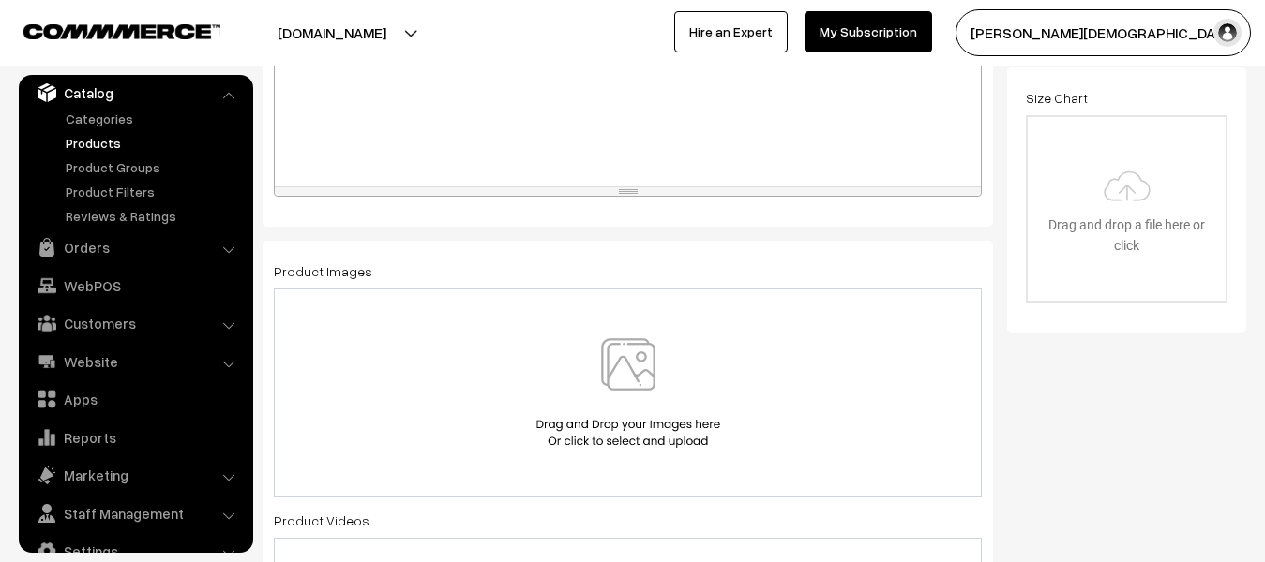
scroll to position [512, 0]
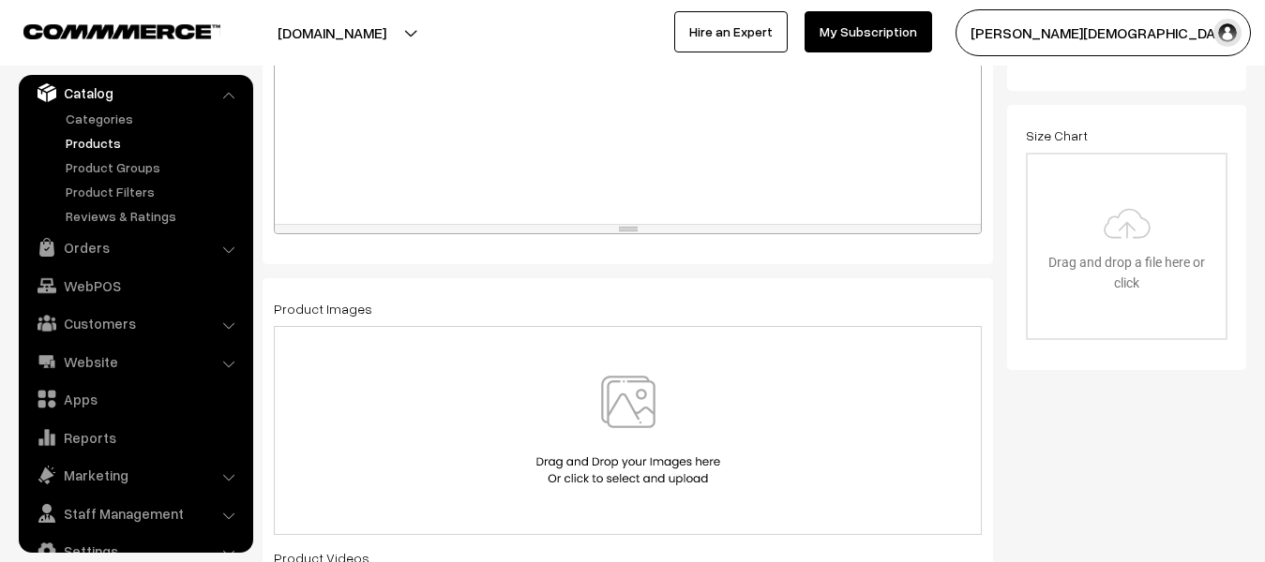
click at [591, 422] on img at bounding box center [628, 431] width 193 height 110
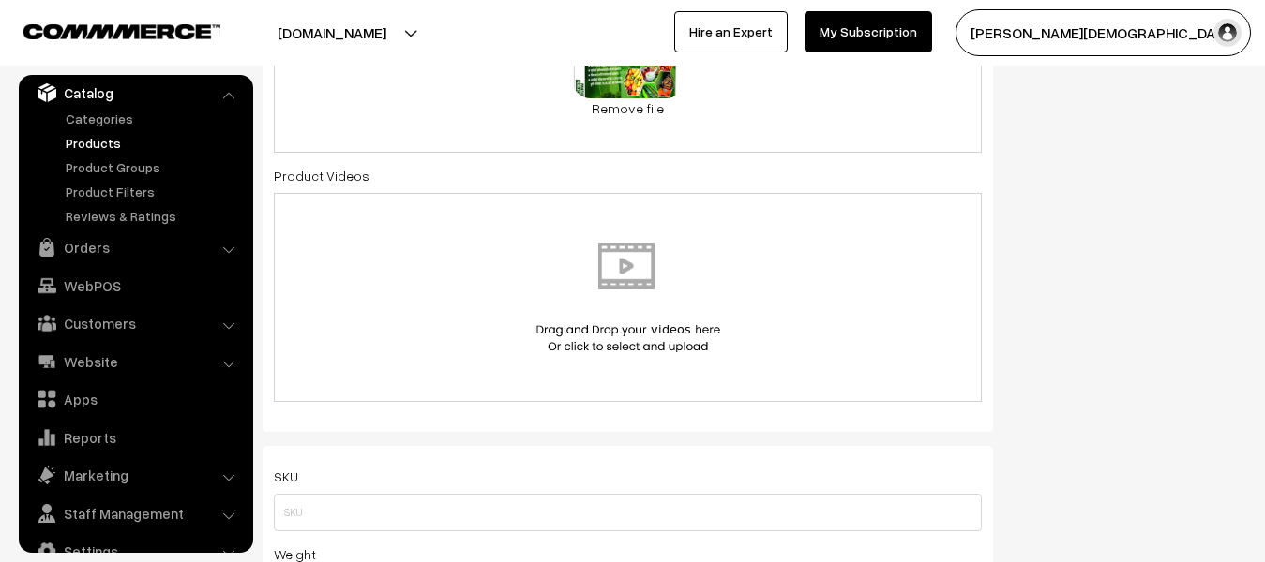
scroll to position [981, 0]
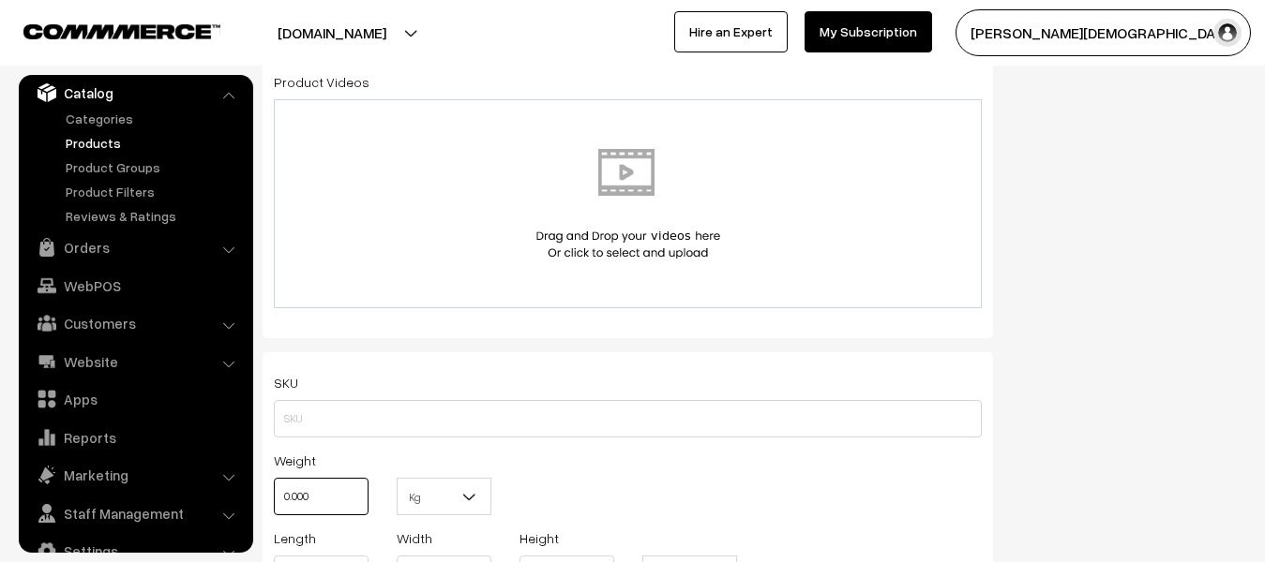
click at [340, 498] on input "0.000" at bounding box center [321, 496] width 95 height 37
type input "0"
type input "1"
click at [483, 496] on span at bounding box center [477, 502] width 19 height 47
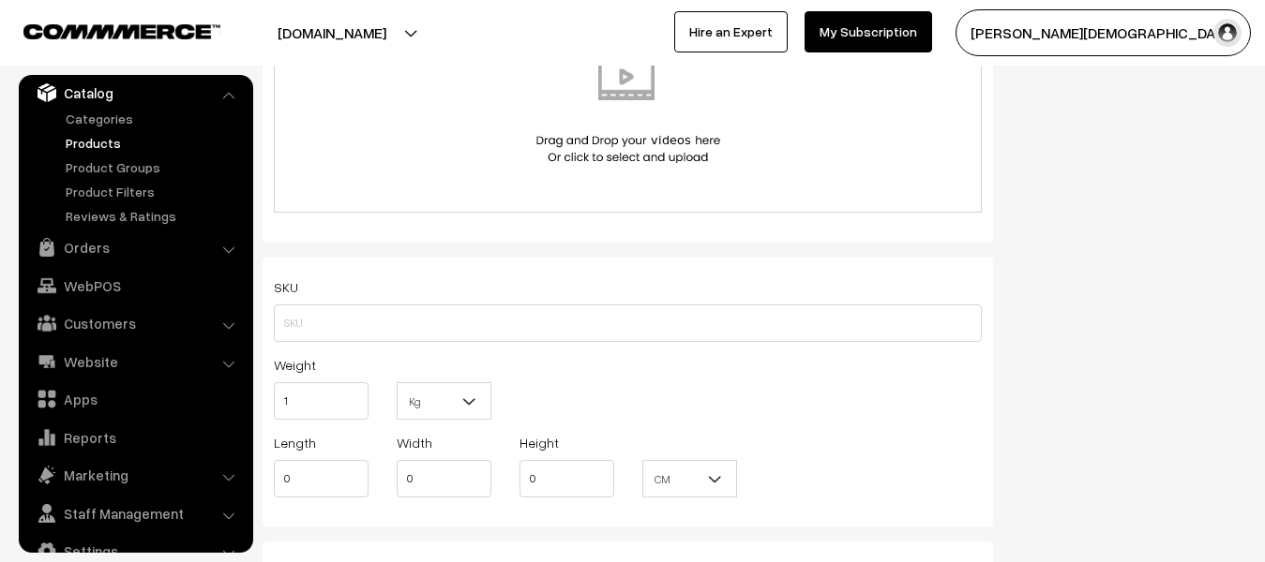
scroll to position [1262, 0]
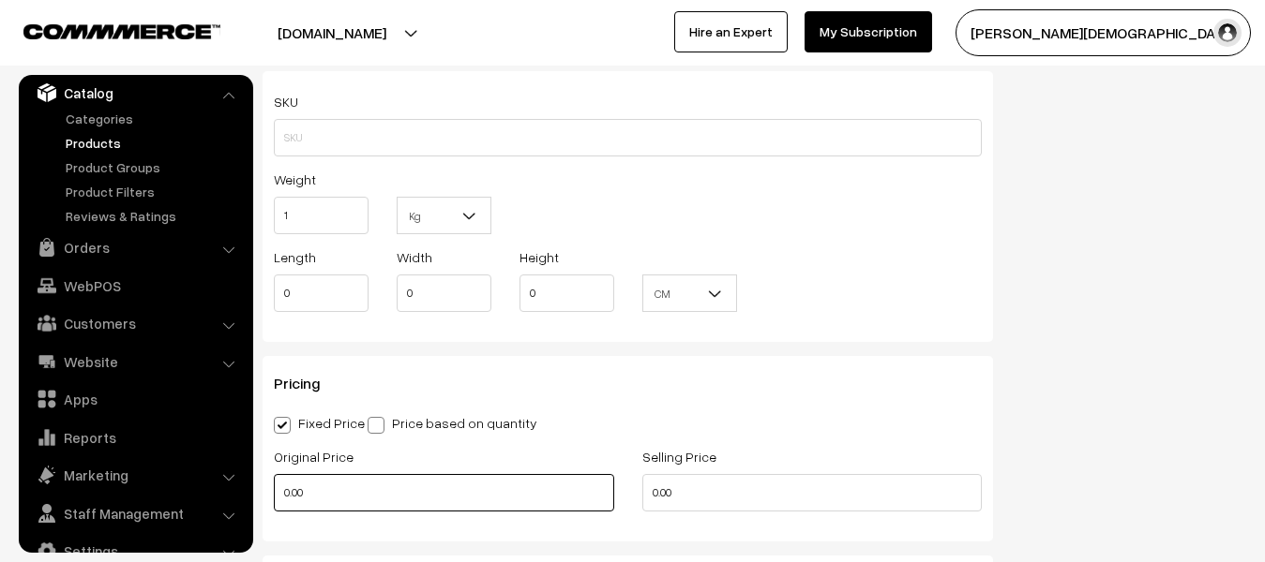
click at [384, 481] on input "0.00" at bounding box center [444, 492] width 340 height 37
type input "0"
type input "330"
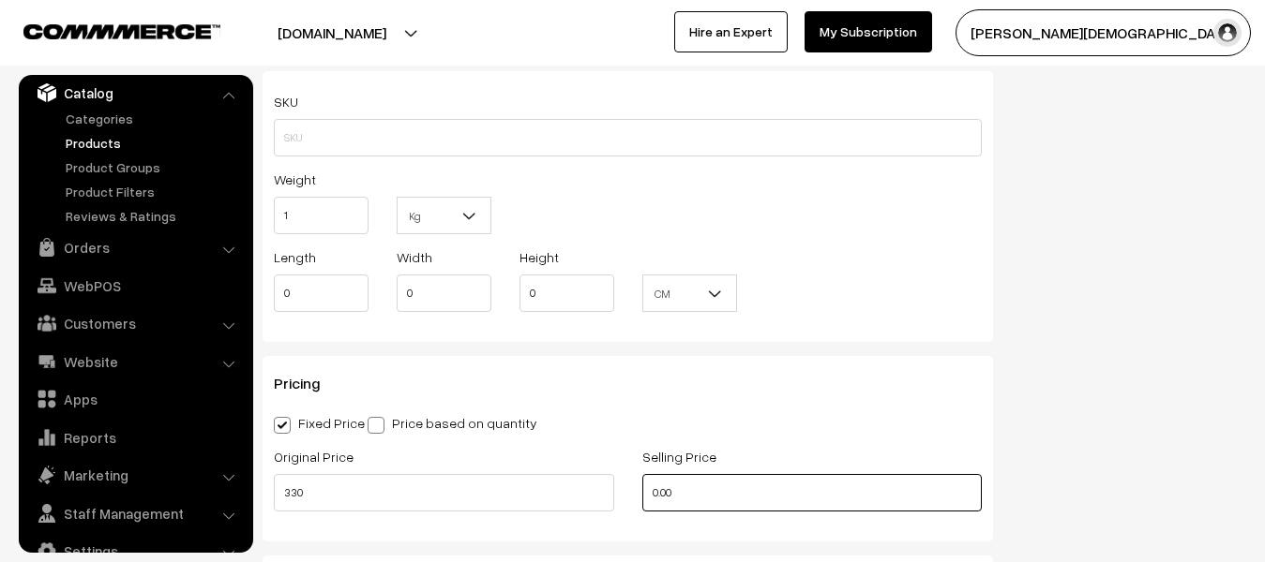
click at [703, 483] on input "0.00" at bounding box center [812, 492] width 340 height 37
type input "0"
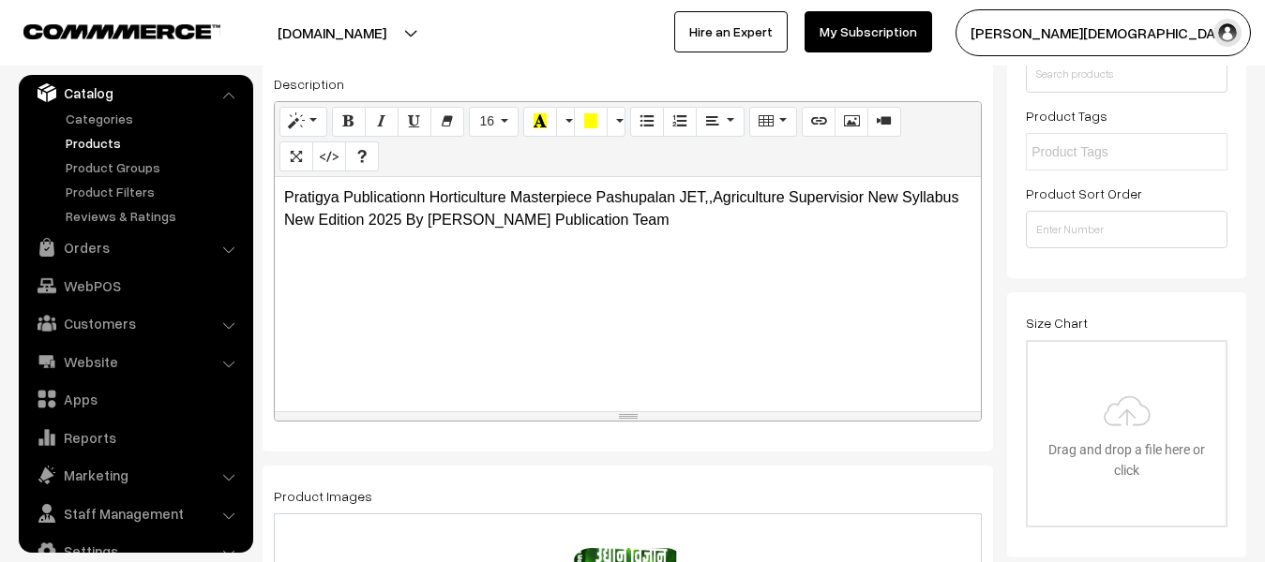
scroll to position [0, 0]
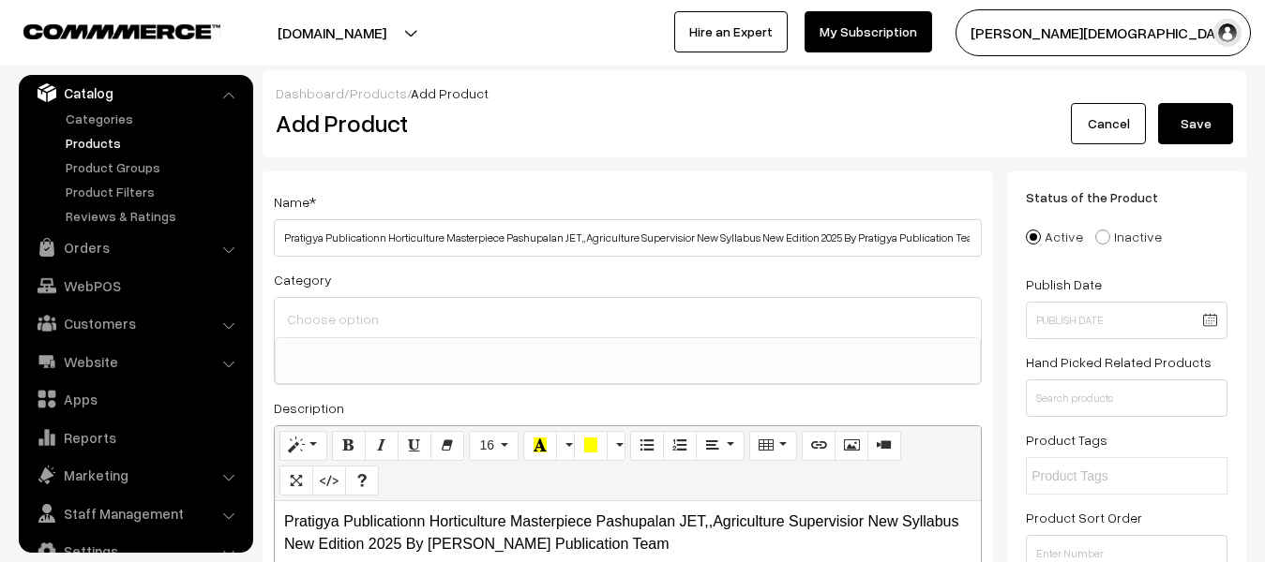
type input "195"
click at [1183, 121] on button "Save" at bounding box center [1195, 123] width 75 height 41
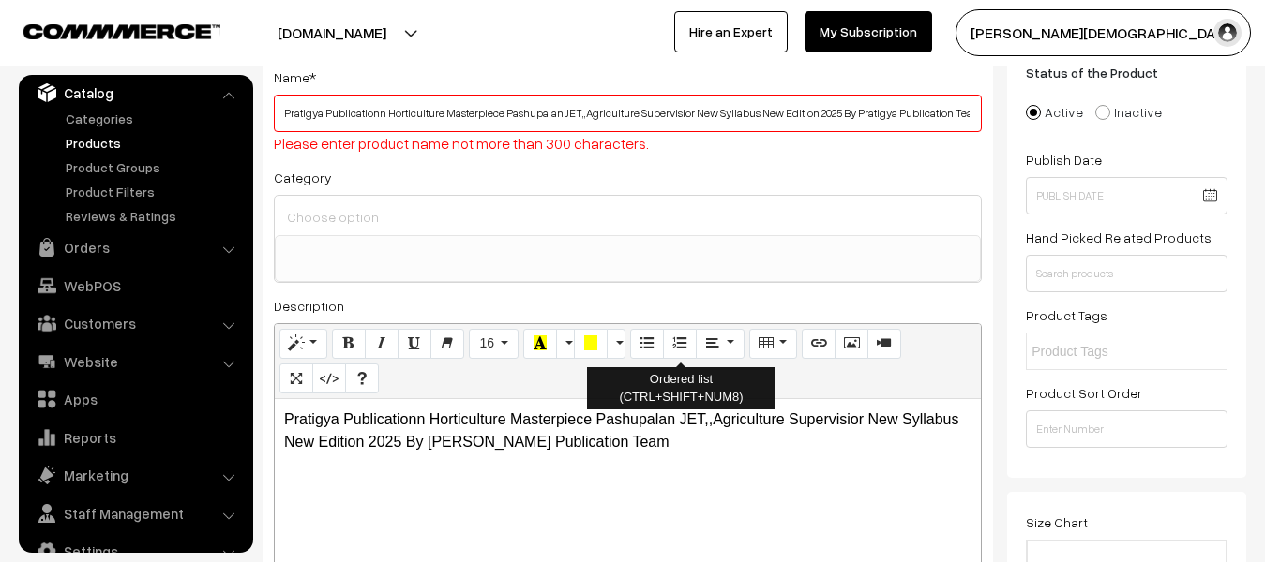
scroll to position [126, 0]
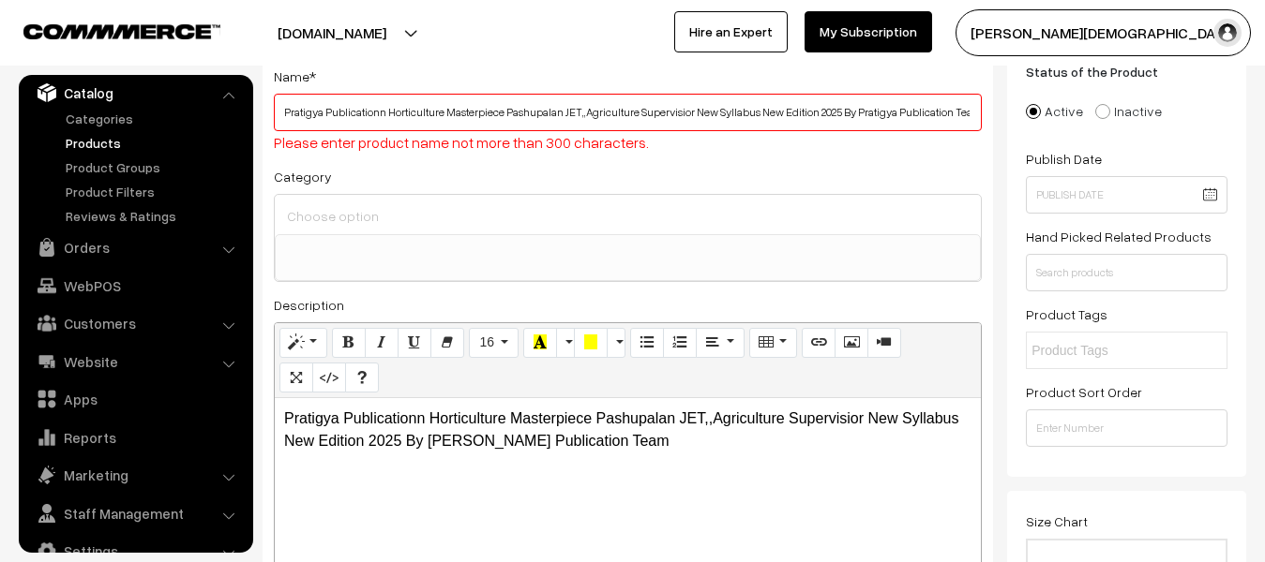
click at [735, 175] on div "Category Competition books Competition books > UGC NET 2023 Exam Books Competit…" at bounding box center [628, 223] width 708 height 117
drag, startPoint x: 283, startPoint y: 113, endPoint x: 1280, endPoint y: 101, distance: 996.5
click at [1264, 101] on html "Thank you for showing interest. Our team will call you shortly. Close onlineboo…" at bounding box center [632, 155] width 1265 height 562
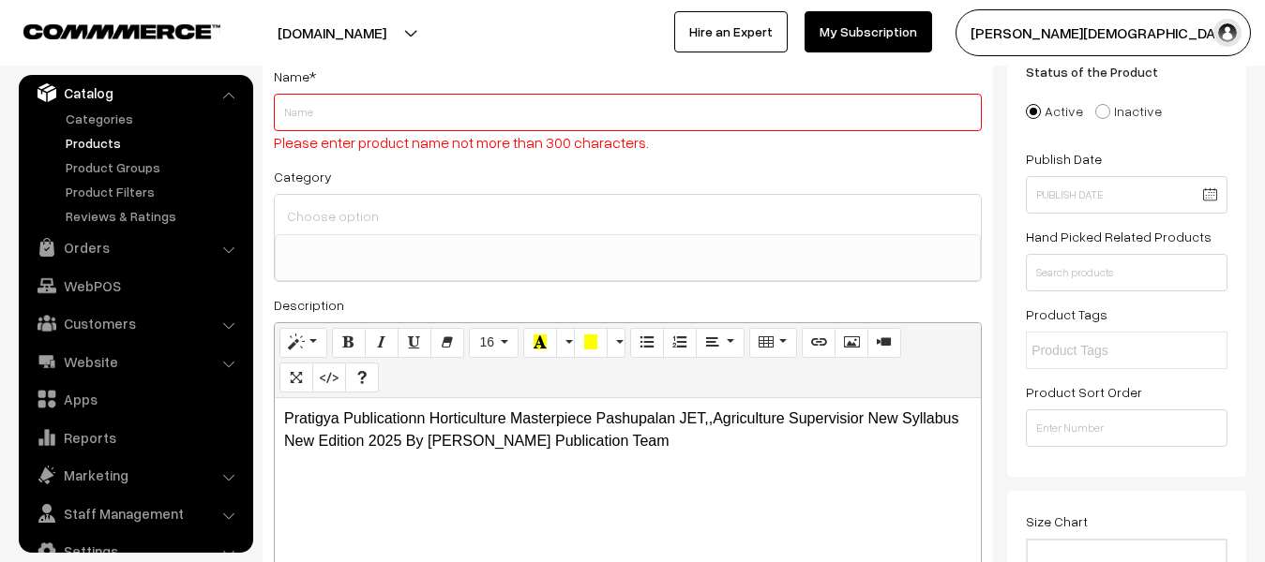
paste input "Pratigya Publicationn Horticulture Masterpiece Pashupalan JET,,Agriculture Supe…"
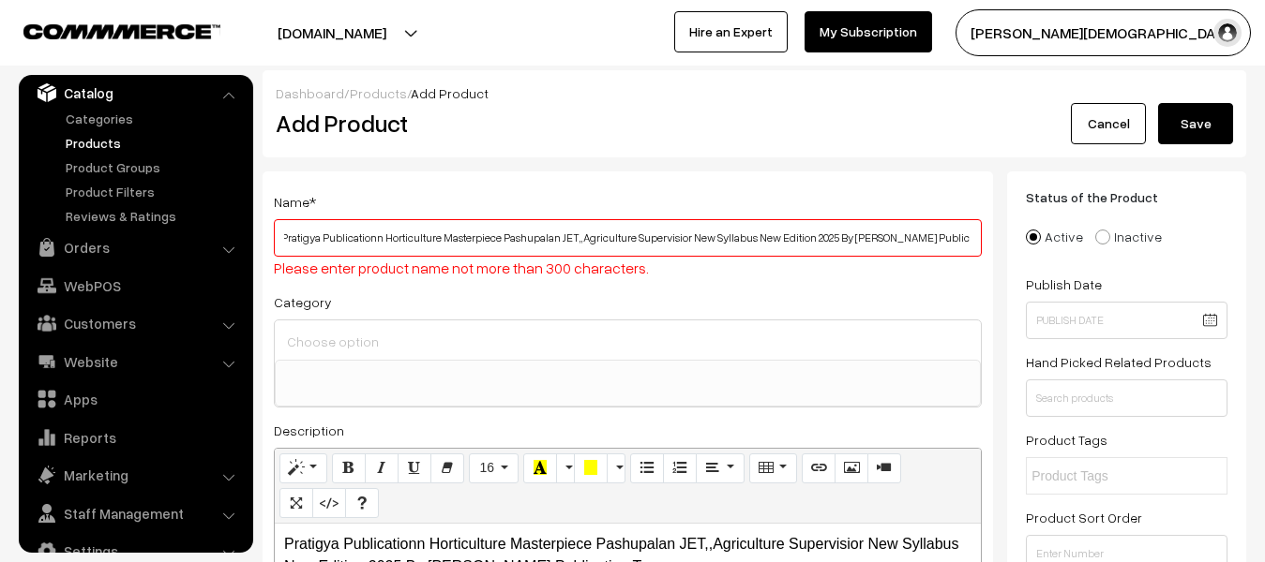
type input "Pratigya Publicationn Horticulture Masterpiece Pashupalan JET,,Agriculture Supe…"
click at [1178, 119] on button "Save" at bounding box center [1195, 123] width 75 height 41
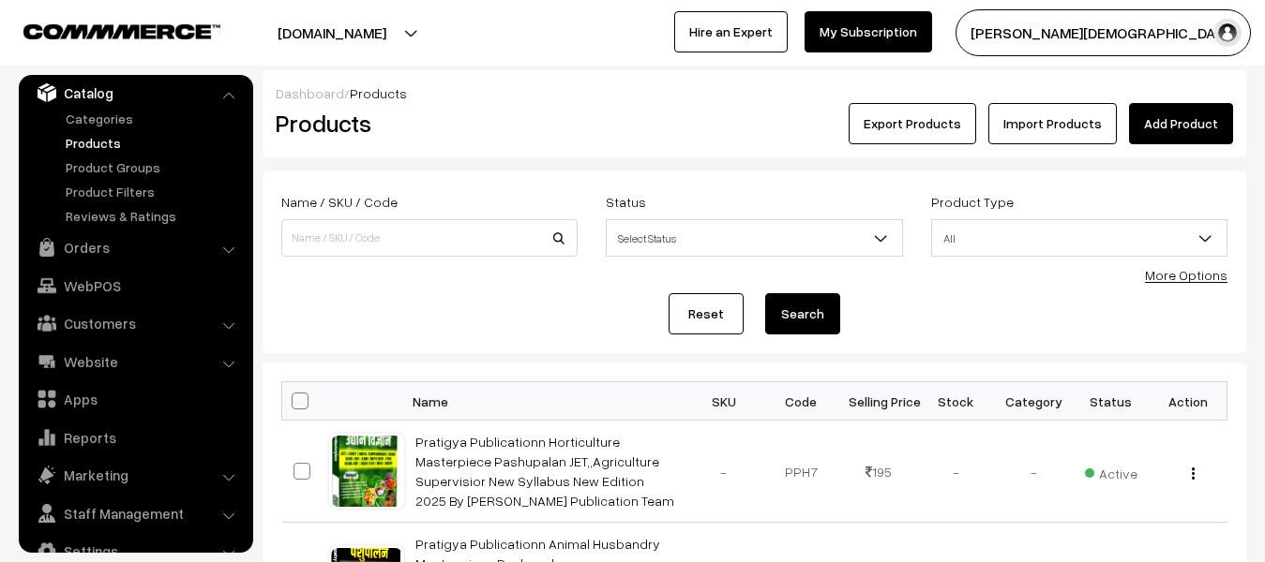
click at [725, 2] on div "[DOMAIN_NAME] Go to Website Create New Store [PERSON_NAME] My Profile Refer & E…" at bounding box center [632, 33] width 1265 height 66
click at [1116, 118] on link "Import Products" at bounding box center [1052, 123] width 128 height 41
click at [1188, 134] on link "Add Product" at bounding box center [1181, 123] width 104 height 41
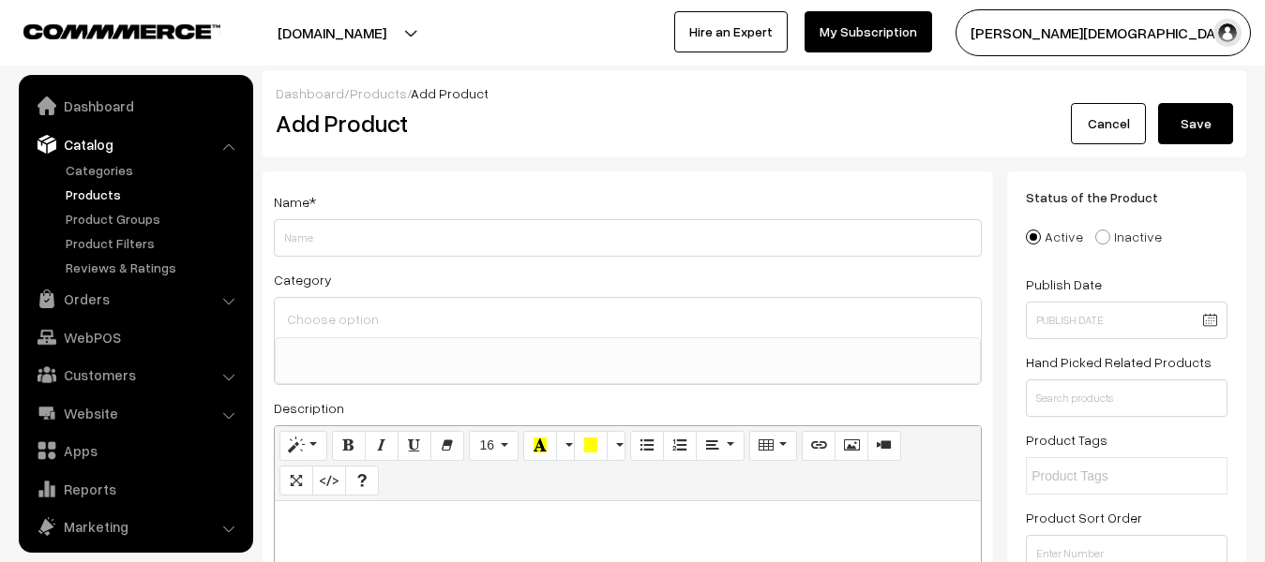
select select
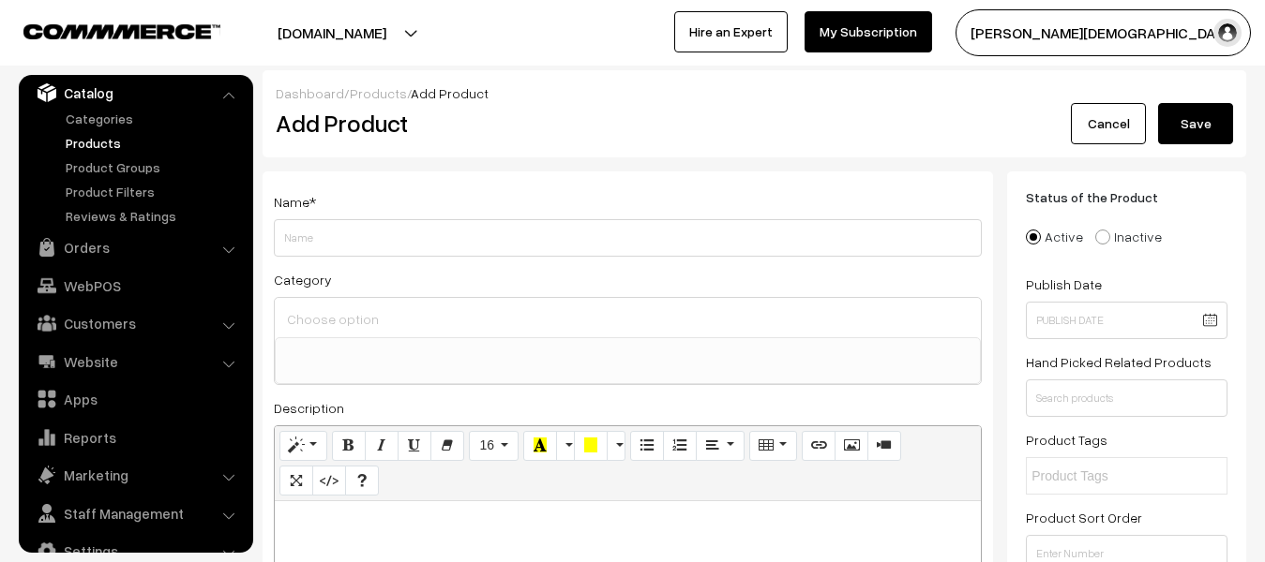
type input "V"
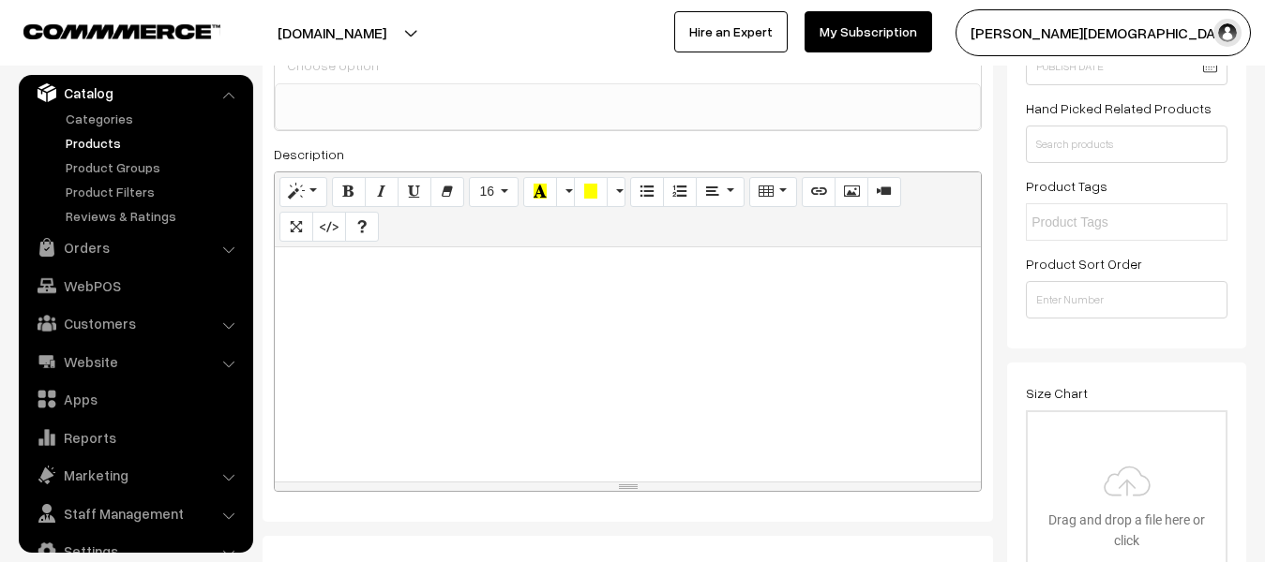
scroll to position [281, 0]
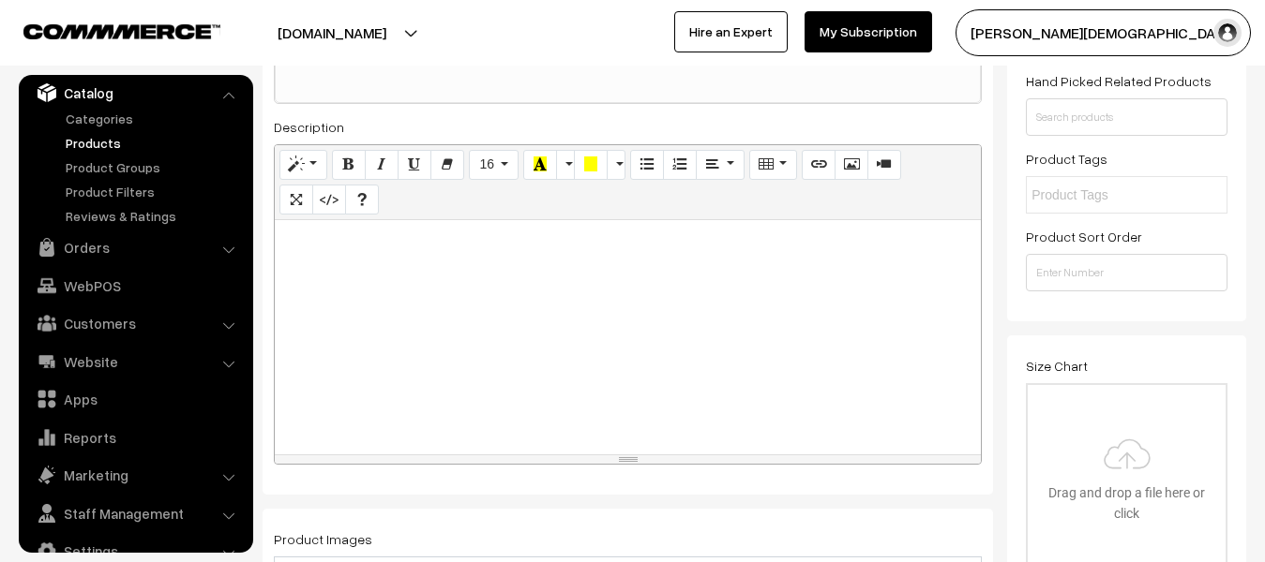
type input "Pratigya Publicationn Agronomy Masterpiece Pashupalan JET,,Agriculture Supervis…"
click at [726, 274] on div at bounding box center [628, 337] width 706 height 234
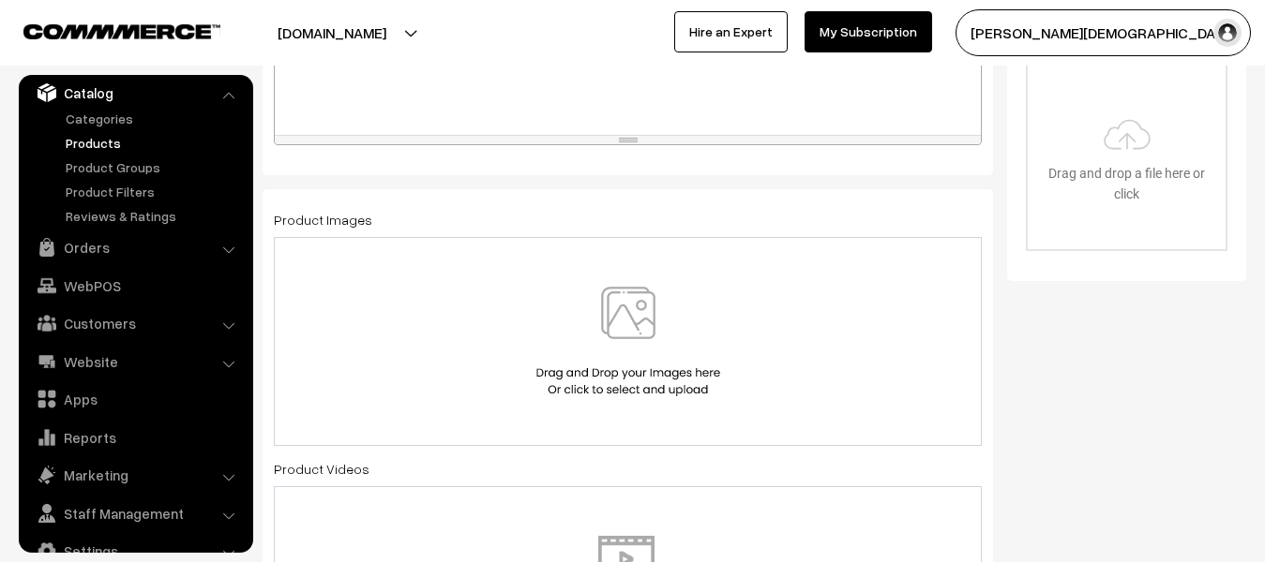
scroll to position [656, 0]
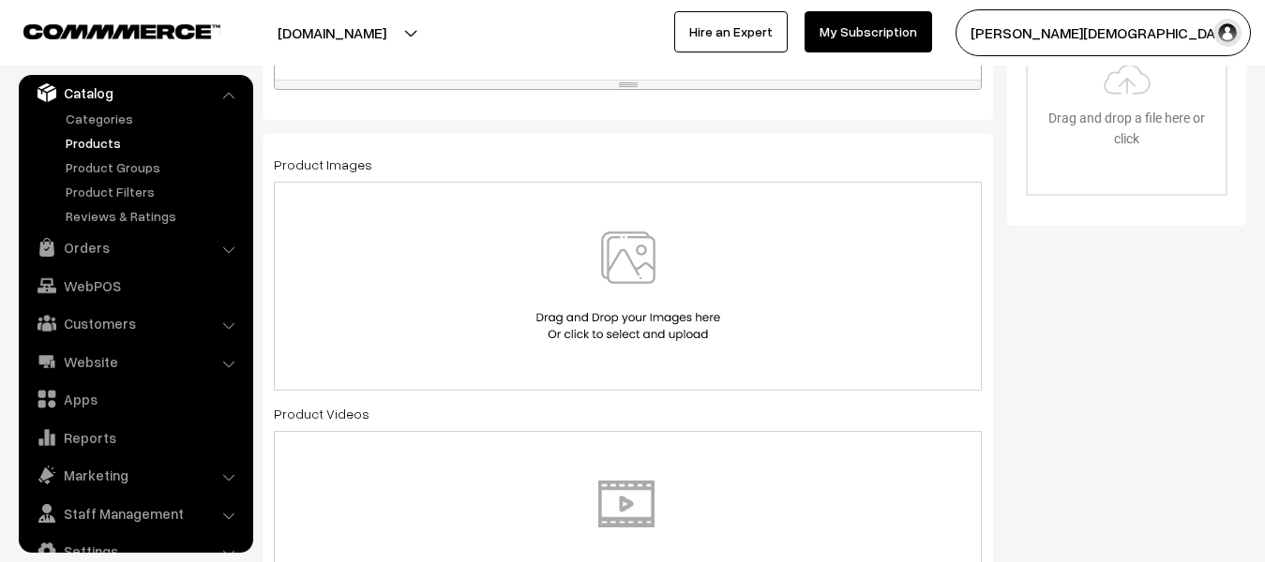
click at [614, 274] on img at bounding box center [628, 287] width 193 height 110
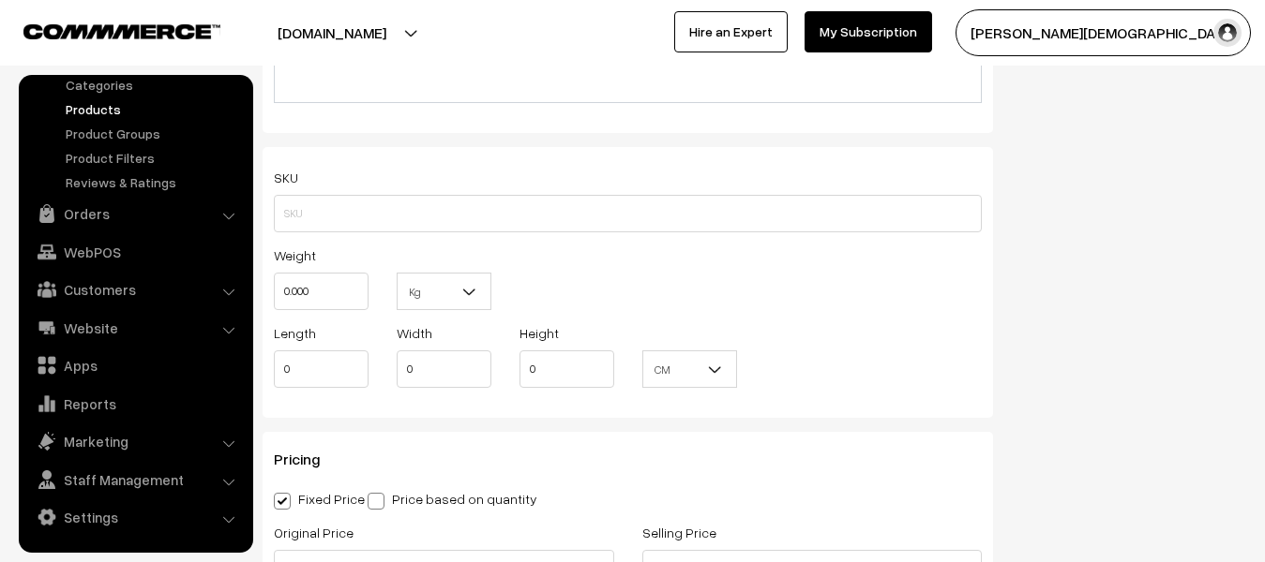
scroll to position [1219, 0]
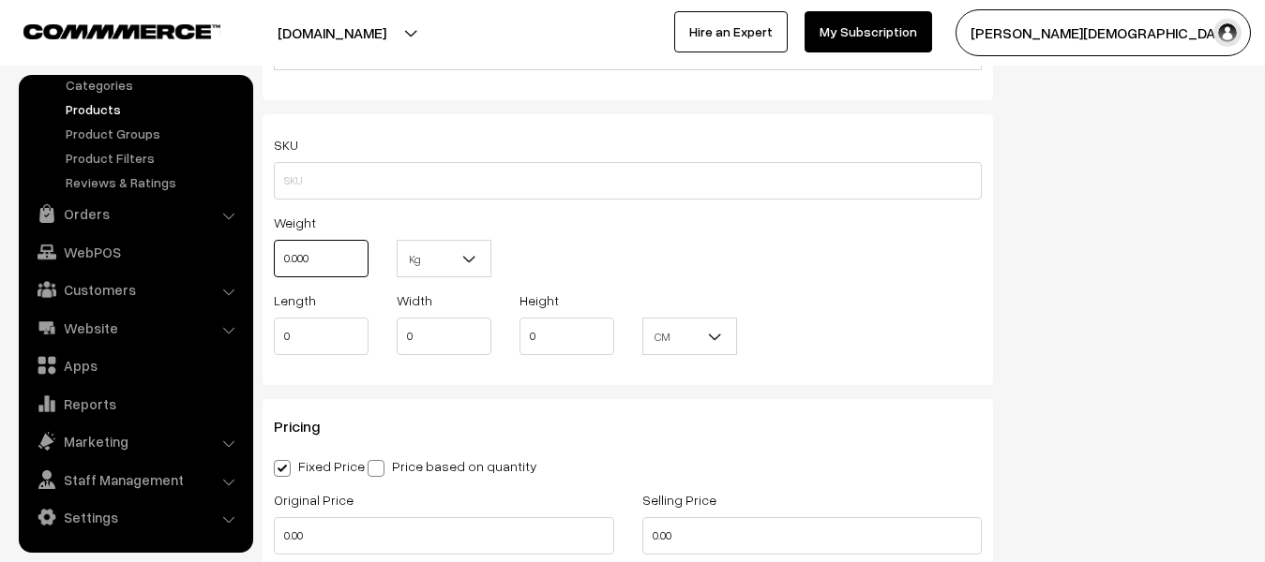
click at [355, 262] on input "0.000" at bounding box center [321, 258] width 95 height 37
type input "0"
type input "1"
click at [458, 257] on span "Kg" at bounding box center [443, 259] width 93 height 33
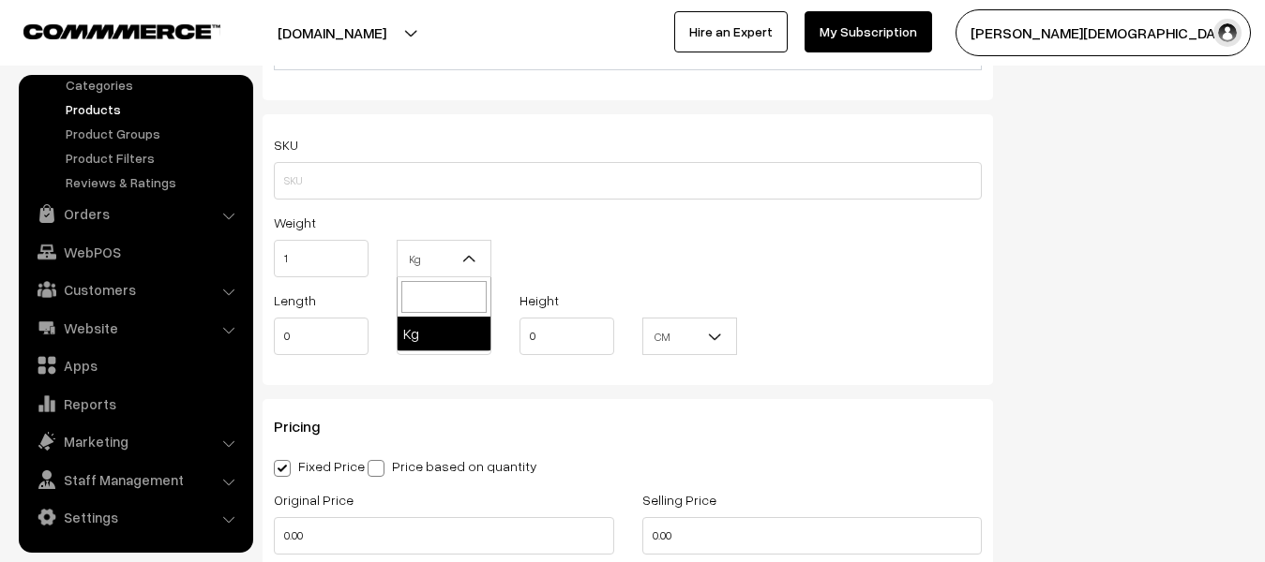
drag, startPoint x: 427, startPoint y: 328, endPoint x: 416, endPoint y: 336, distance: 13.5
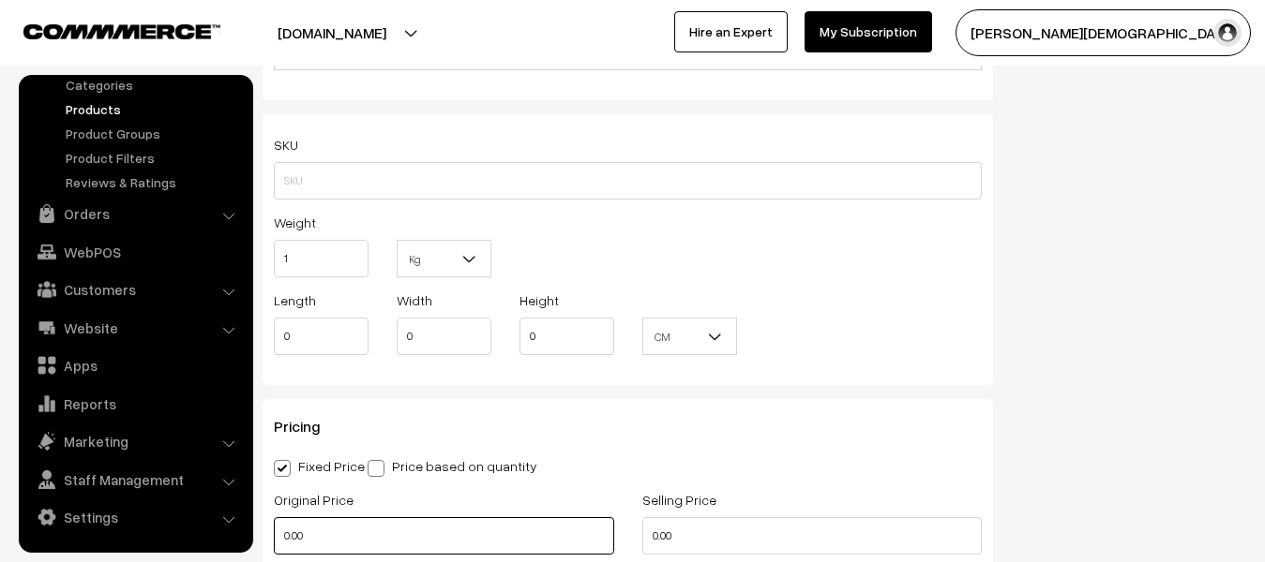
click at [383, 551] on input "0.00" at bounding box center [444, 535] width 340 height 37
type input "0"
type input "330"
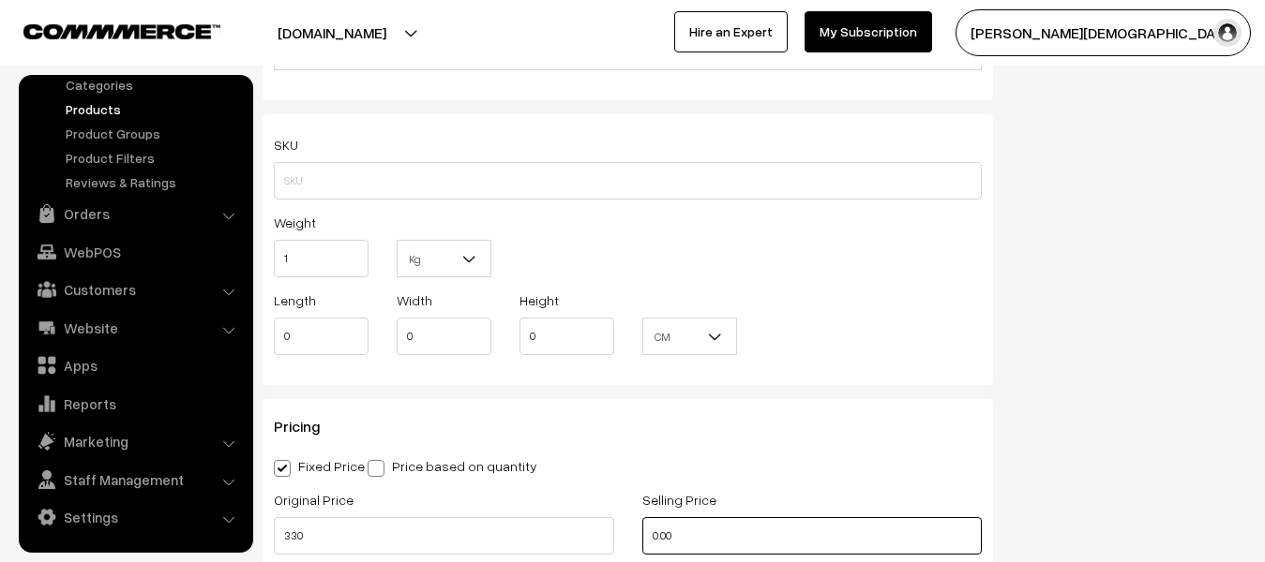
click at [775, 553] on input "0.00" at bounding box center [812, 535] width 340 height 37
type input "0"
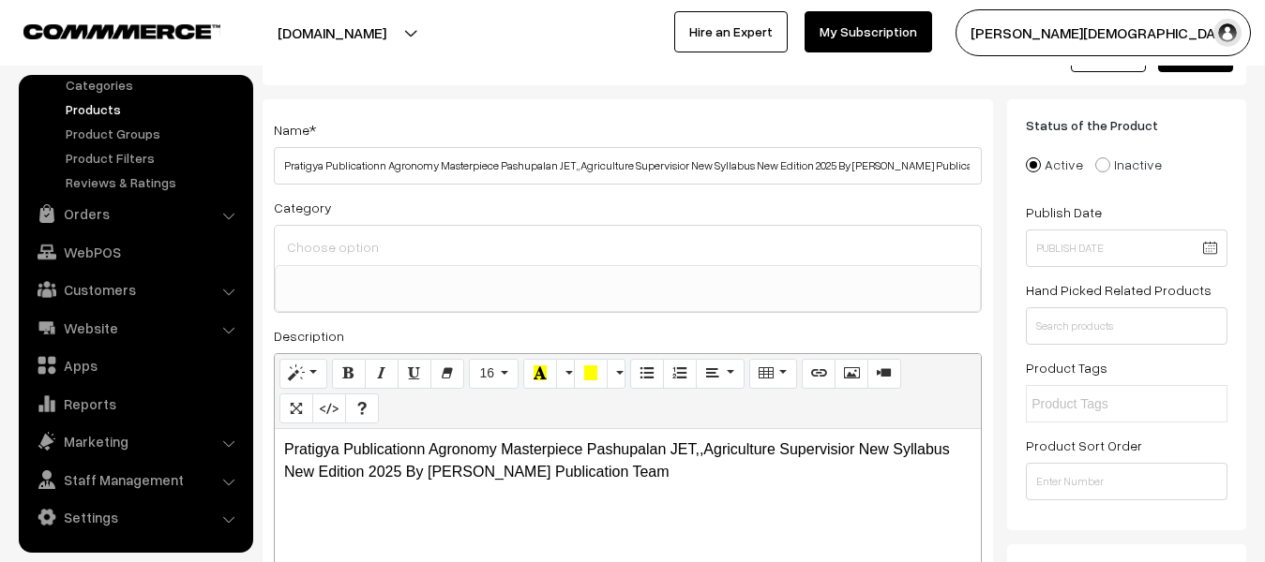
scroll to position [0, 0]
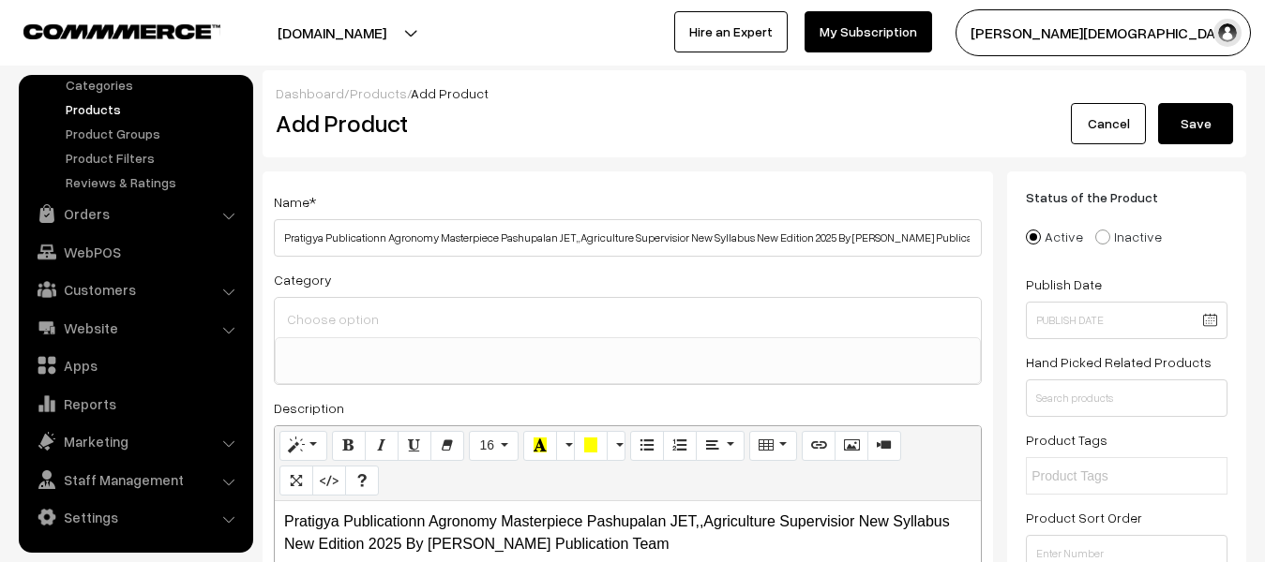
type input "195"
click at [1154, 130] on div "Cancel Save" at bounding box center [1123, 123] width 218 height 41
click at [1181, 130] on button "Save" at bounding box center [1195, 123] width 75 height 41
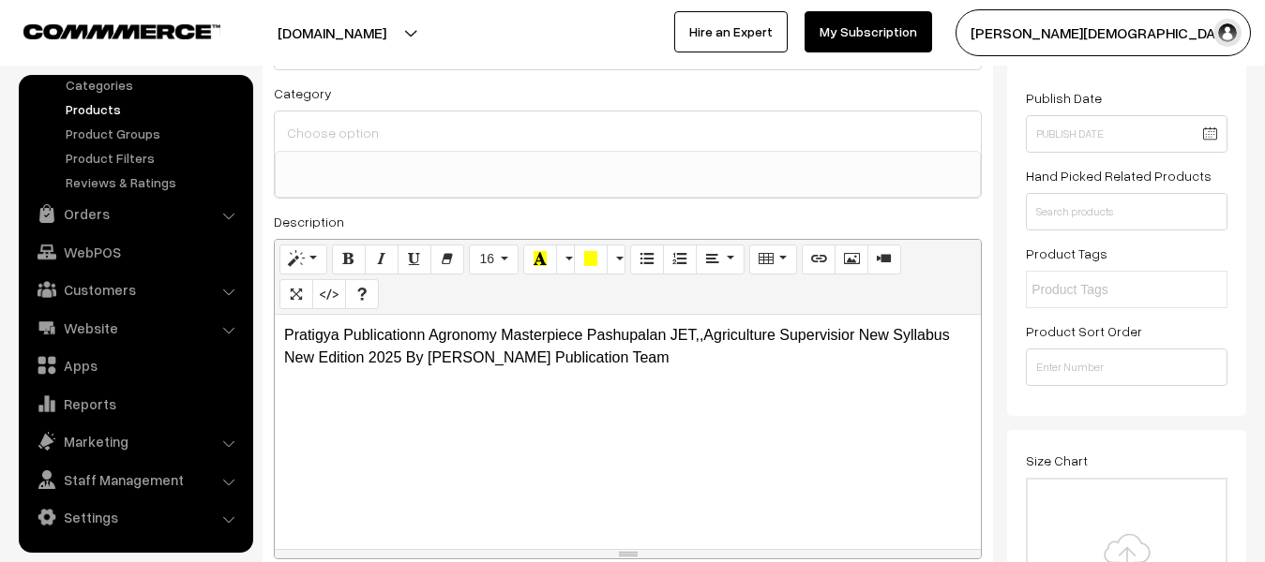
scroll to position [187, 0]
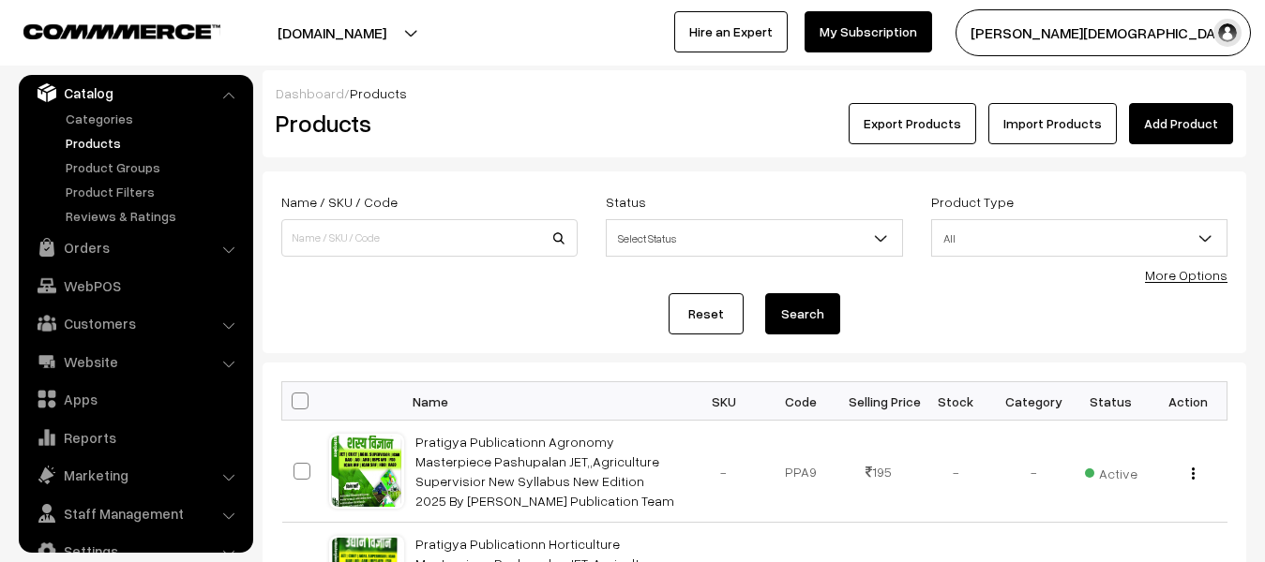
click at [1192, 116] on link "Add Product" at bounding box center [1181, 123] width 104 height 41
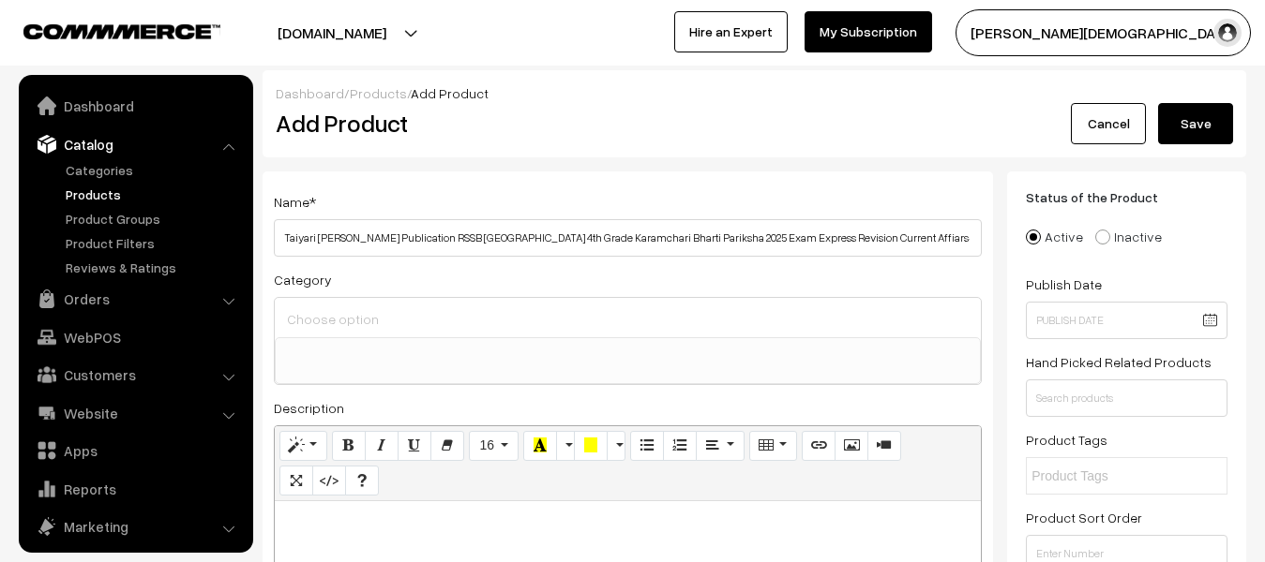
select select
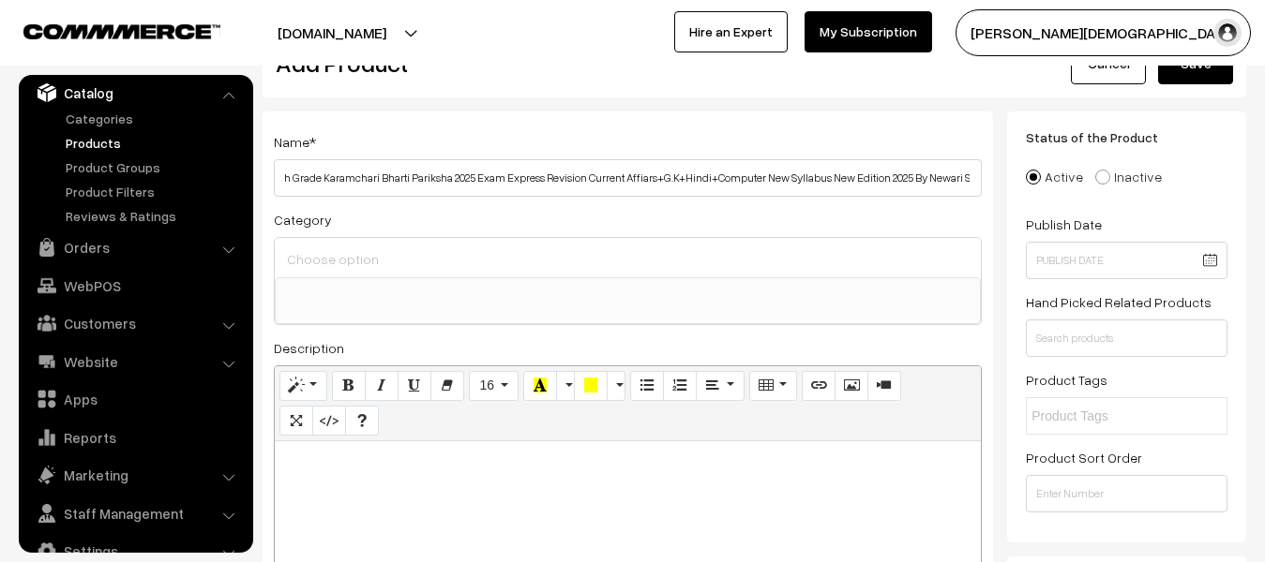
scroll to position [94, 0]
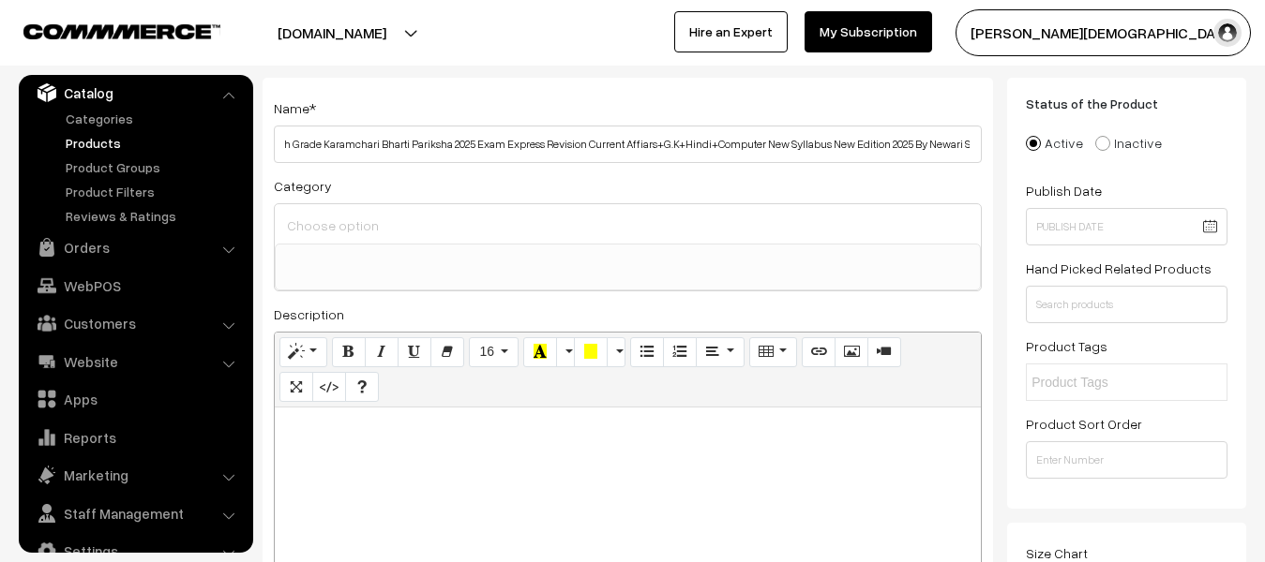
type input "Taiyari [PERSON_NAME] Publication RSSB [GEOGRAPHIC_DATA] 4th Grade Karamchari B…"
click at [498, 461] on div at bounding box center [628, 525] width 706 height 234
paste div
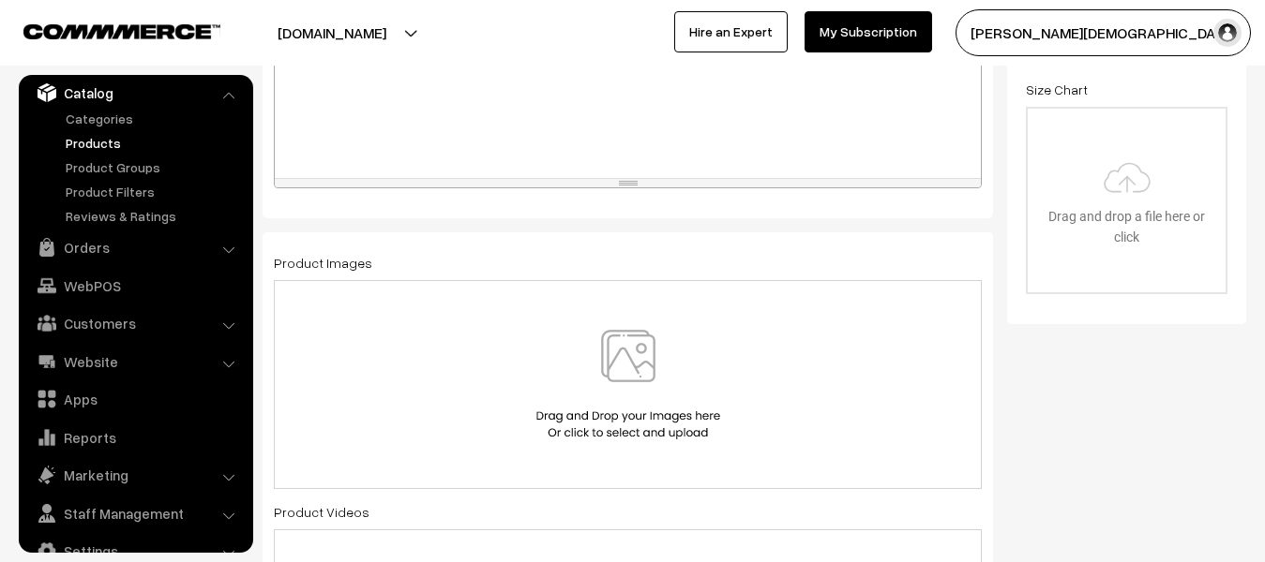
scroll to position [562, 0]
click at [604, 406] on img at bounding box center [628, 380] width 193 height 110
click at [600, 384] on img at bounding box center [628, 380] width 193 height 110
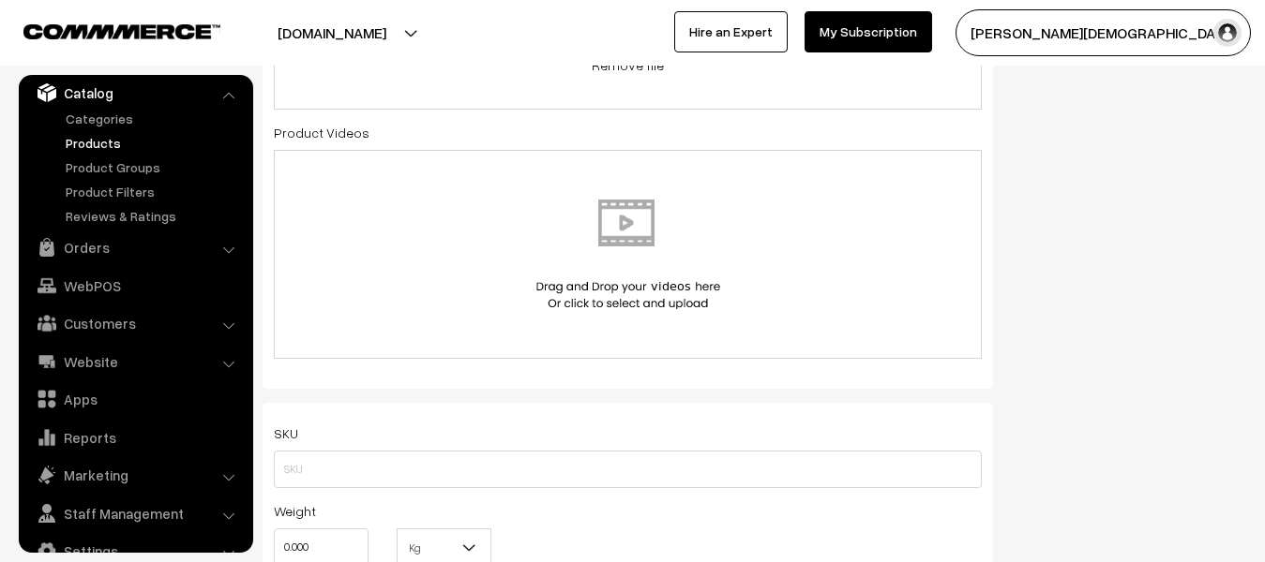
scroll to position [1031, 0]
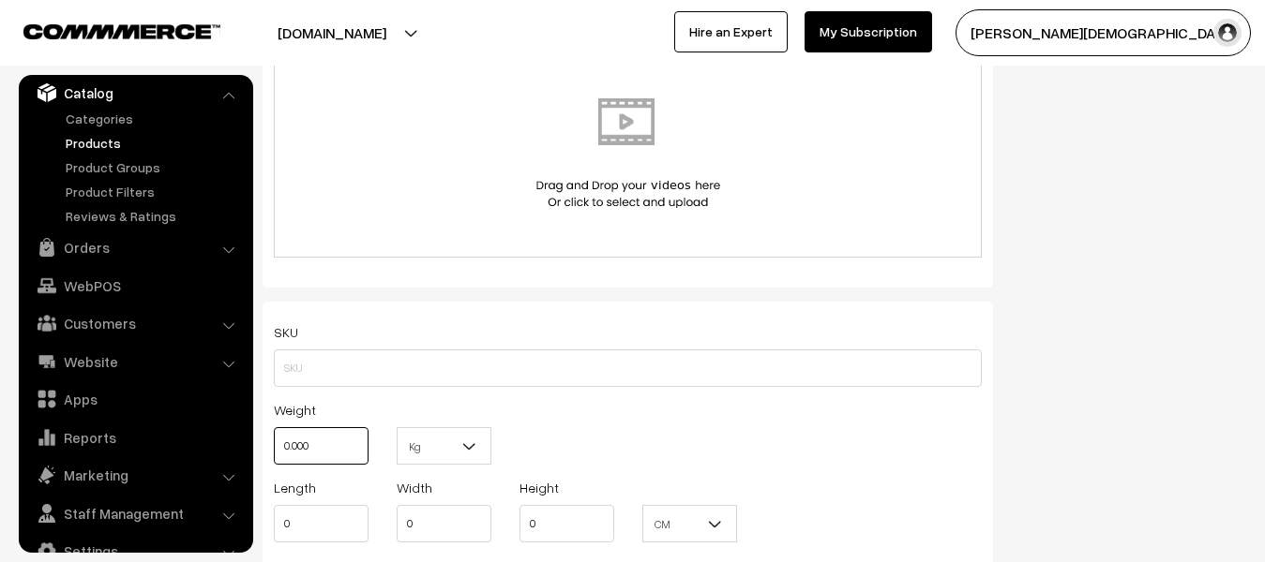
click at [360, 447] on input "0.000" at bounding box center [321, 445] width 95 height 37
type input "0"
type input "1"
click at [451, 444] on span "Kg" at bounding box center [443, 446] width 93 height 33
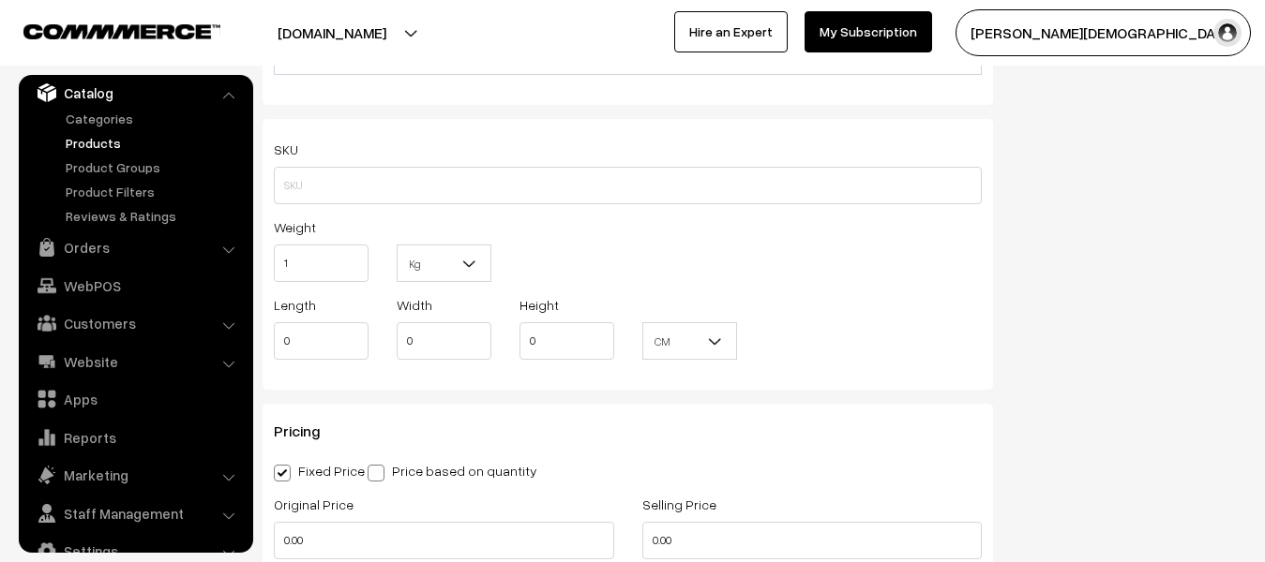
scroll to position [1219, 0]
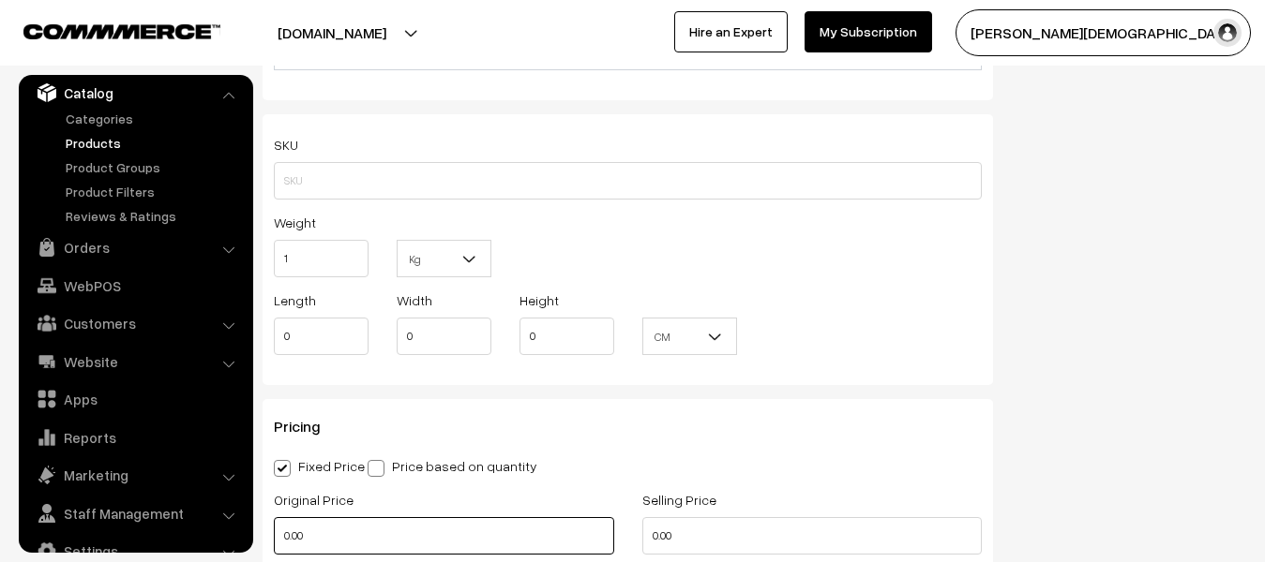
click at [347, 521] on input "0.00" at bounding box center [444, 535] width 340 height 37
type input "0"
type input "100"
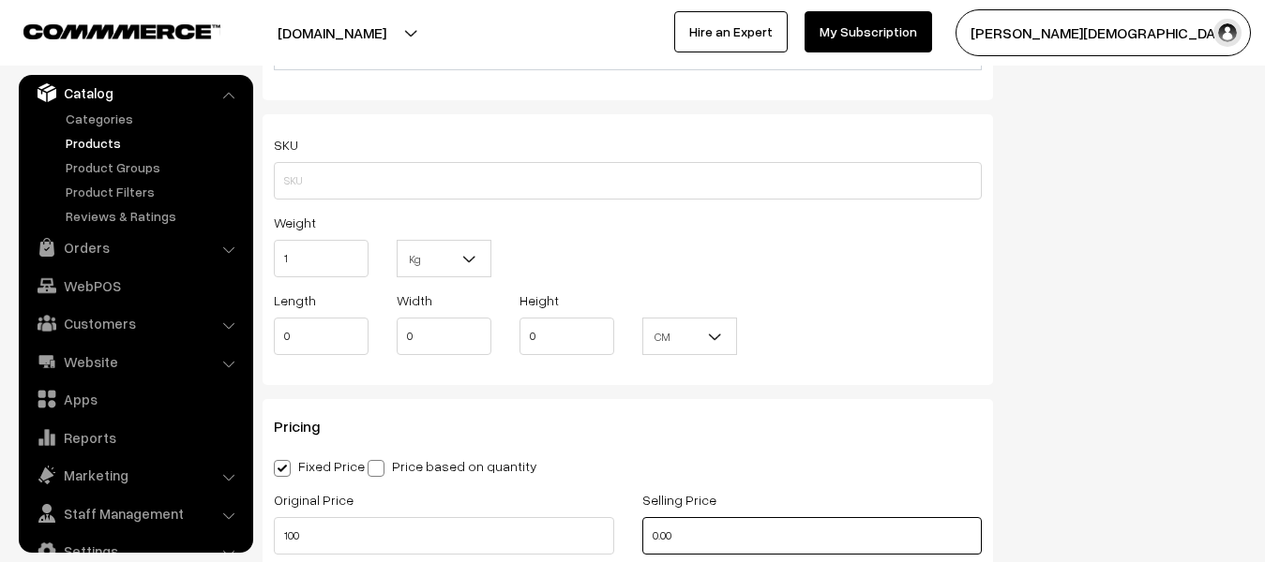
click at [689, 537] on input "0.00" at bounding box center [812, 535] width 340 height 37
type input "0"
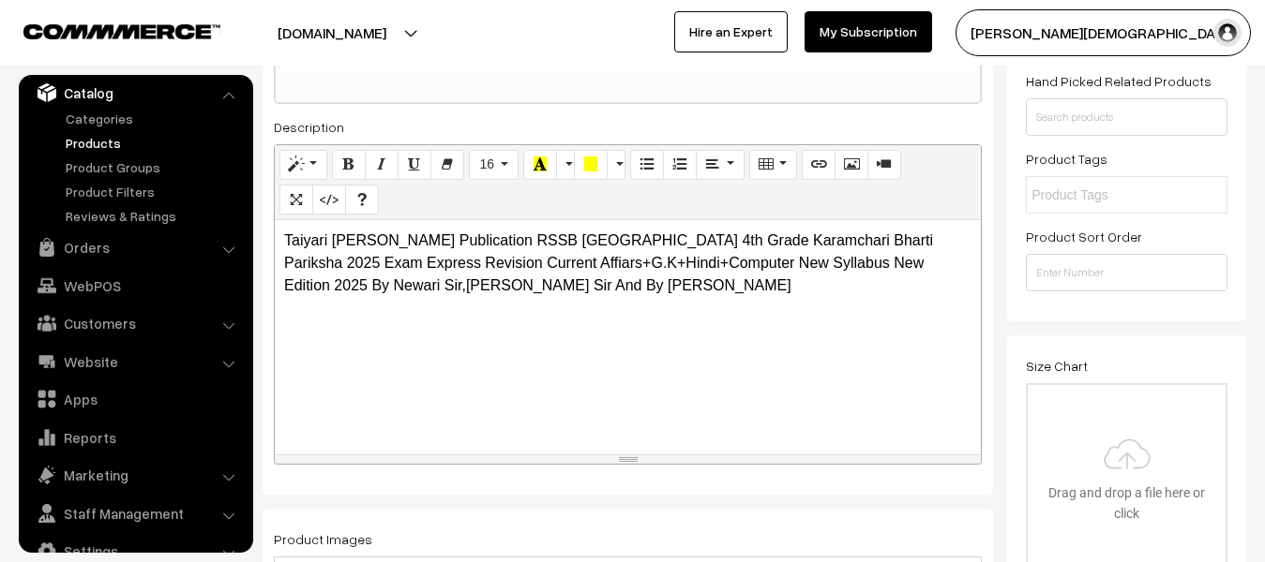
scroll to position [0, 0]
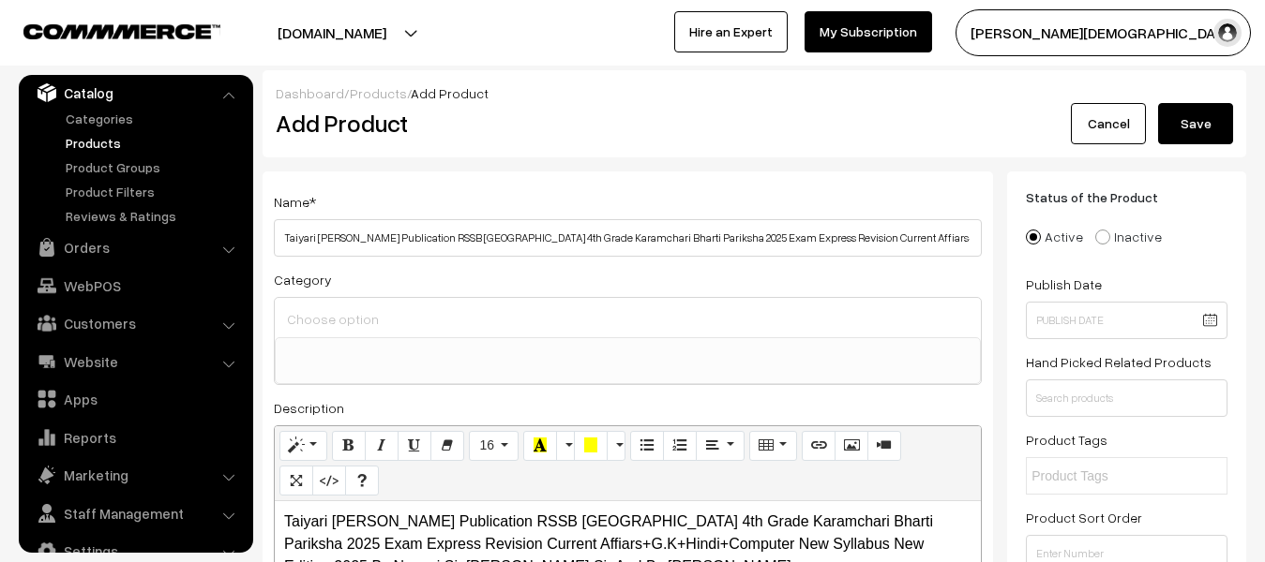
type input "90"
click at [1186, 109] on button "Save" at bounding box center [1195, 123] width 75 height 41
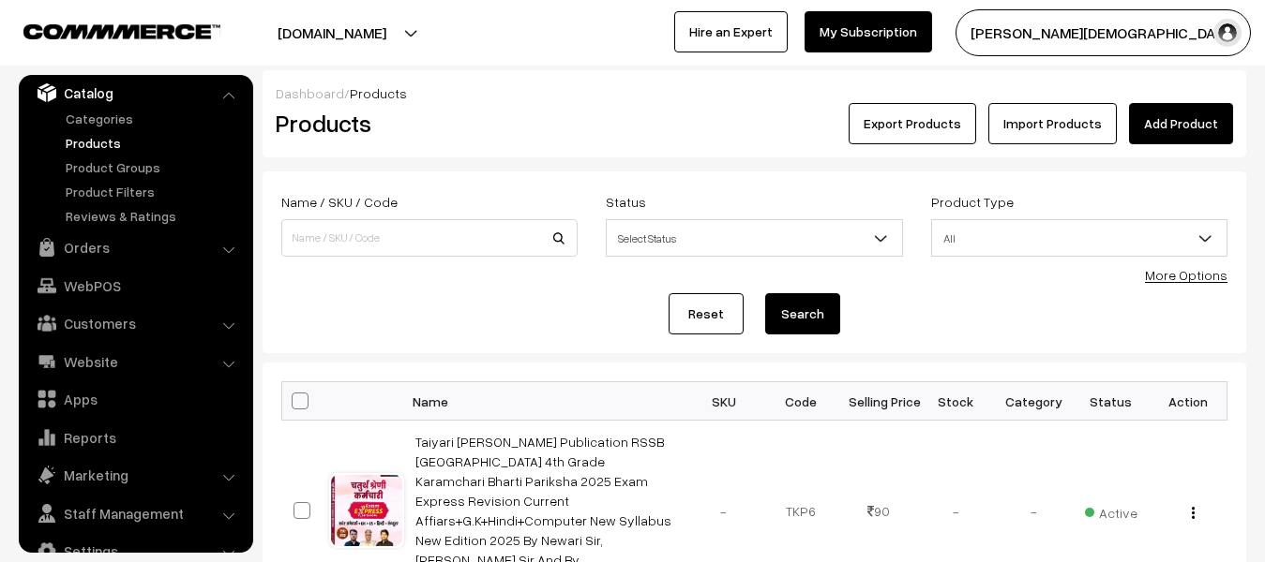
click at [1177, 112] on link "Add Product" at bounding box center [1181, 123] width 104 height 41
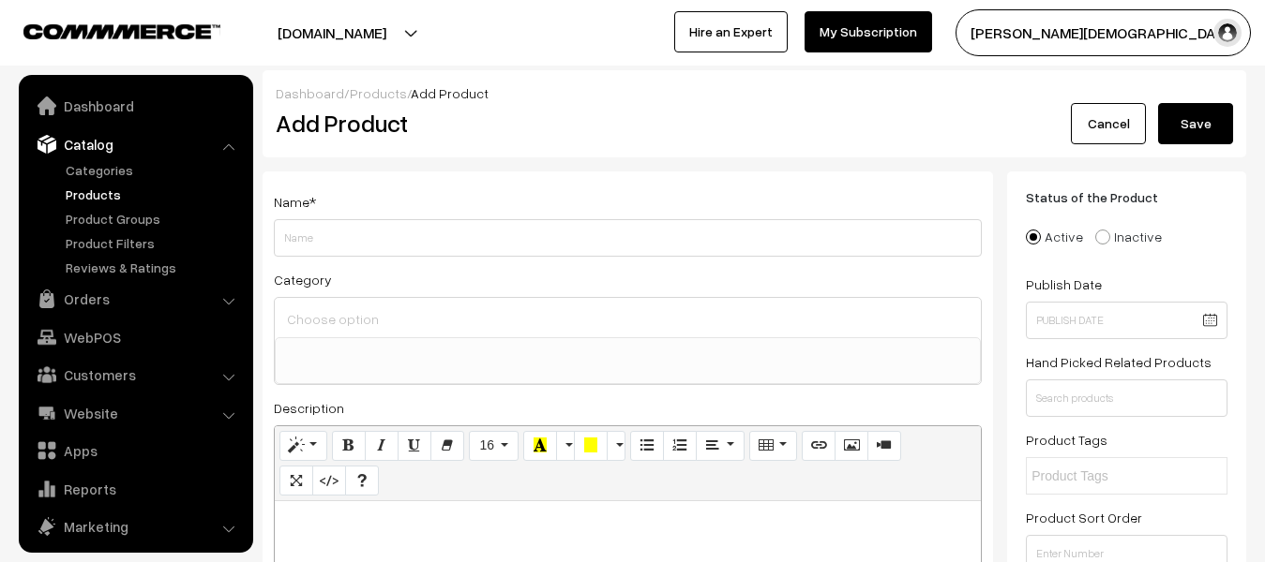
select select
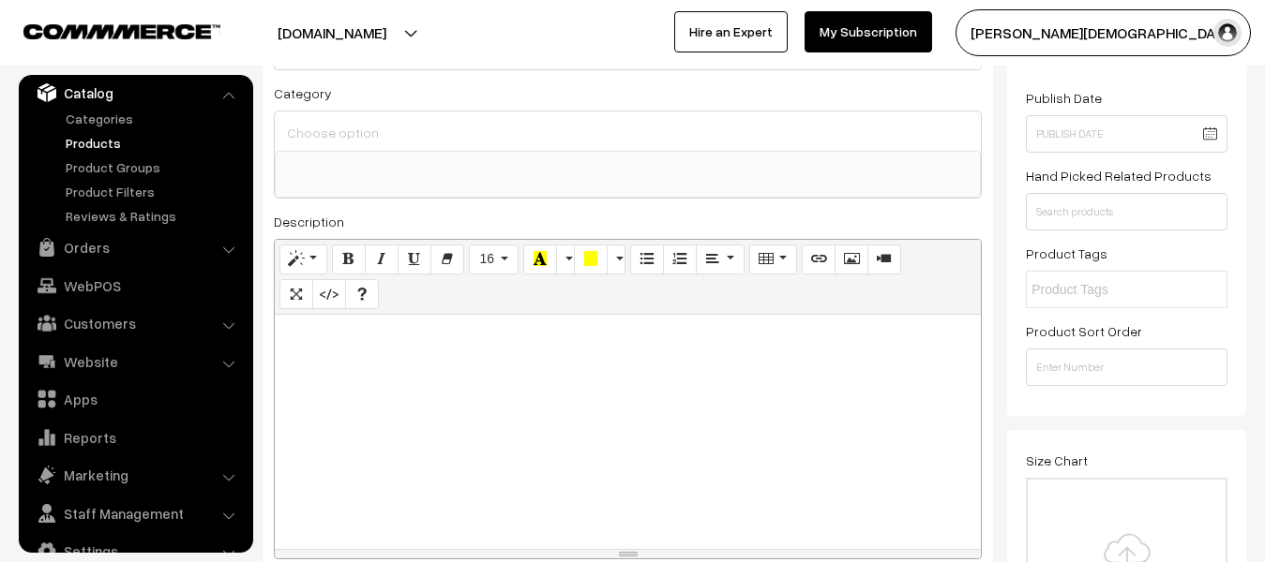
scroll to position [187, 0]
type input "Akshansh Publication RSSB Lab Assistant Bharti Pariksha 2025 Paper-1st Samanya …"
click at [571, 385] on div at bounding box center [628, 431] width 706 height 234
paste div
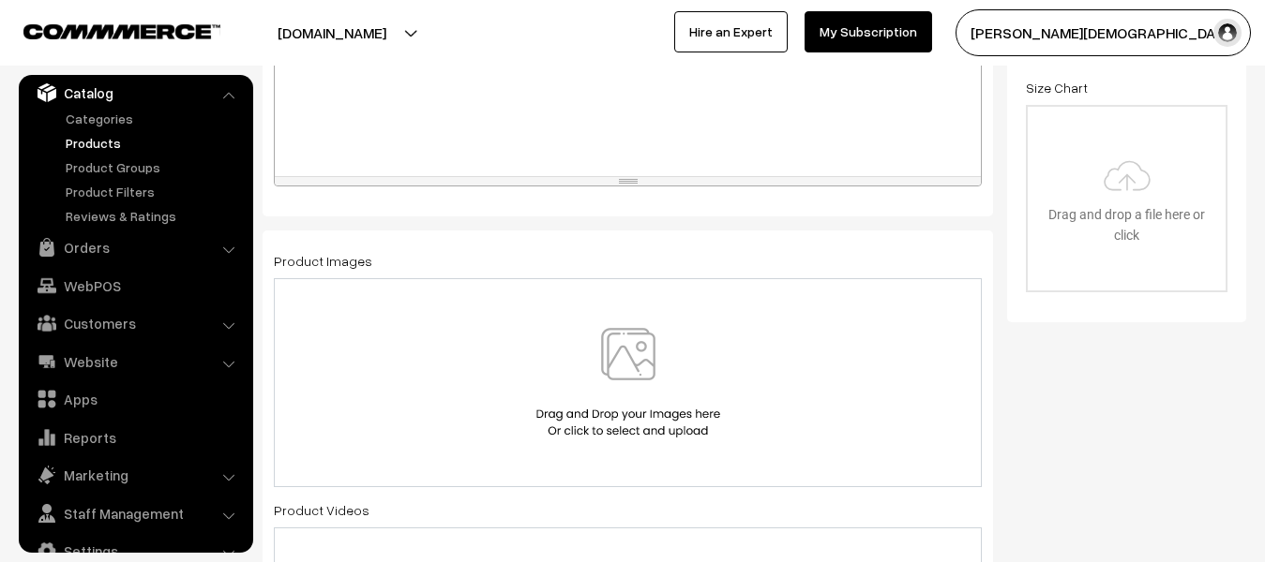
scroll to position [562, 0]
click at [592, 404] on img at bounding box center [628, 380] width 193 height 110
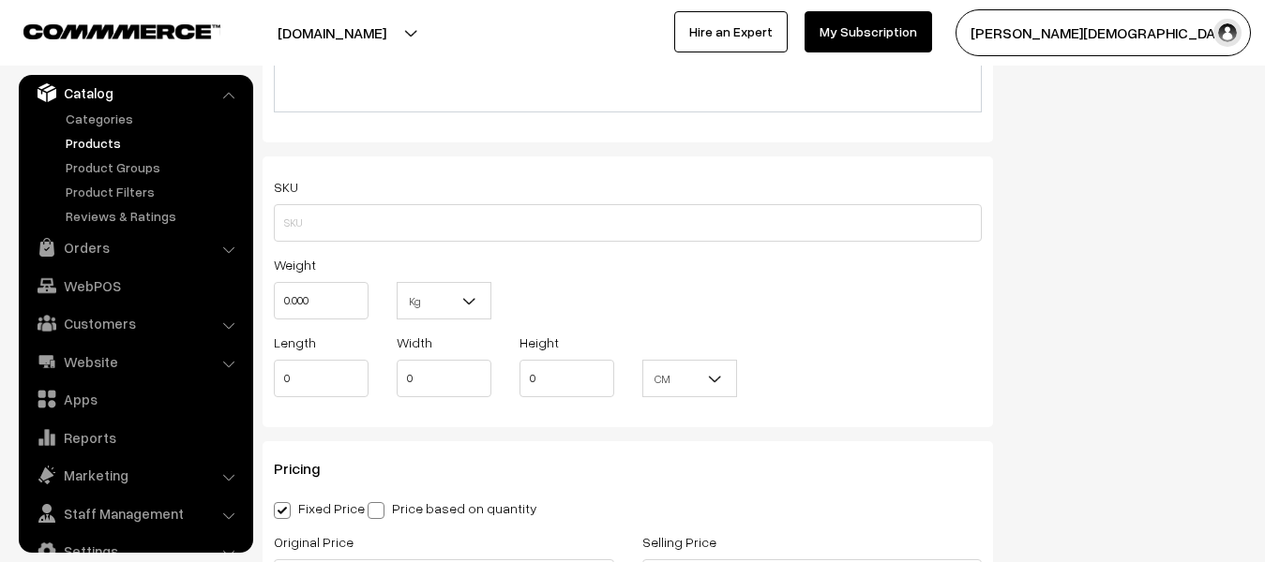
scroll to position [1312, 0]
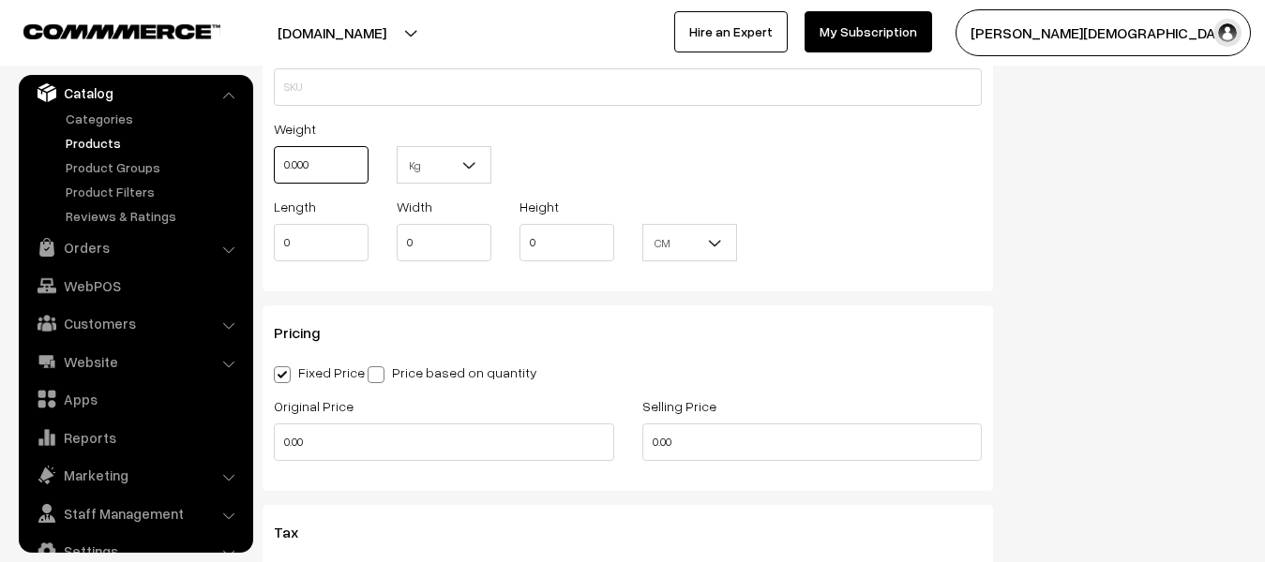
click at [329, 162] on input "0.000" at bounding box center [321, 164] width 95 height 37
type input "0"
type input "1"
click at [461, 172] on b at bounding box center [469, 165] width 19 height 19
click at [417, 435] on input "0.00" at bounding box center [444, 442] width 340 height 37
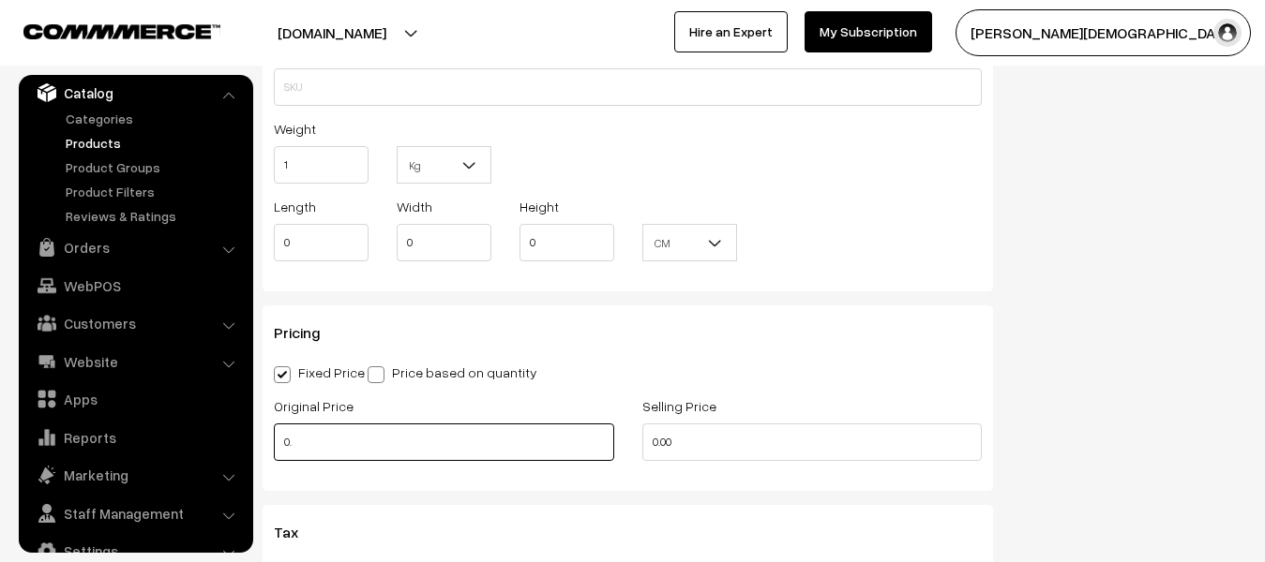
type input "0"
type input "860"
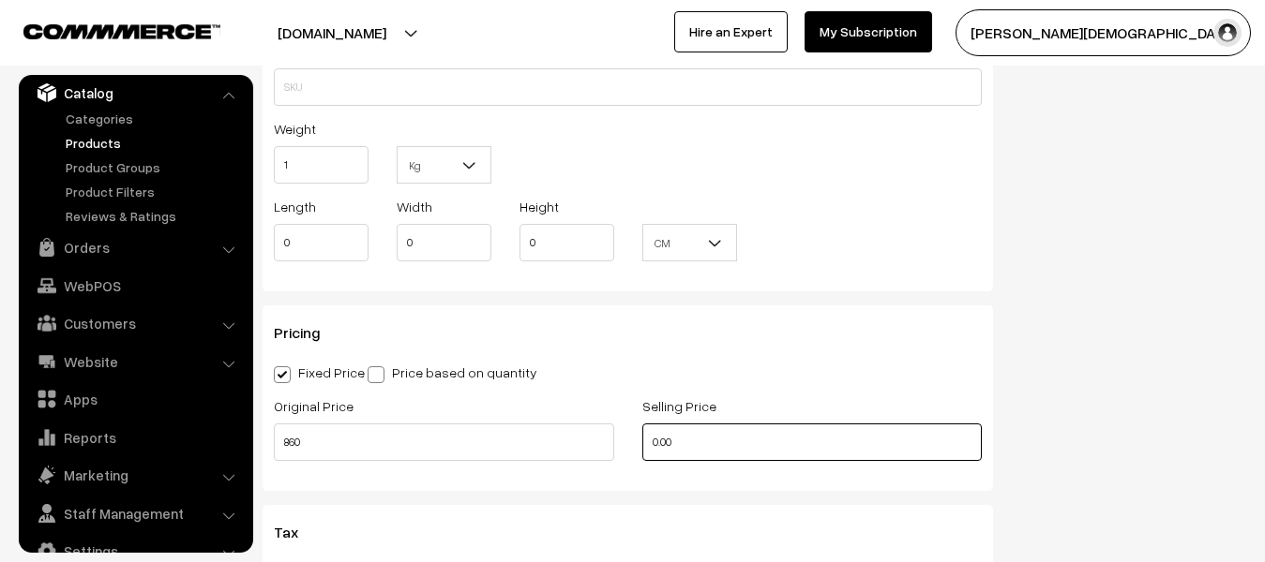
click at [692, 430] on input "0.00" at bounding box center [812, 442] width 340 height 37
type input "0"
type input "299"
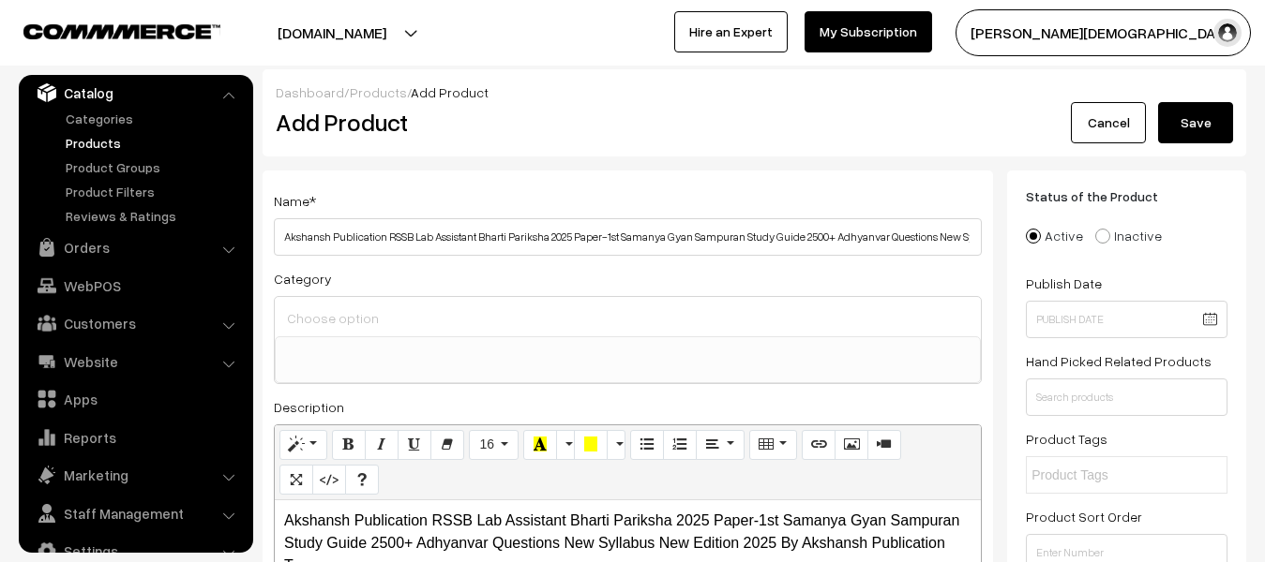
scroll to position [0, 0]
click at [1184, 121] on button "Save" at bounding box center [1195, 123] width 75 height 41
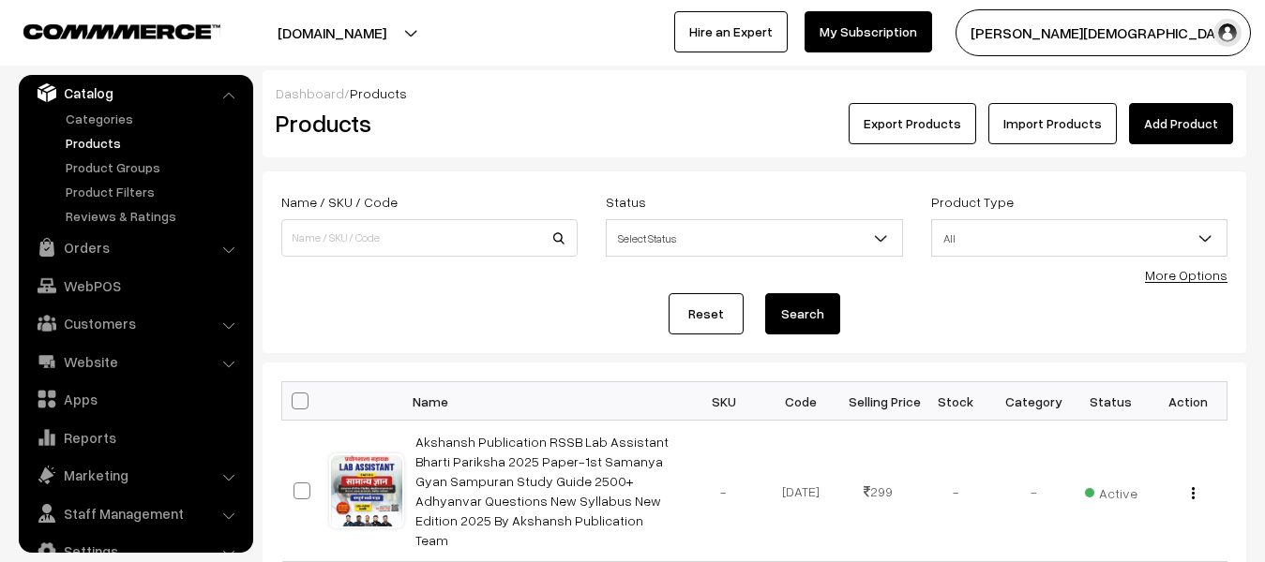
click at [1171, 115] on link "Add Product" at bounding box center [1181, 123] width 104 height 41
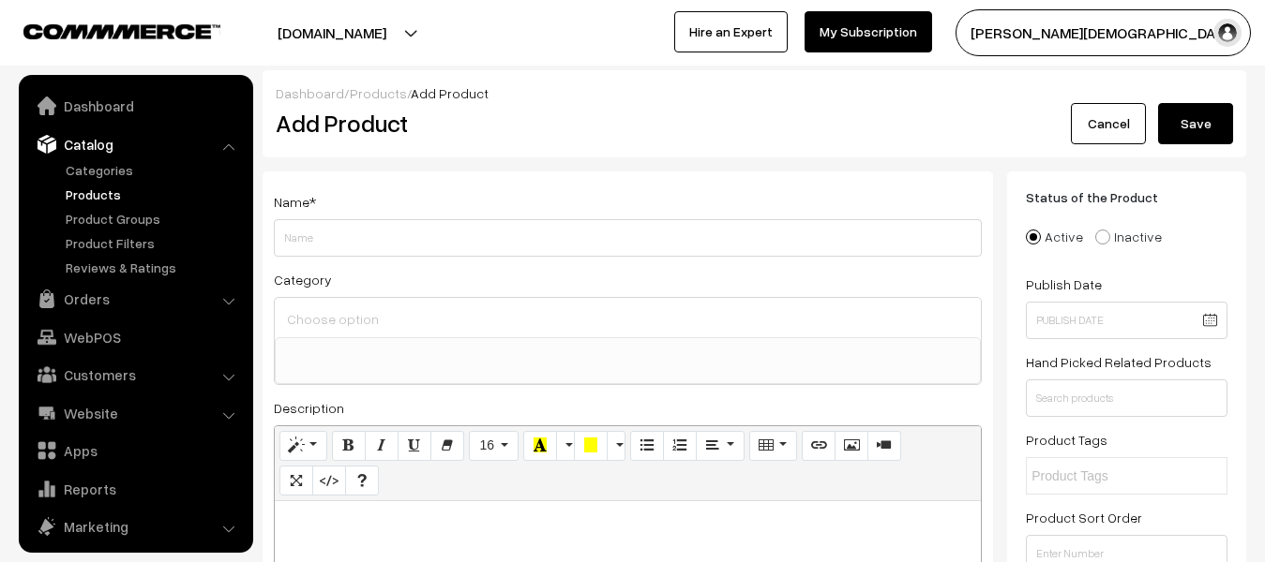
select select
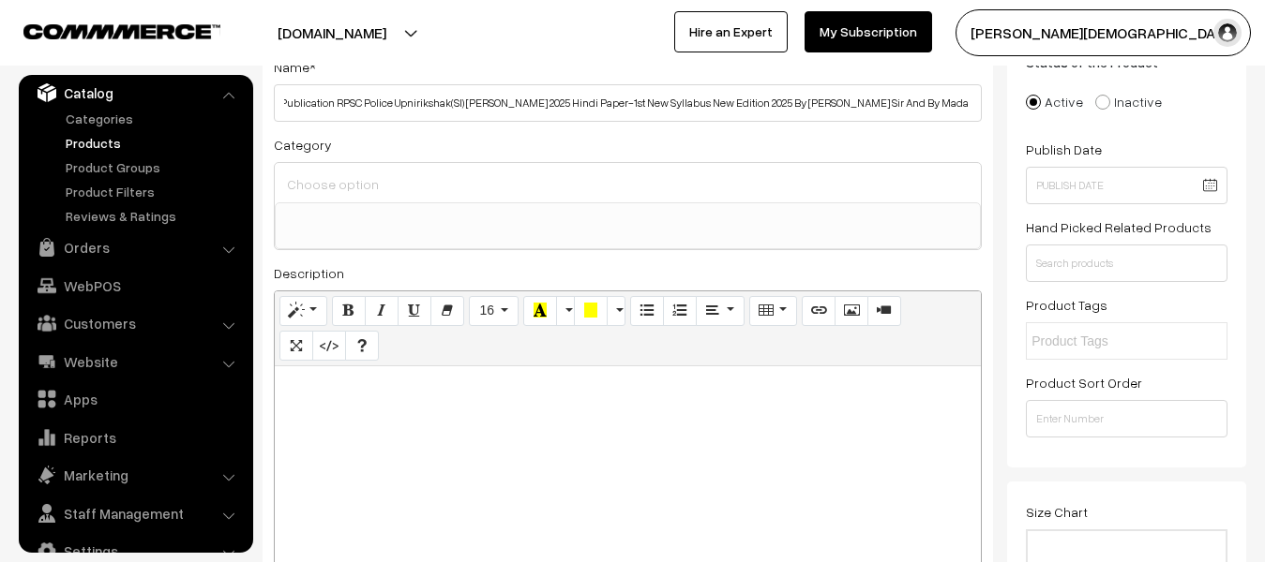
scroll to position [281, 0]
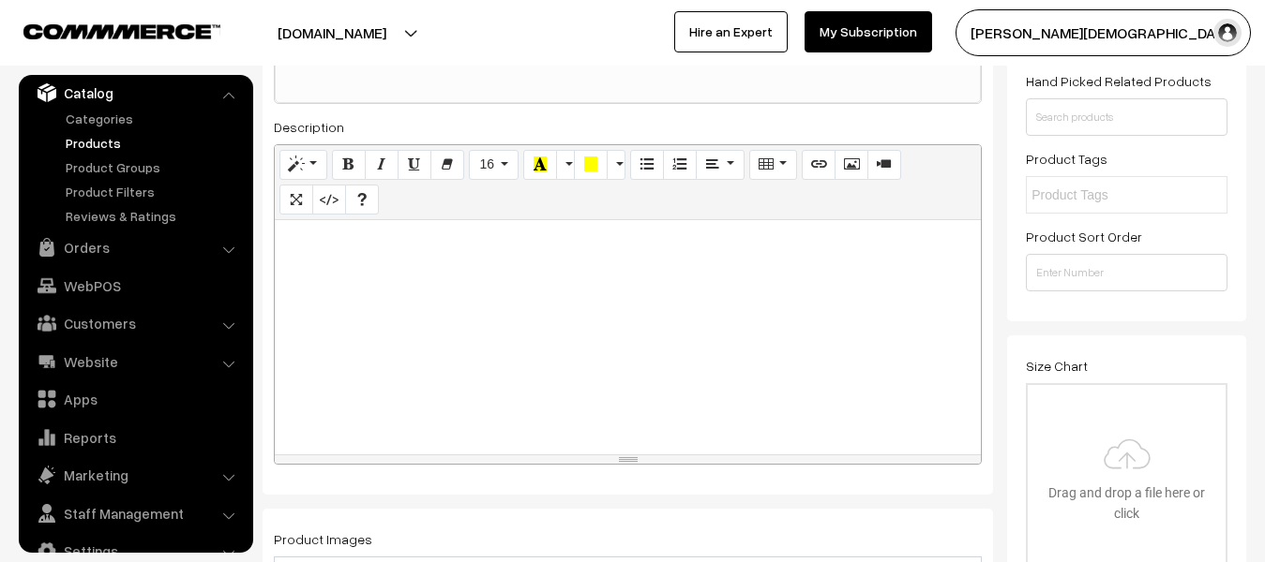
type input "Mind Map Publication RPSC Police Upnirikshak(SI) [PERSON_NAME] 2025 Hindi Paper…"
click at [527, 393] on div at bounding box center [628, 337] width 706 height 234
paste div
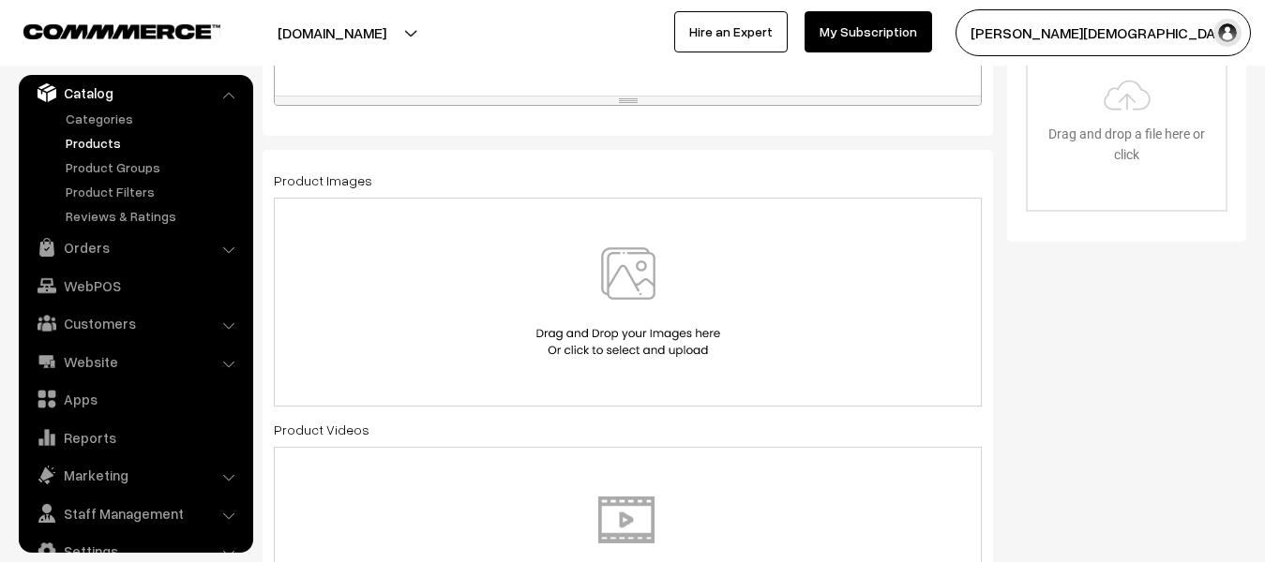
scroll to position [656, 0]
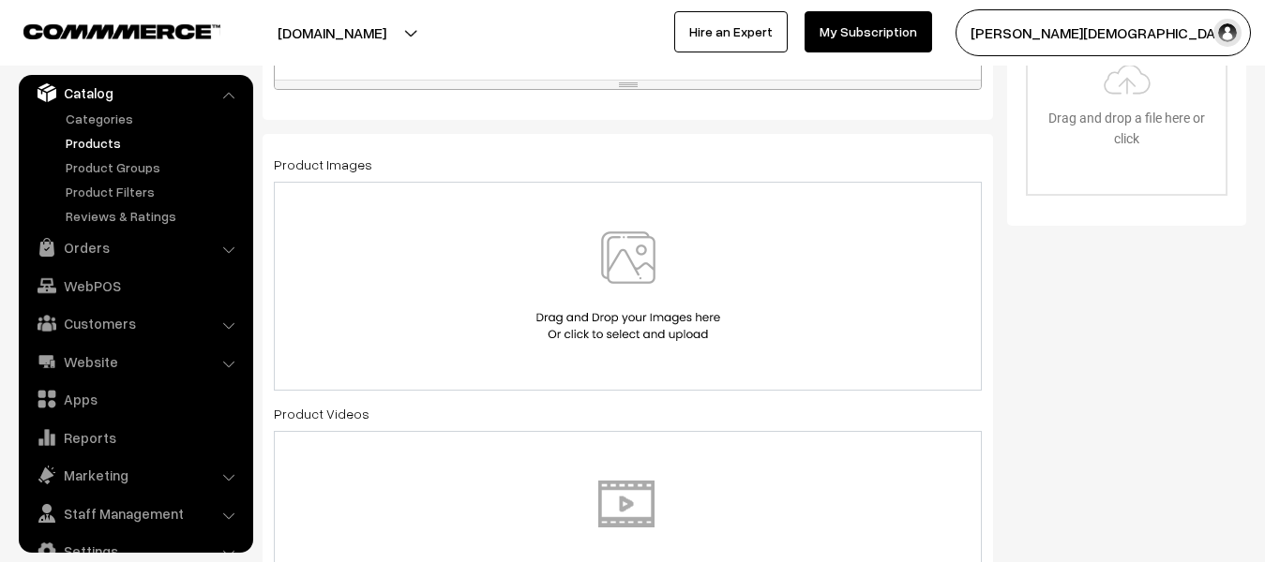
click at [616, 287] on img at bounding box center [628, 287] width 193 height 110
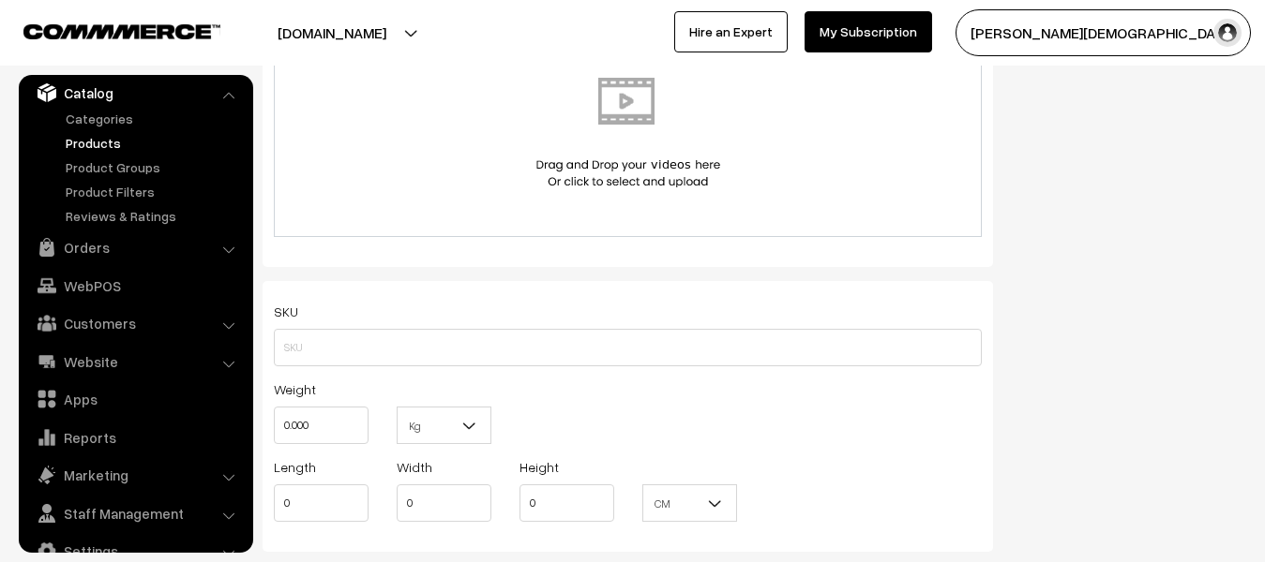
scroll to position [1125, 0]
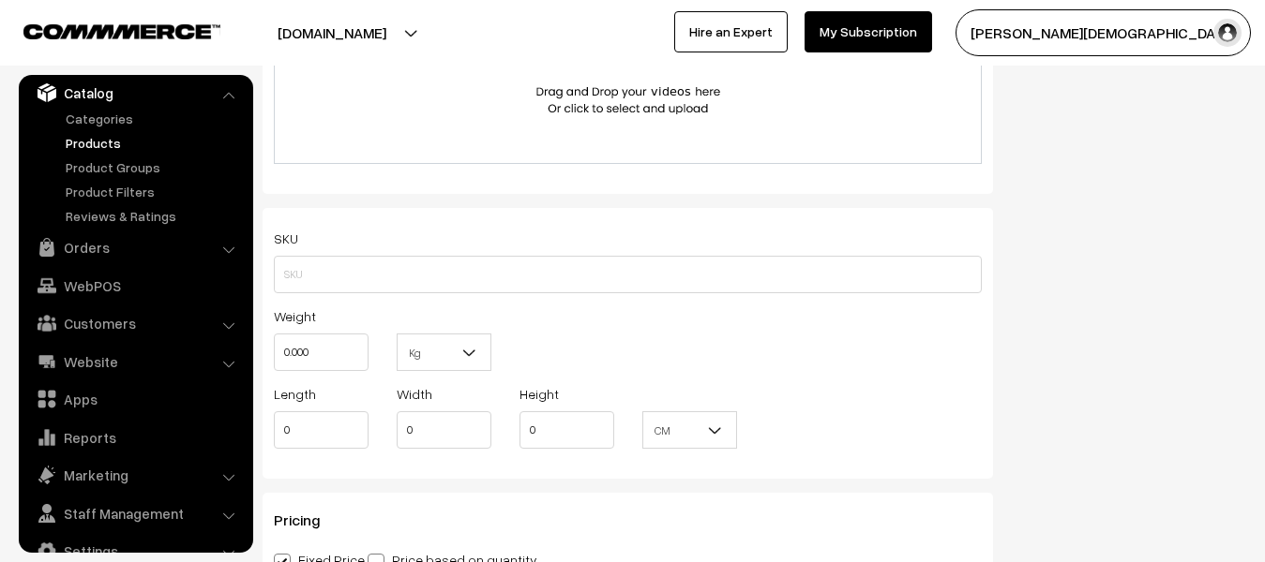
click at [315, 294] on div "SKU Weight 0.000 Kg Kg Length 0 Width 0 Height 0 CM" at bounding box center [627, 343] width 730 height 271
drag, startPoint x: 328, startPoint y: 390, endPoint x: 314, endPoint y: 344, distance: 48.0
click at [328, 380] on div "SKU Weight 0.000 Kg Kg Length 0 Width 0 Height 0 CM" at bounding box center [627, 343] width 730 height 271
click at [314, 344] on input "0.000" at bounding box center [321, 352] width 95 height 37
type input "0"
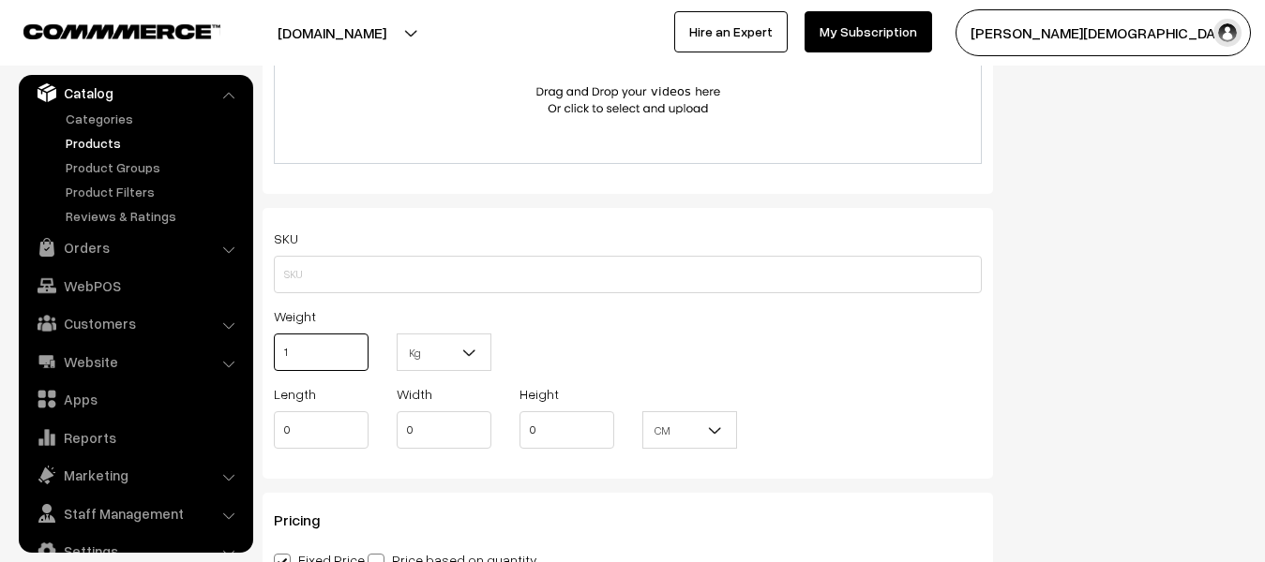
type input "1"
click at [468, 350] on b at bounding box center [469, 352] width 19 height 19
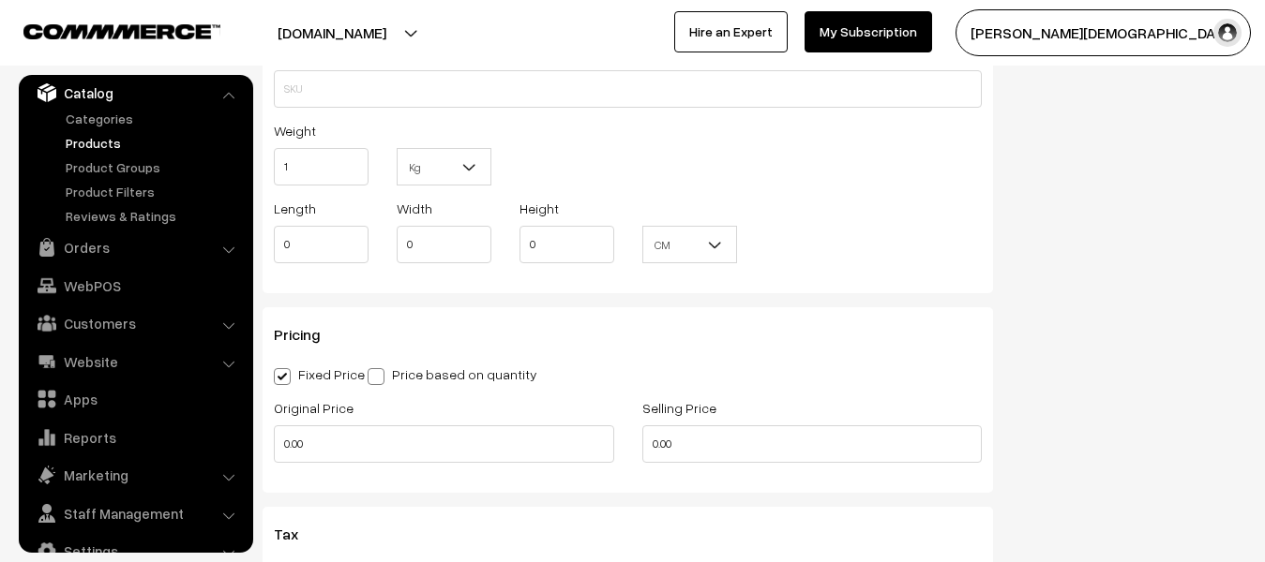
scroll to position [1312, 0]
click at [376, 454] on input "0.00" at bounding box center [444, 442] width 340 height 37
type input "0"
type input "350"
click at [678, 440] on input "0.00" at bounding box center [812, 442] width 340 height 37
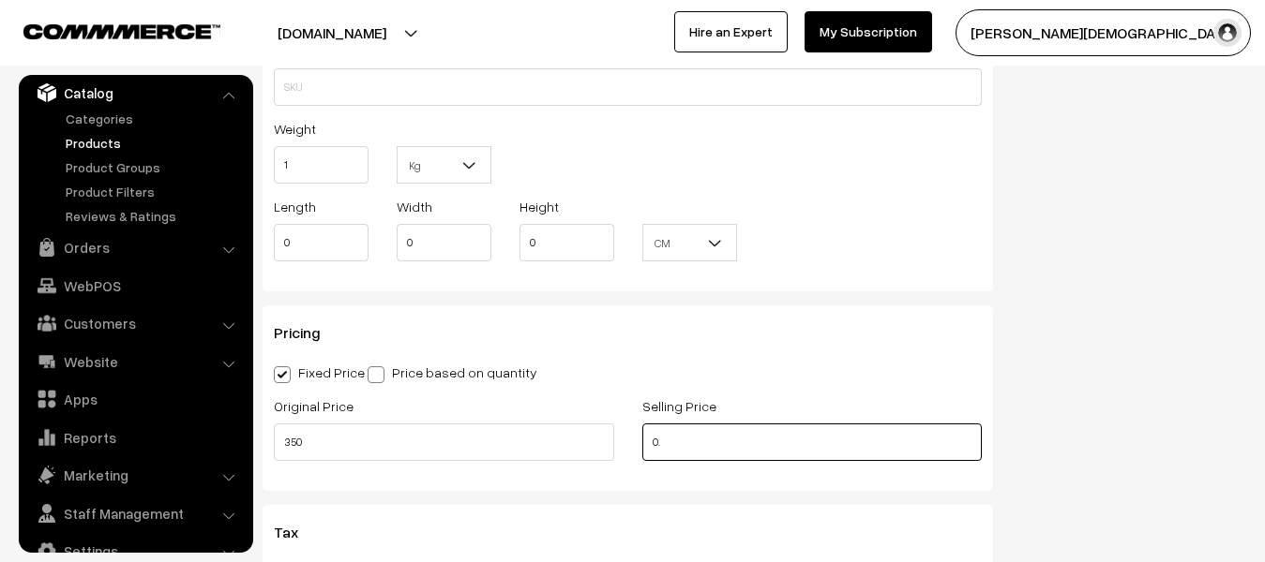
type input "0"
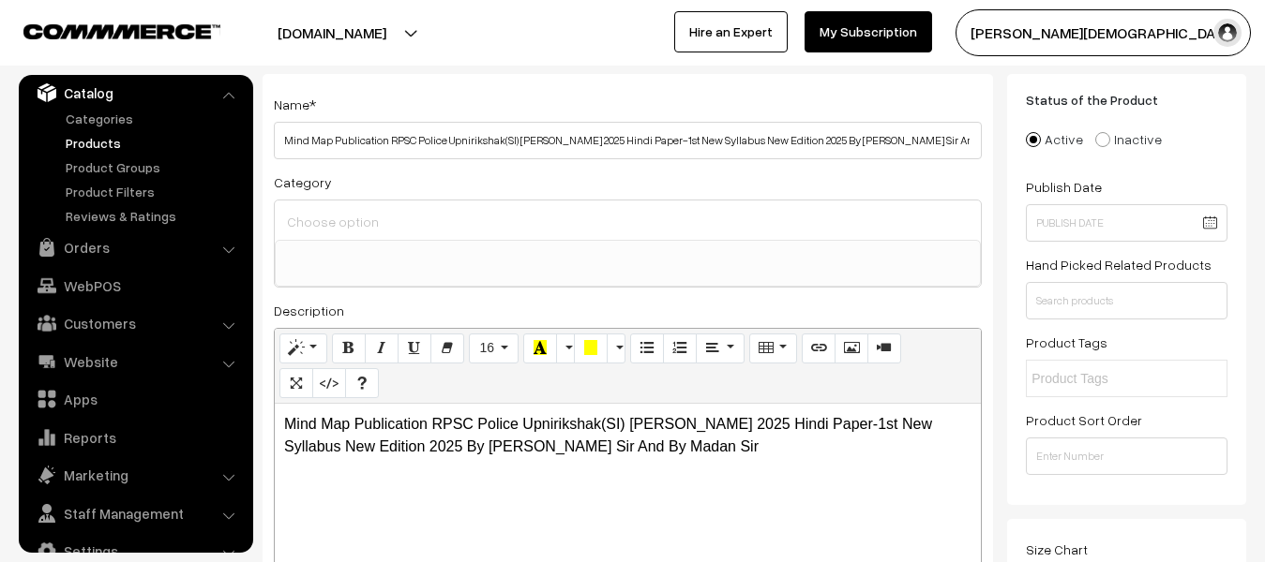
scroll to position [0, 0]
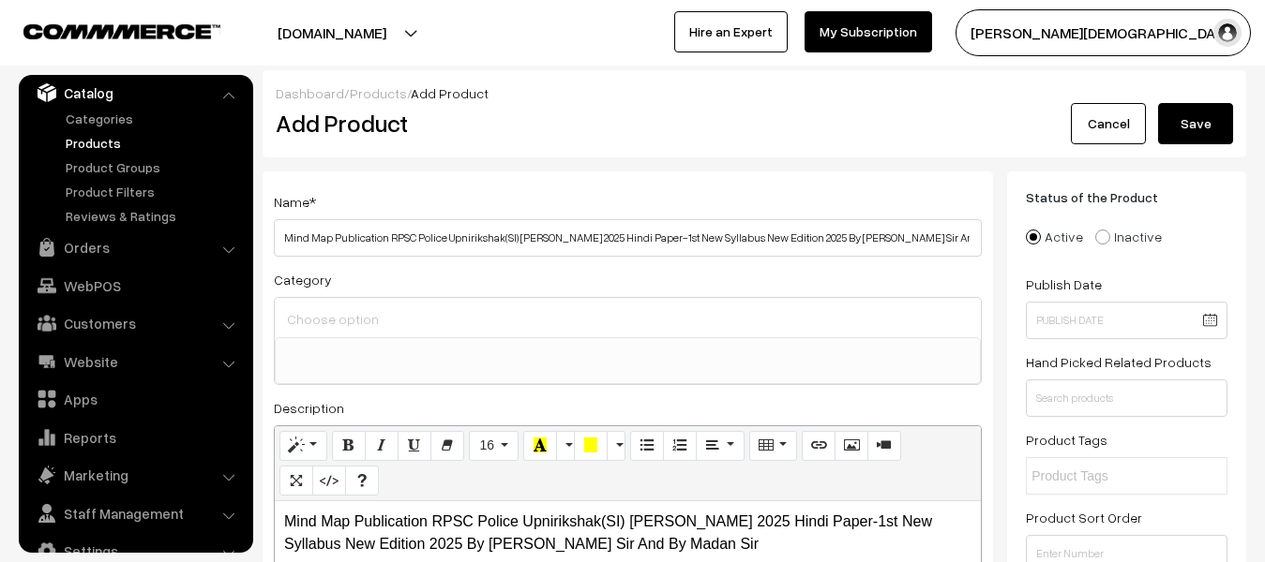
type input "280"
click at [1176, 125] on button "Save" at bounding box center [1195, 123] width 75 height 41
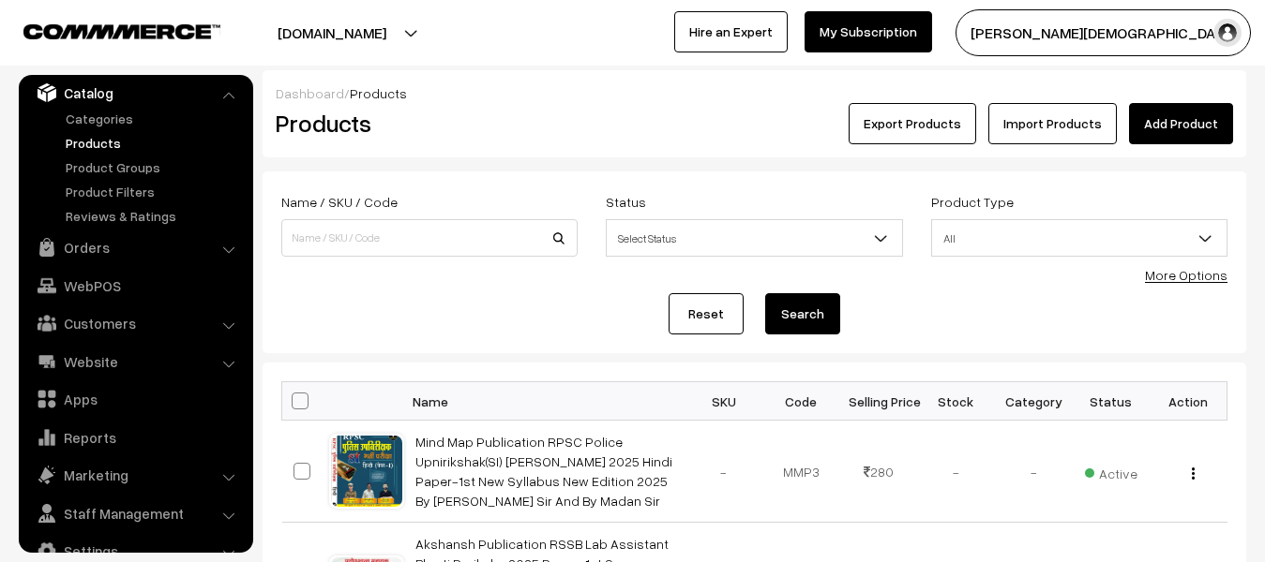
click at [1157, 100] on div "Dashboard / Products" at bounding box center [754, 93] width 957 height 20
click at [1156, 119] on link "Add Product" at bounding box center [1181, 123] width 104 height 41
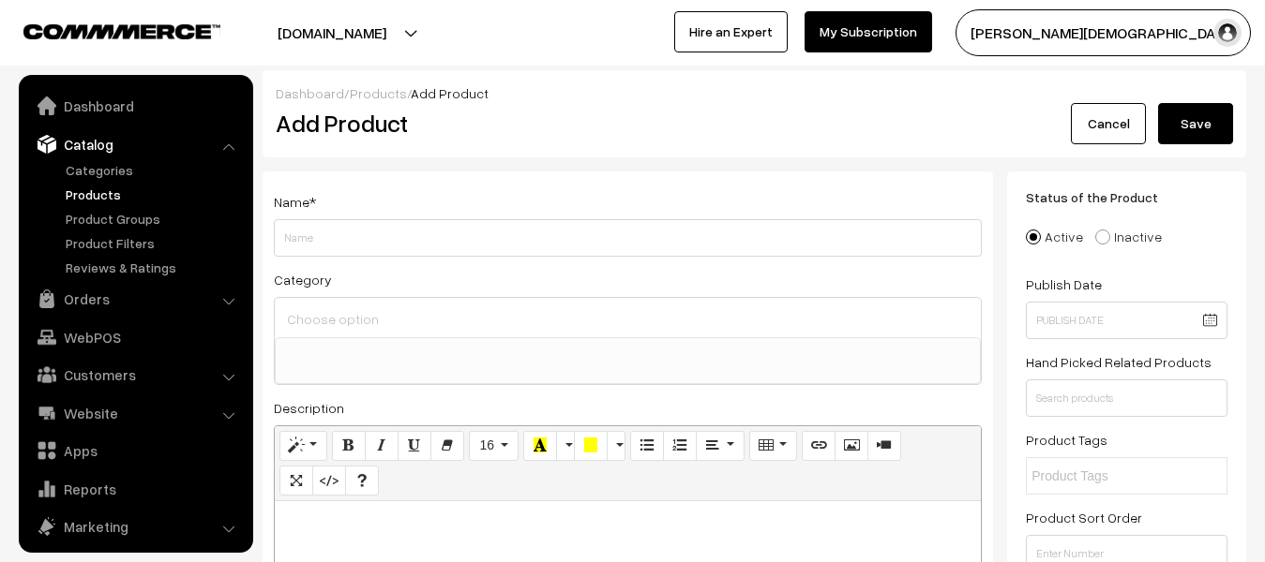
select select
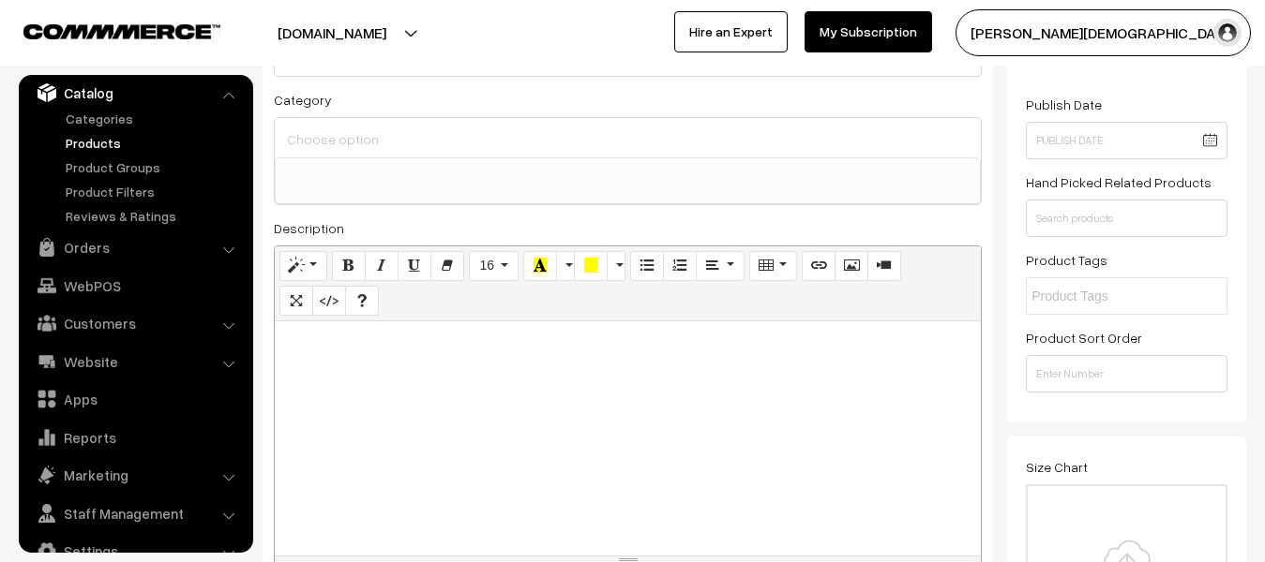
scroll to position [187, 0]
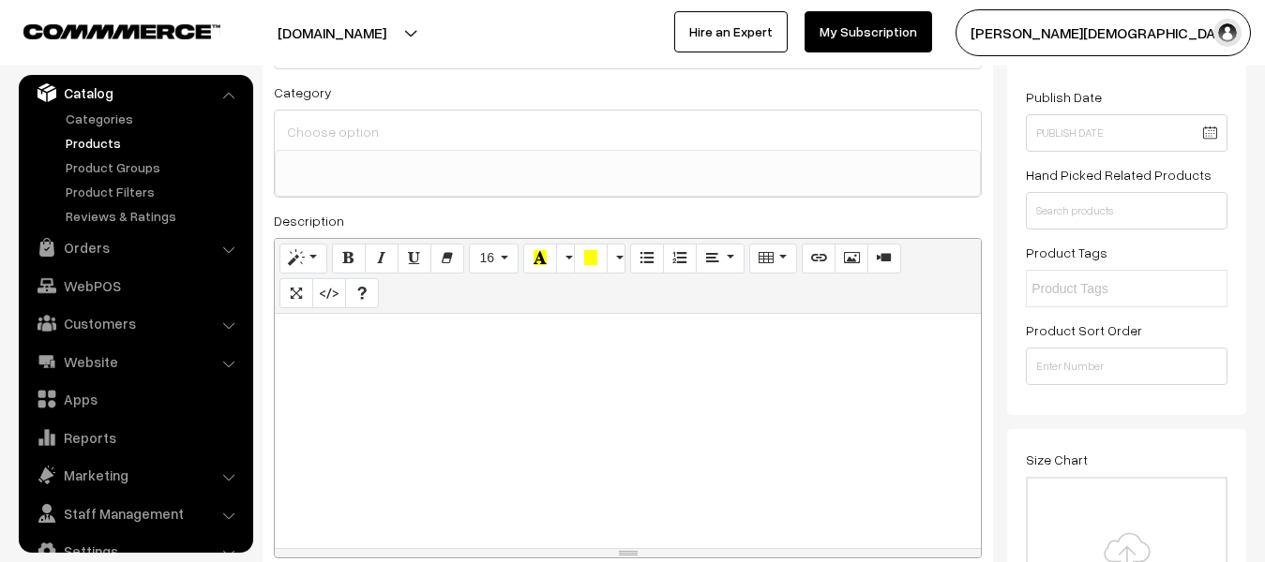
type input "Nanak Classes RSSB 4th Grade Karamchari Bharti Pariksha 2025 Visheshank Rastriy…"
click at [467, 388] on div at bounding box center [628, 431] width 706 height 234
paste div
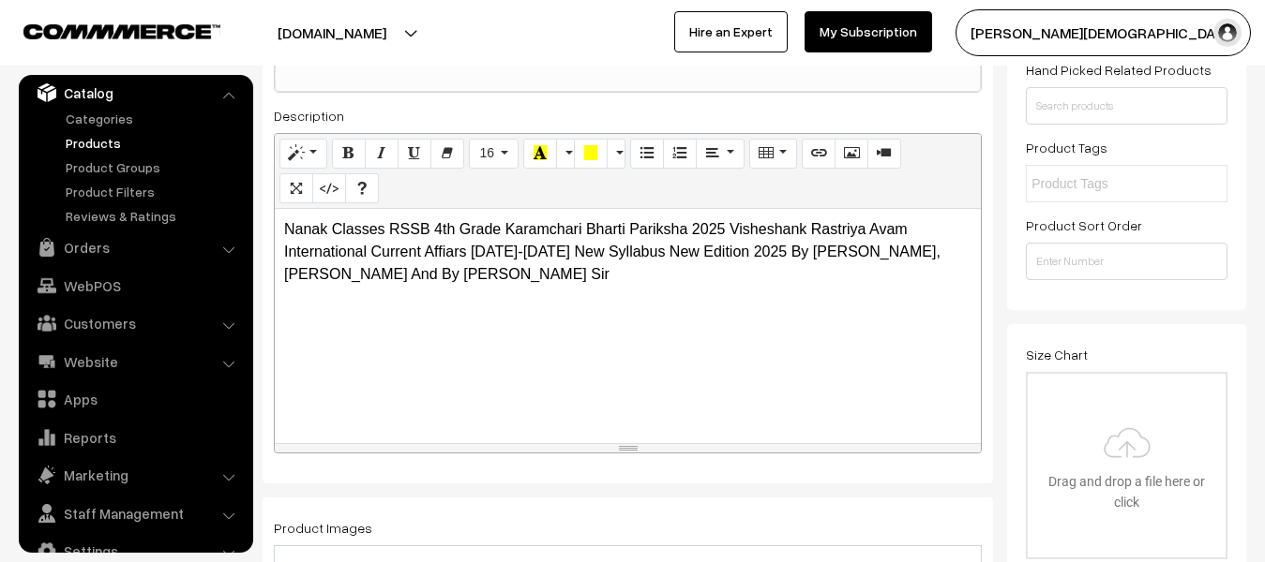
scroll to position [469, 0]
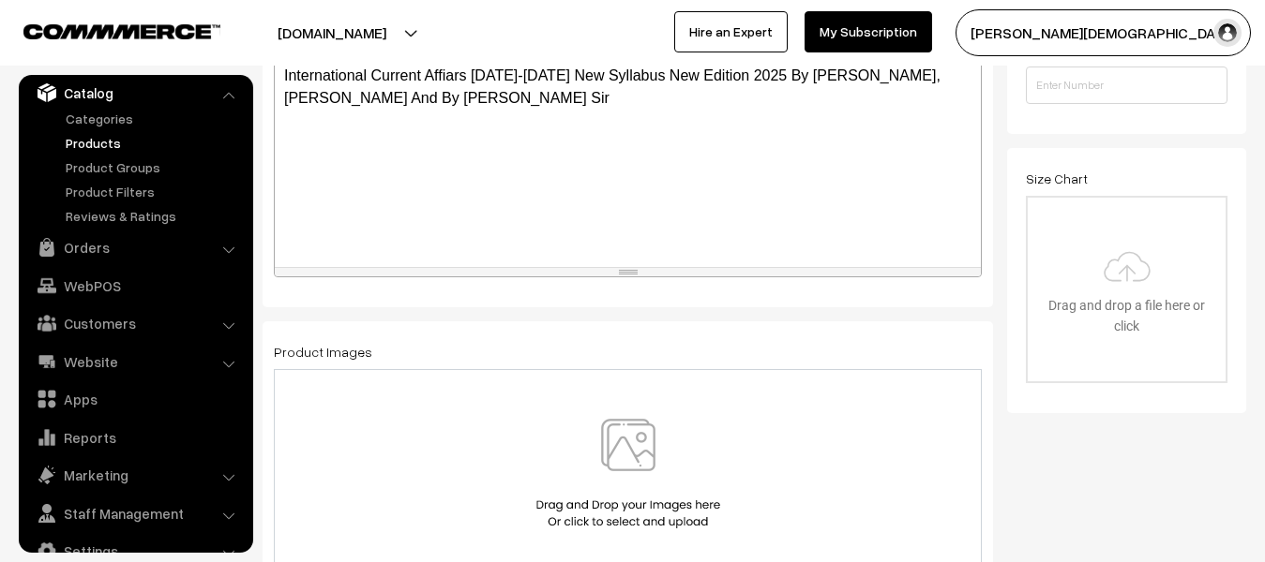
click at [639, 434] on img at bounding box center [628, 474] width 193 height 110
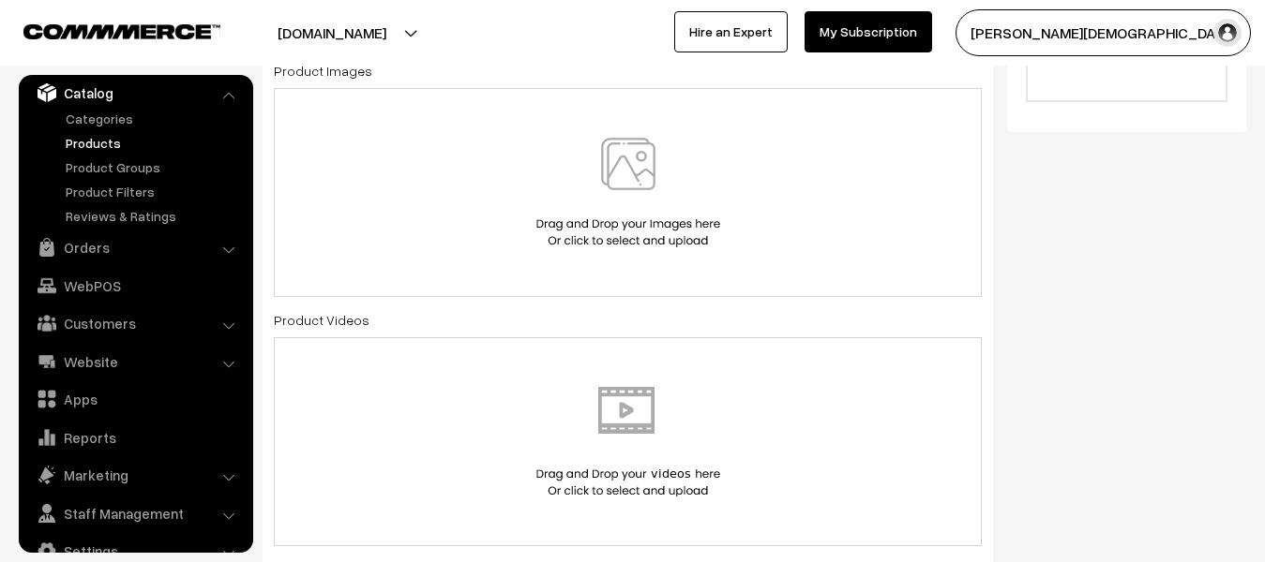
click at [625, 201] on img at bounding box center [628, 193] width 193 height 110
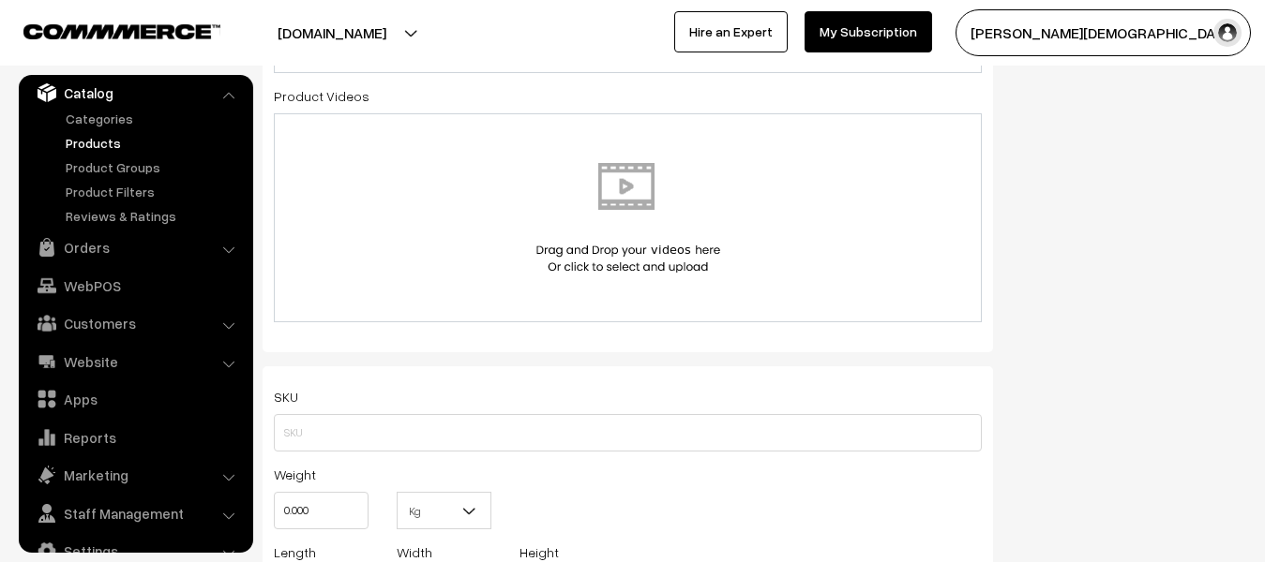
scroll to position [1031, 0]
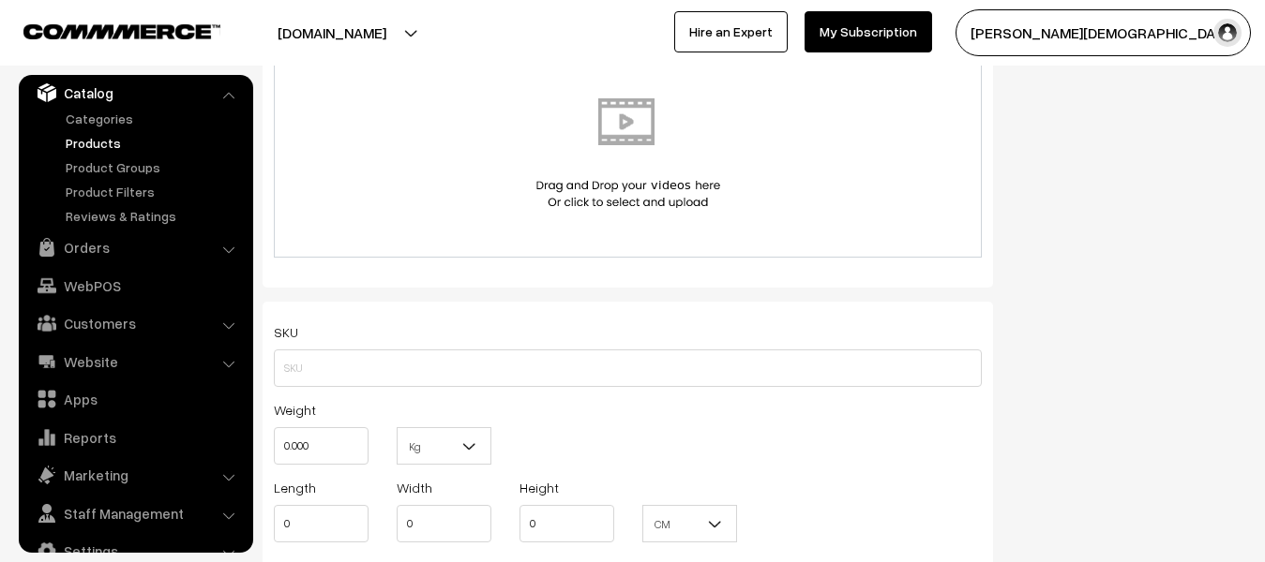
click at [373, 454] on div "Weight 0.000" at bounding box center [321, 437] width 123 height 78
click at [369, 447] on div "Weight 0.000" at bounding box center [321, 437] width 123 height 78
click at [369, 445] on div "Weight 0.000" at bounding box center [321, 437] width 123 height 78
click at [349, 441] on input "0.000" at bounding box center [321, 445] width 95 height 37
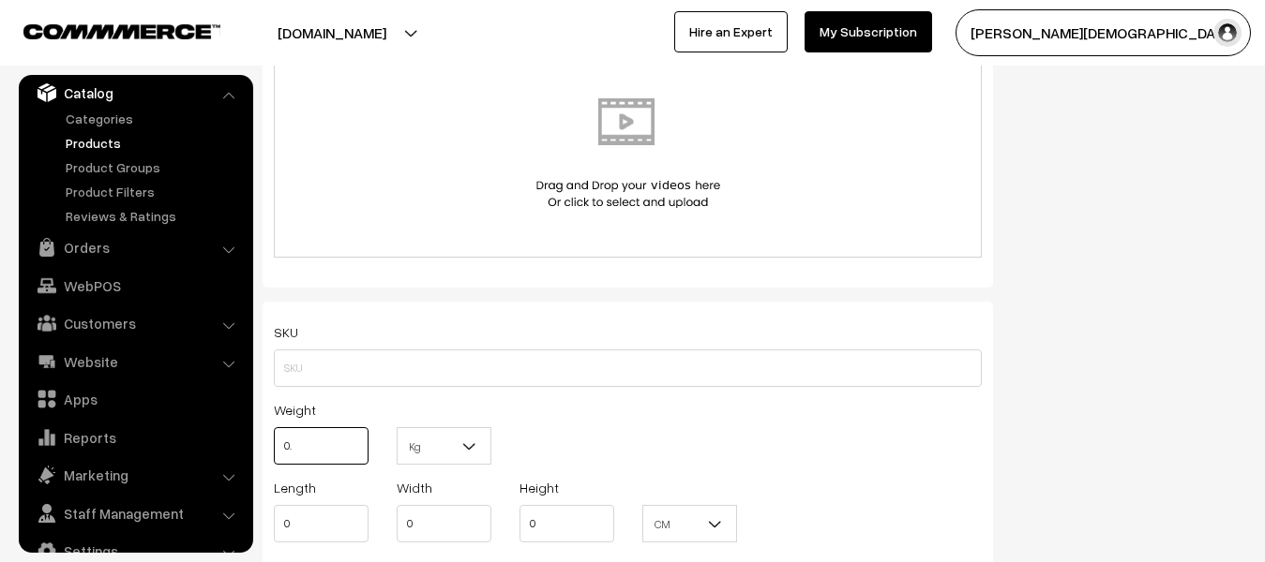
type input "0"
type input "1"
drag, startPoint x: 472, startPoint y: 445, endPoint x: 468, endPoint y: 457, distance: 12.8
click at [471, 445] on b at bounding box center [469, 446] width 19 height 19
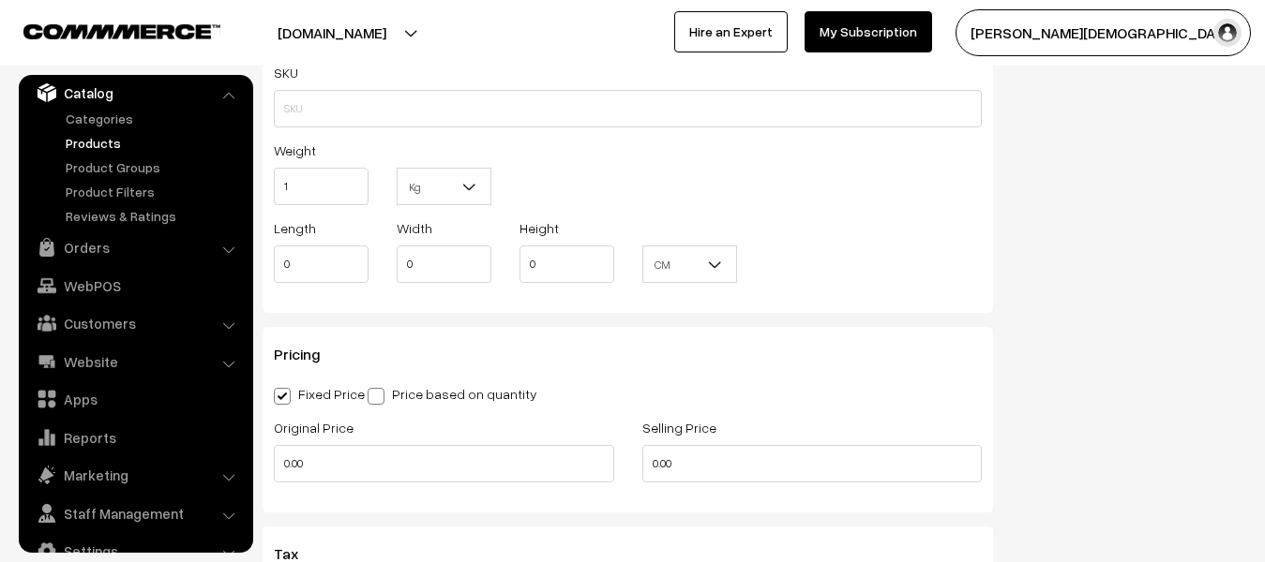
scroll to position [1312, 0]
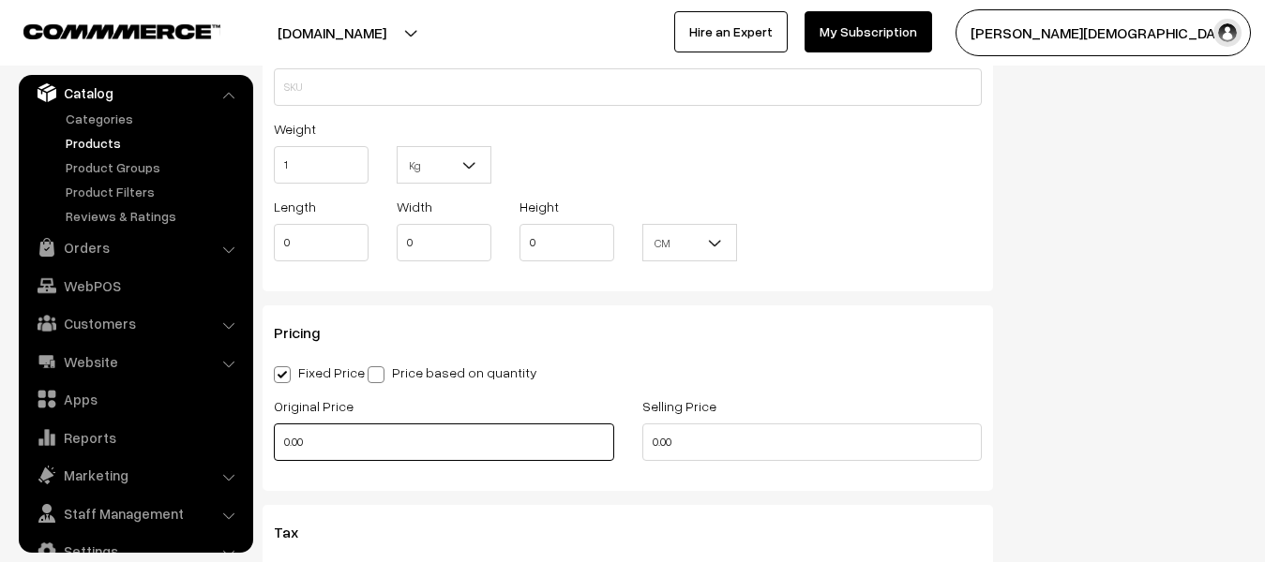
click at [340, 457] on input "0.00" at bounding box center [444, 442] width 340 height 37
type input "0"
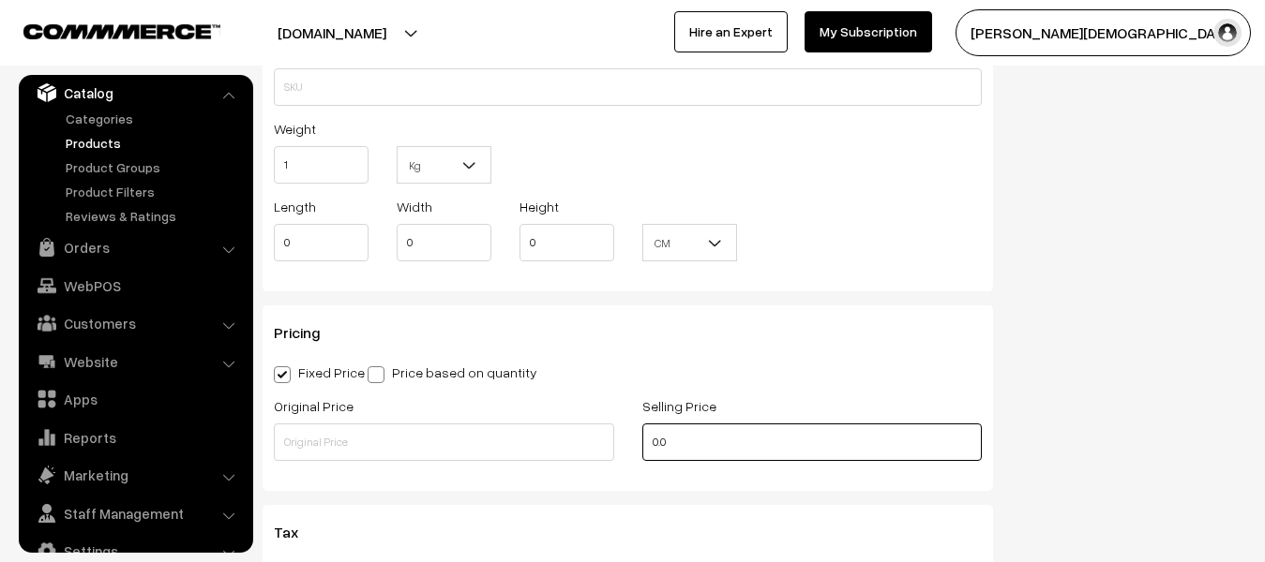
click at [757, 448] on input "0.0" at bounding box center [812, 442] width 340 height 37
type input "0"
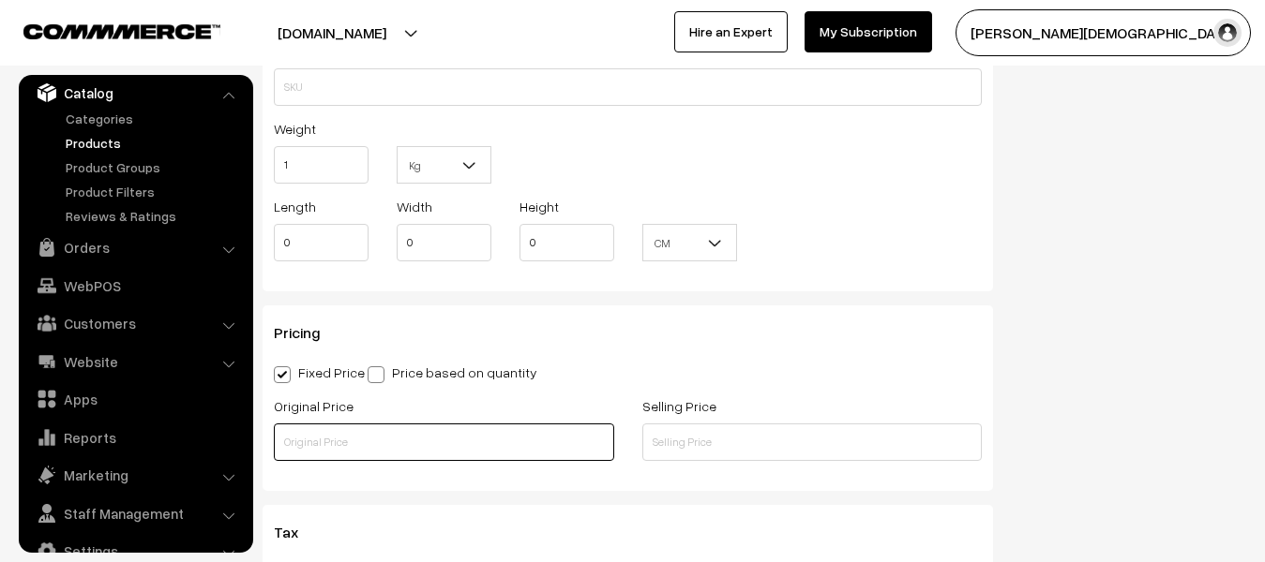
click at [389, 451] on input "text" at bounding box center [444, 442] width 340 height 37
type input "110"
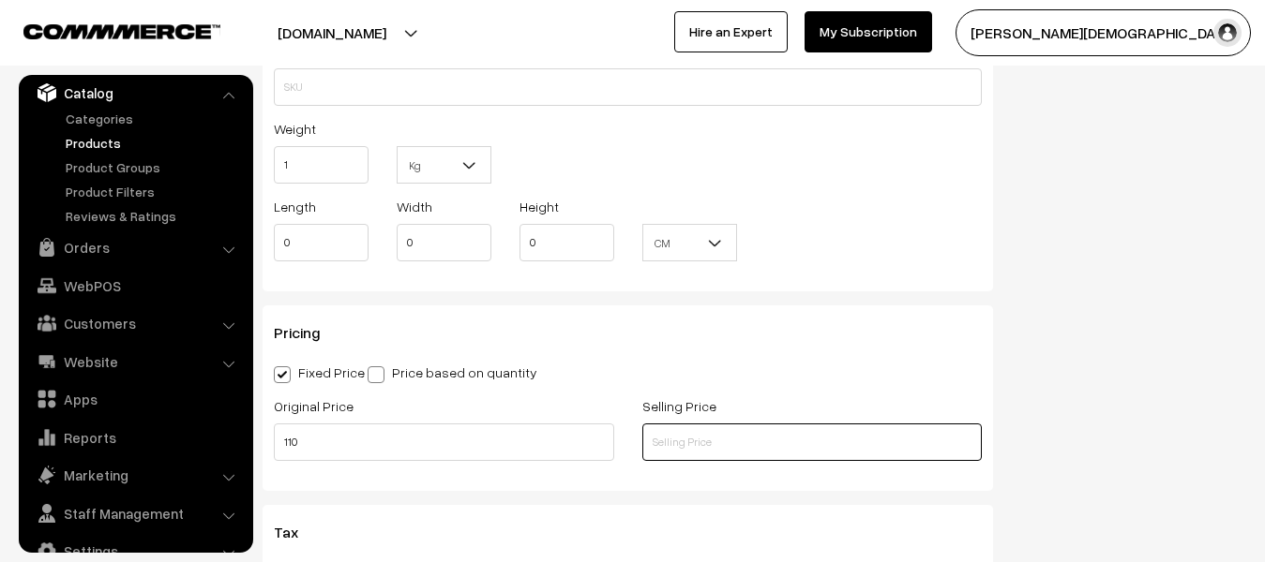
click at [703, 449] on input "text" at bounding box center [812, 442] width 340 height 37
type input "p"
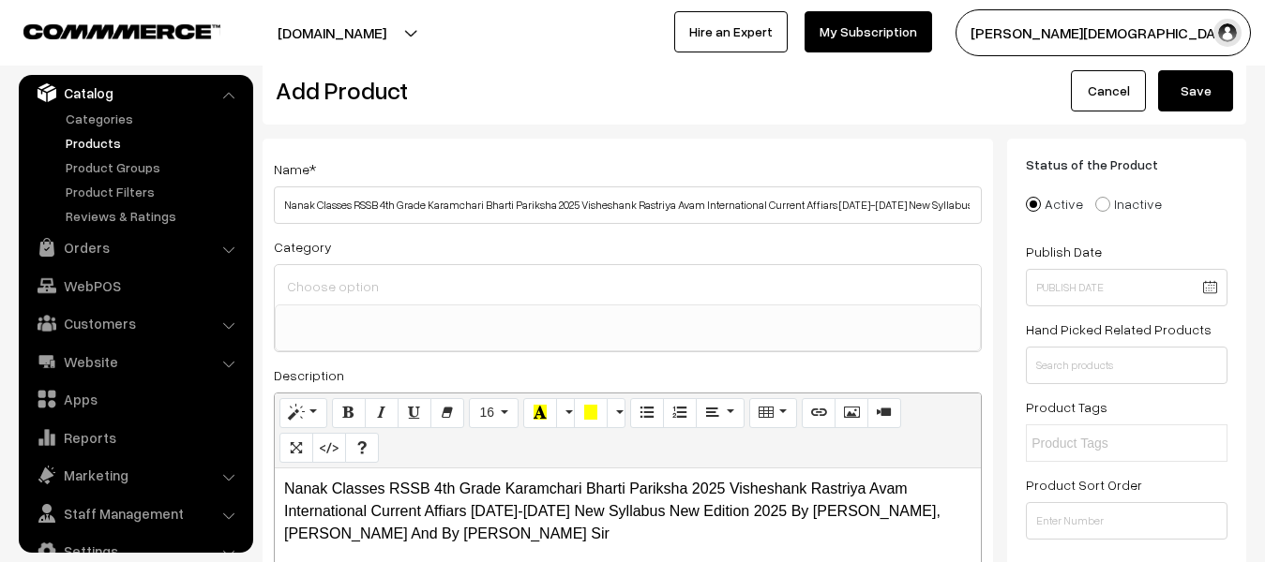
scroll to position [0, 0]
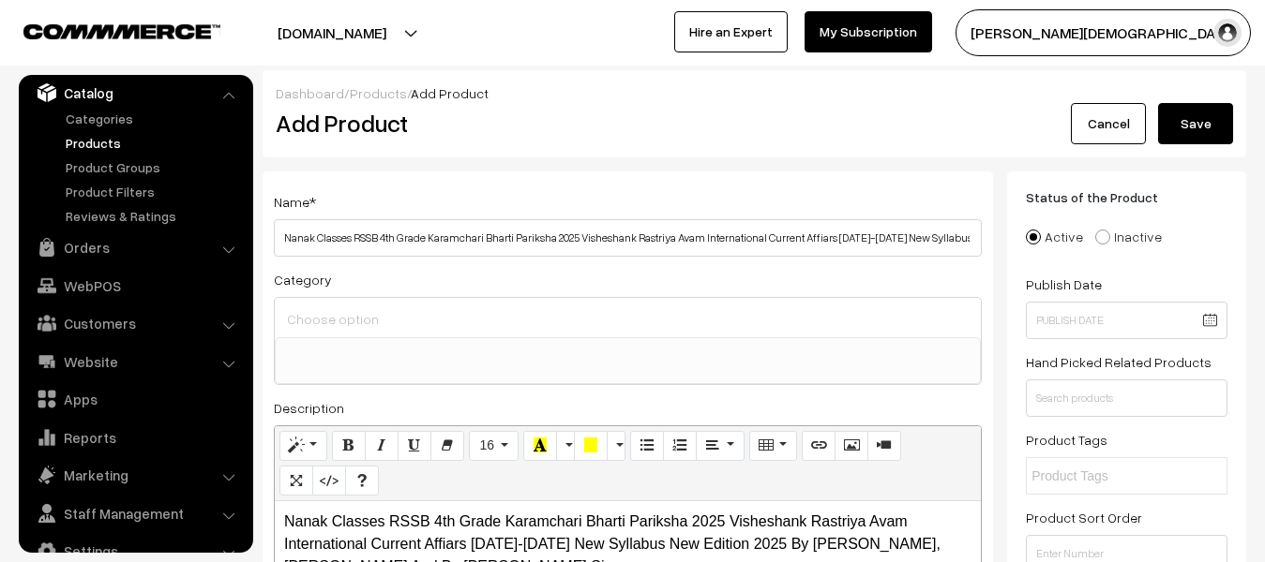
type input "99"
click at [1220, 134] on button "Save" at bounding box center [1195, 123] width 75 height 41
